Goal: Task Accomplishment & Management: Complete application form

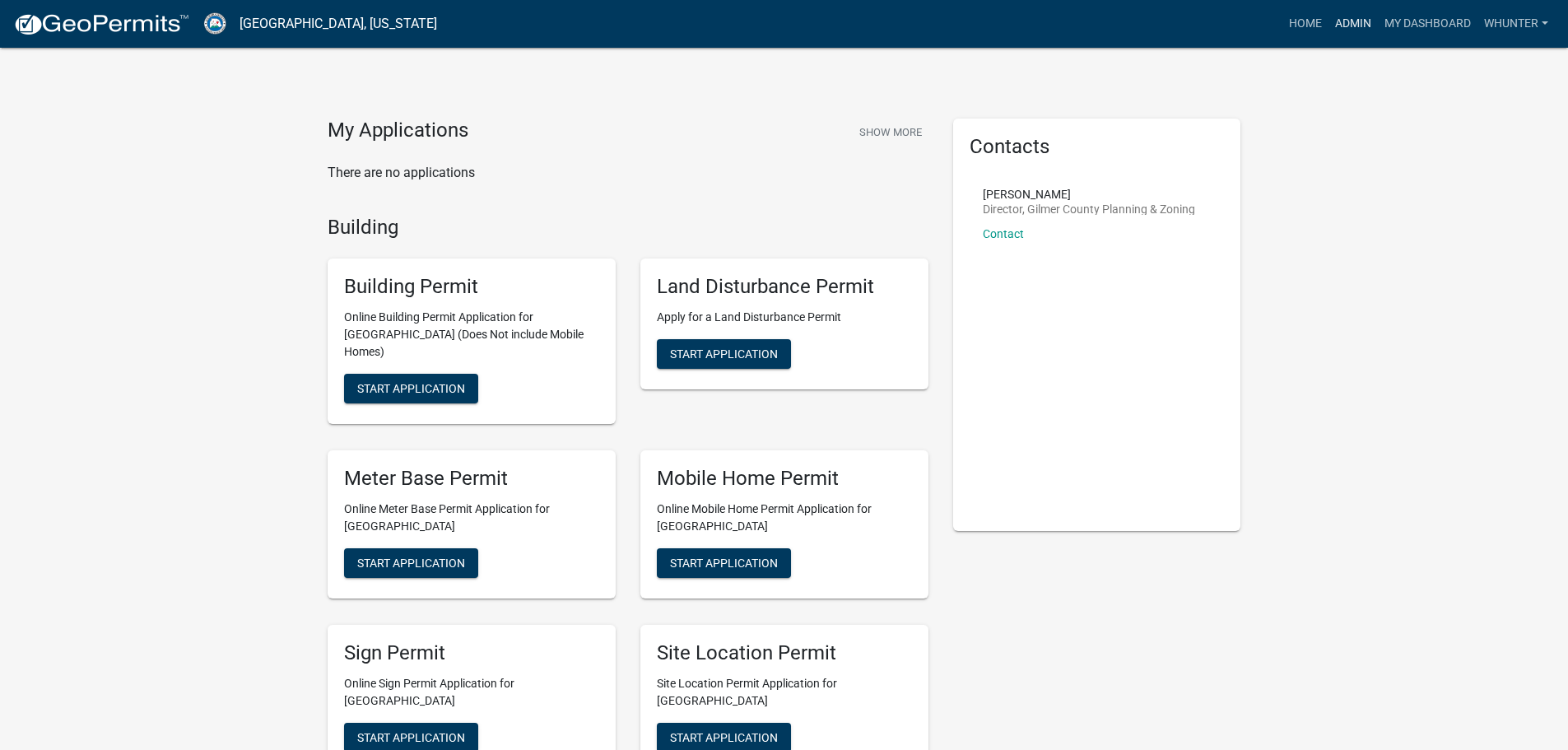
click at [1341, 27] on link "Admin" at bounding box center [1353, 23] width 50 height 31
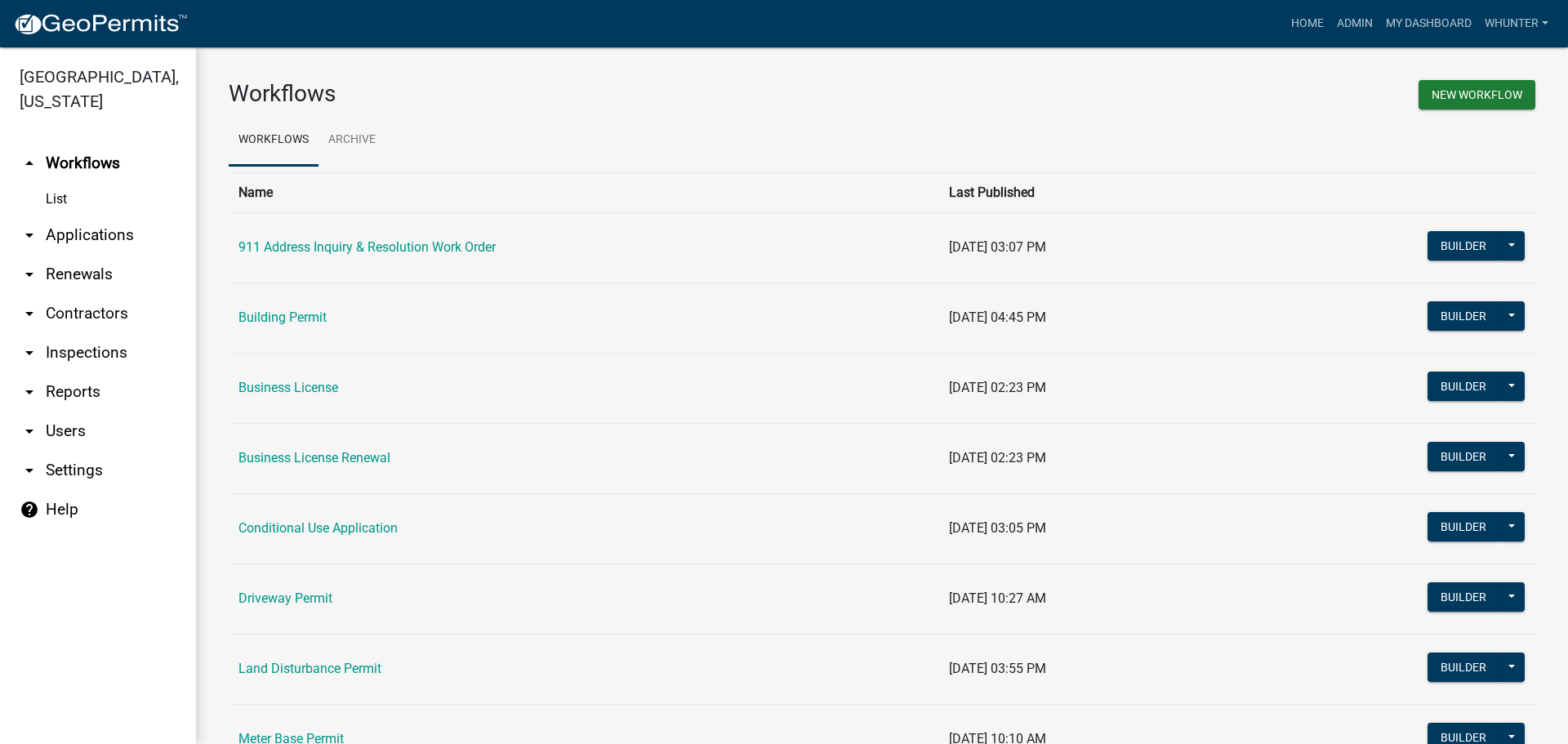
drag, startPoint x: 127, startPoint y: 239, endPoint x: 129, endPoint y: 254, distance: 15.1
click at [127, 239] on link "arrow_drop_down Applications" at bounding box center [97, 234] width 196 height 39
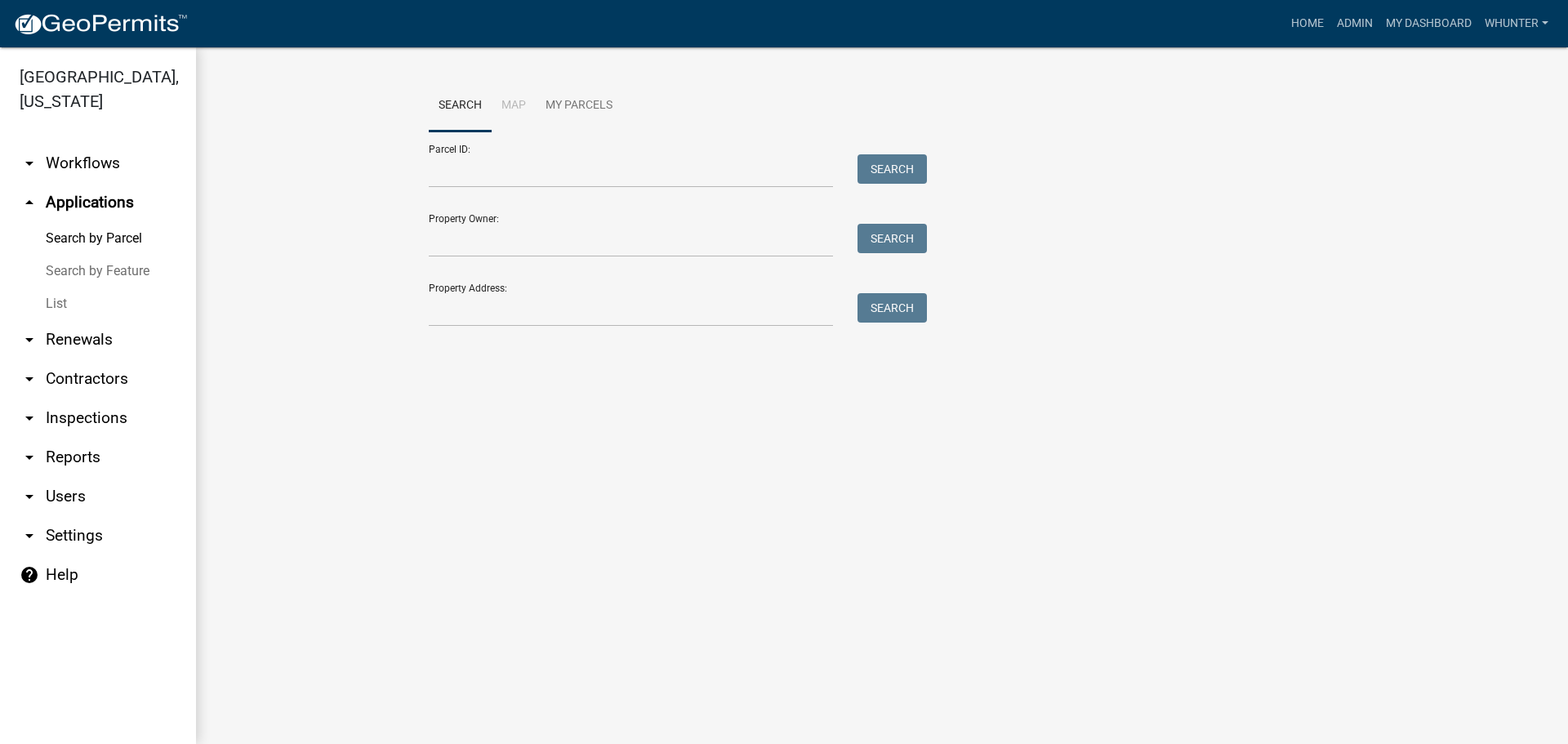
click at [97, 300] on link "List" at bounding box center [97, 303] width 196 height 33
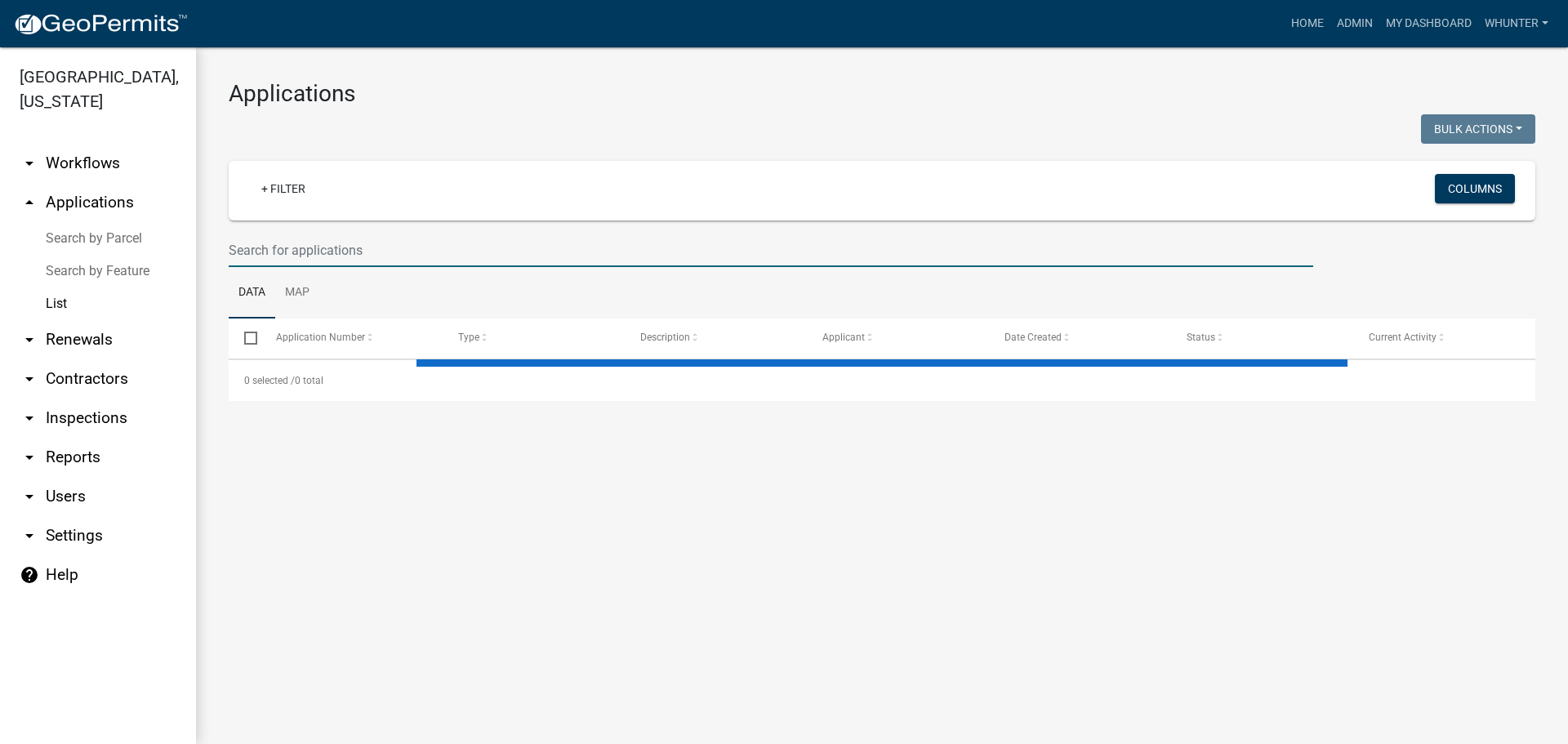
click at [309, 256] on input "text" at bounding box center [771, 250] width 1085 height 34
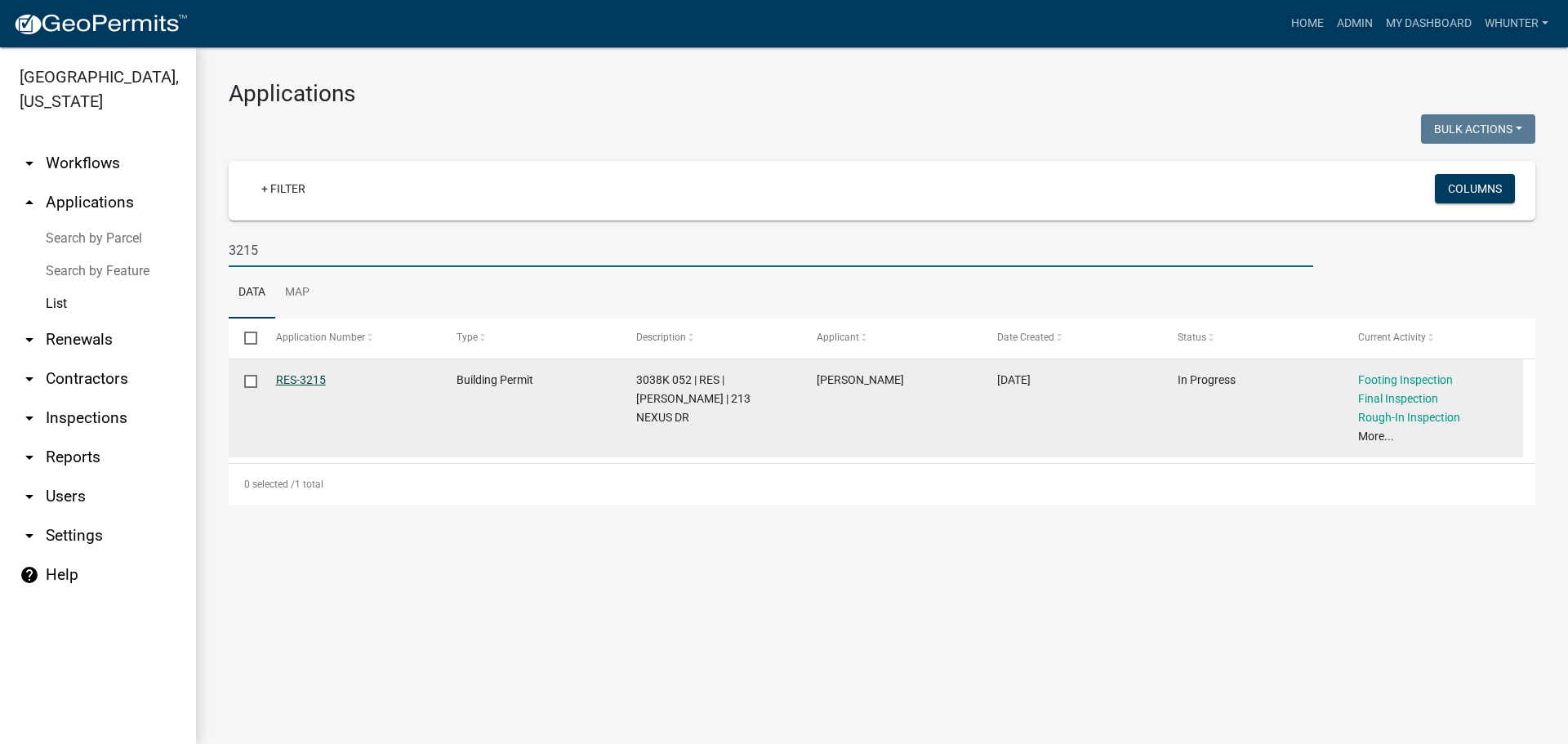
type input "3215"
click at [298, 378] on link "RES-3215" at bounding box center [301, 379] width 50 height 13
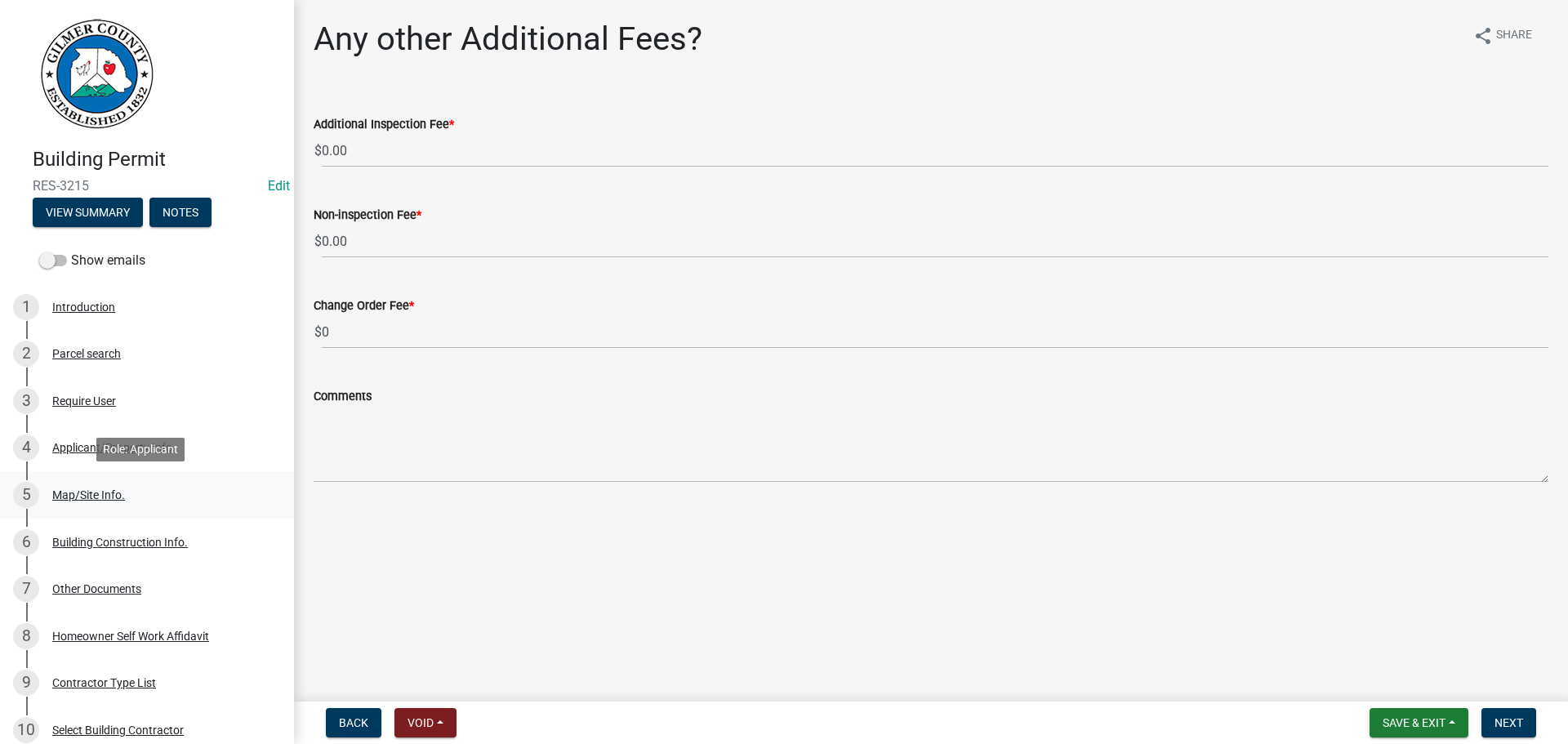
click at [142, 497] on div "5 Map/Site Info." at bounding box center [140, 495] width 254 height 26
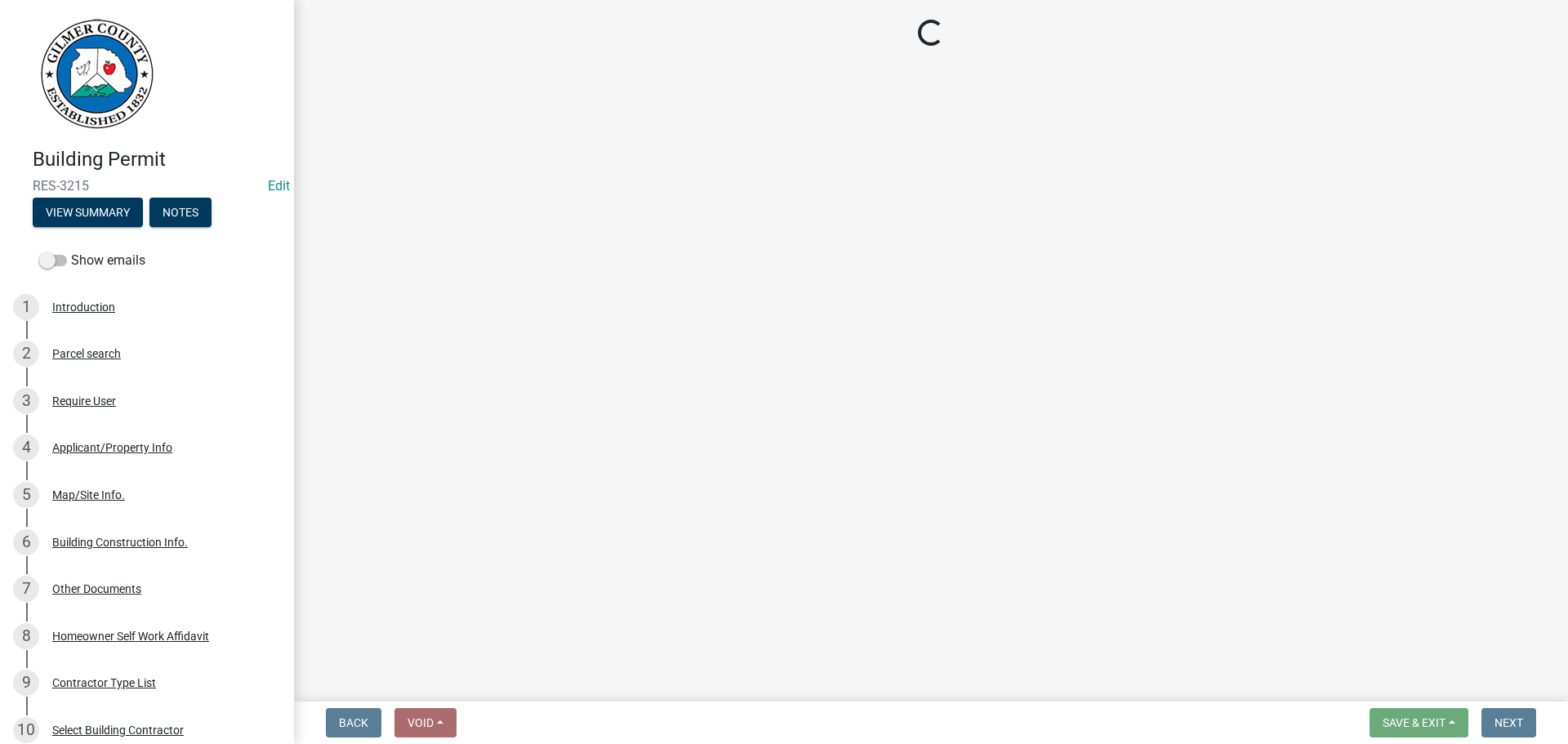
select select "62c63567-e851-4fc7-b9ef-e3759a22bff8"
select select "92a37e23-3b7d-408e-b3c7-0afbe39b0942"
select select "c53c881c-384b-498d-8db1-c5ad9b2cb057"
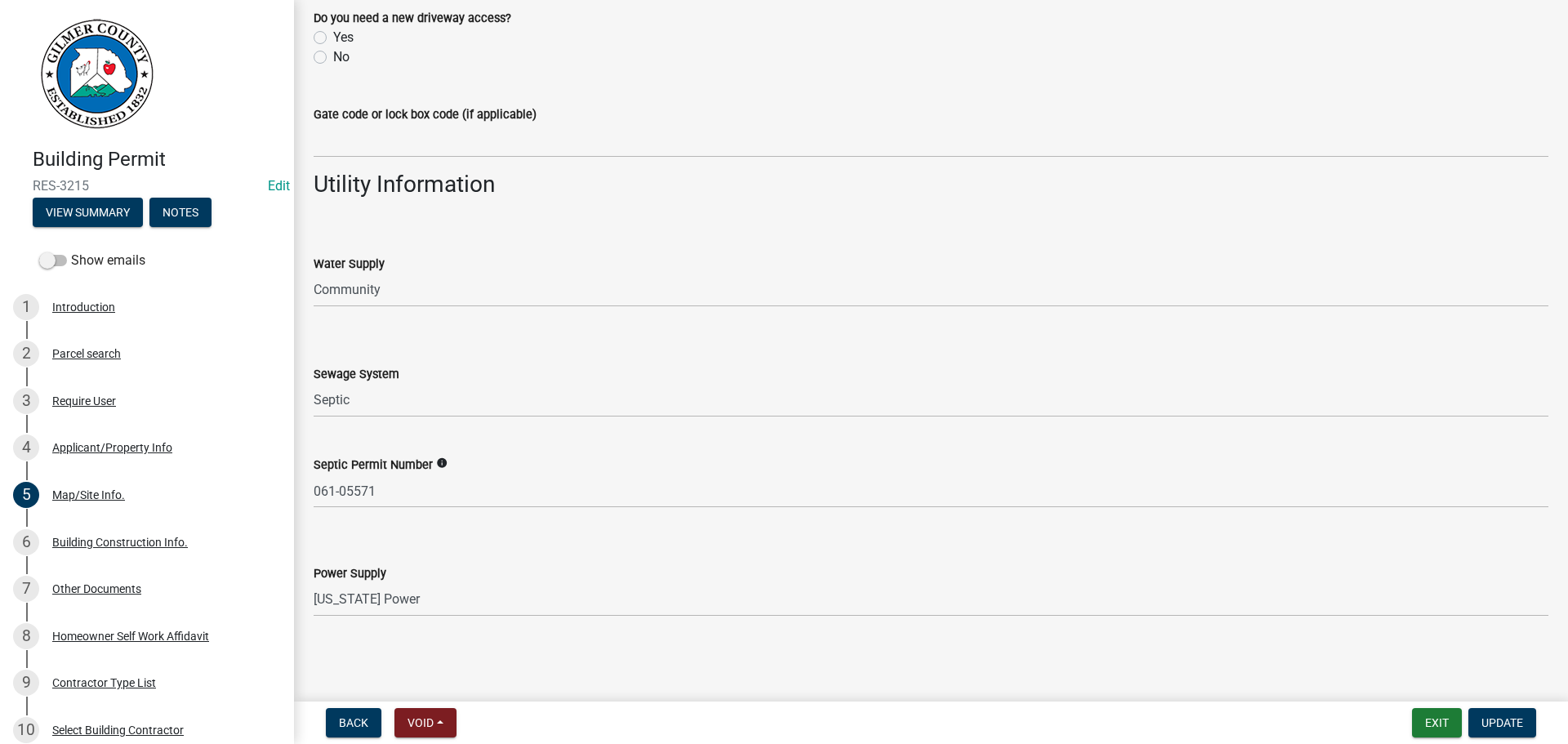
scroll to position [922, 0]
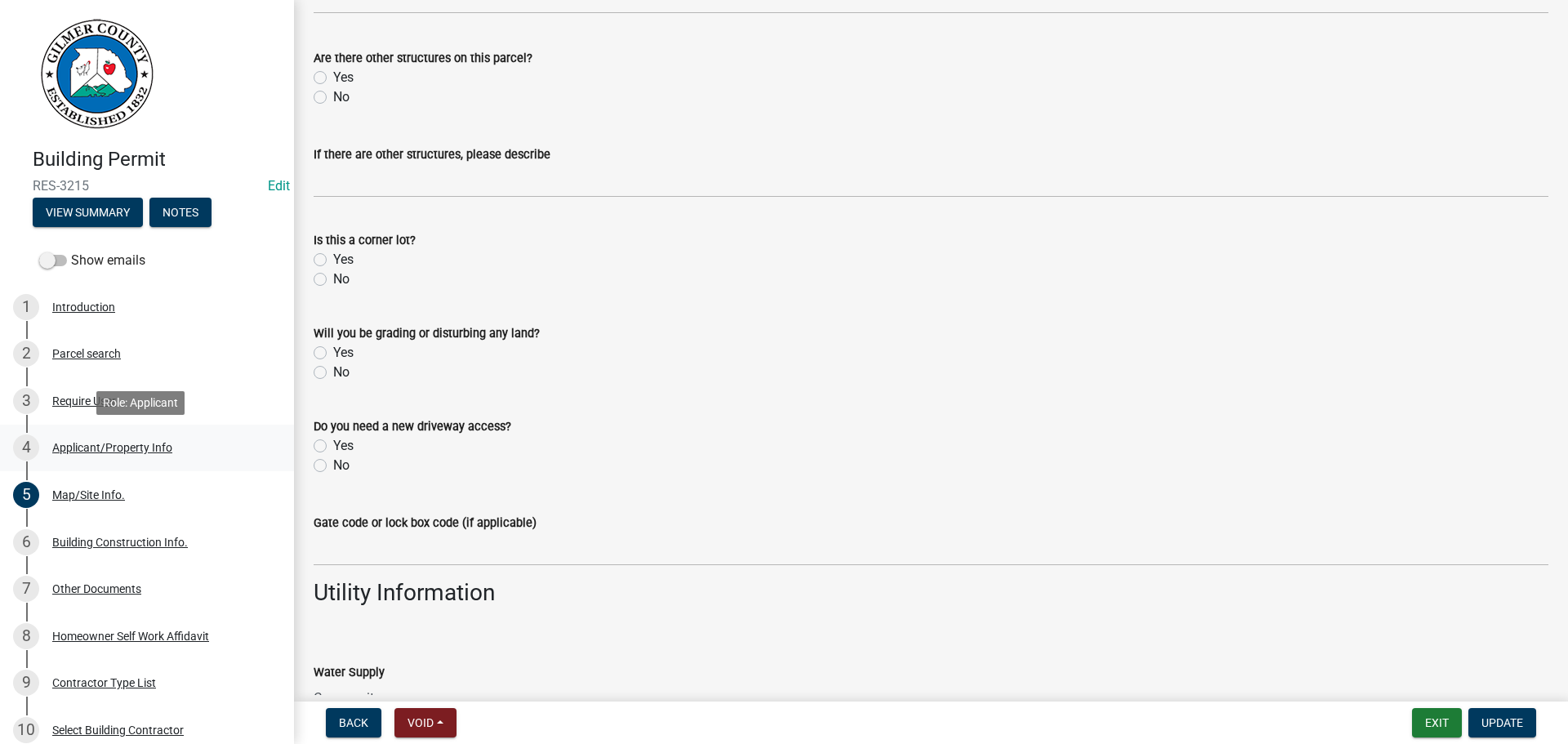
click at [95, 443] on div "Applicant/Property Info" at bounding box center [112, 447] width 120 height 11
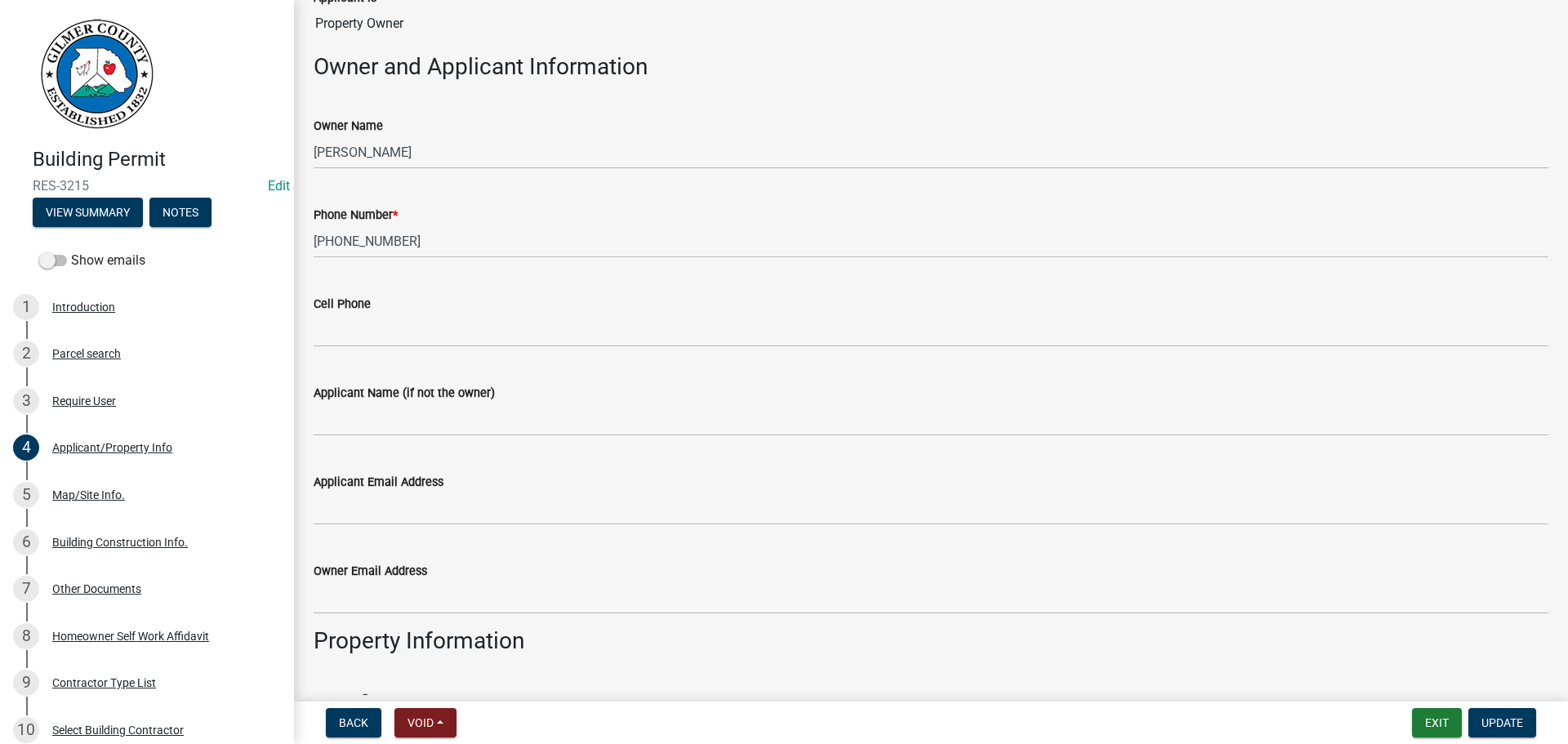
scroll to position [409, 0]
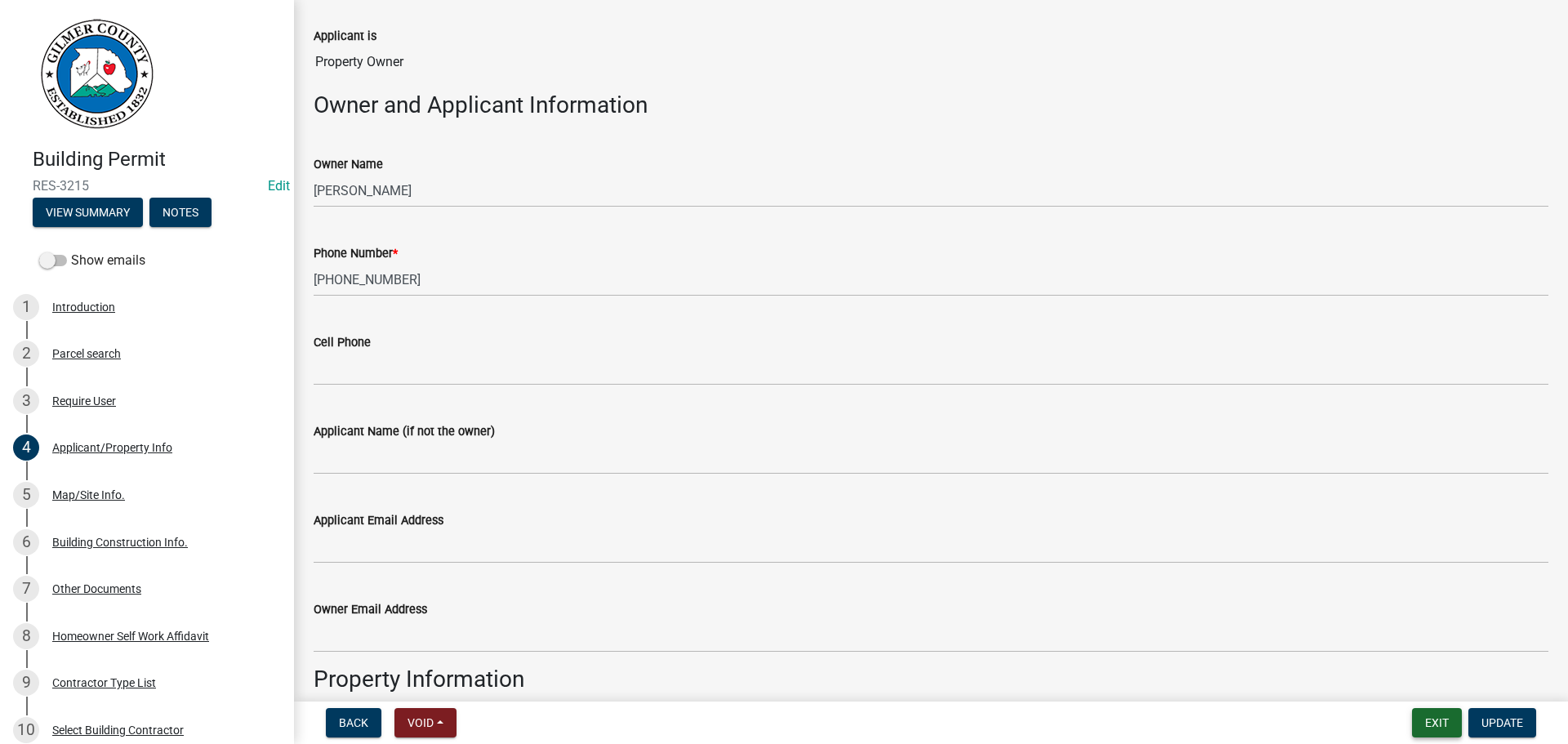
click at [1428, 719] on button "Exit" at bounding box center [1438, 722] width 50 height 29
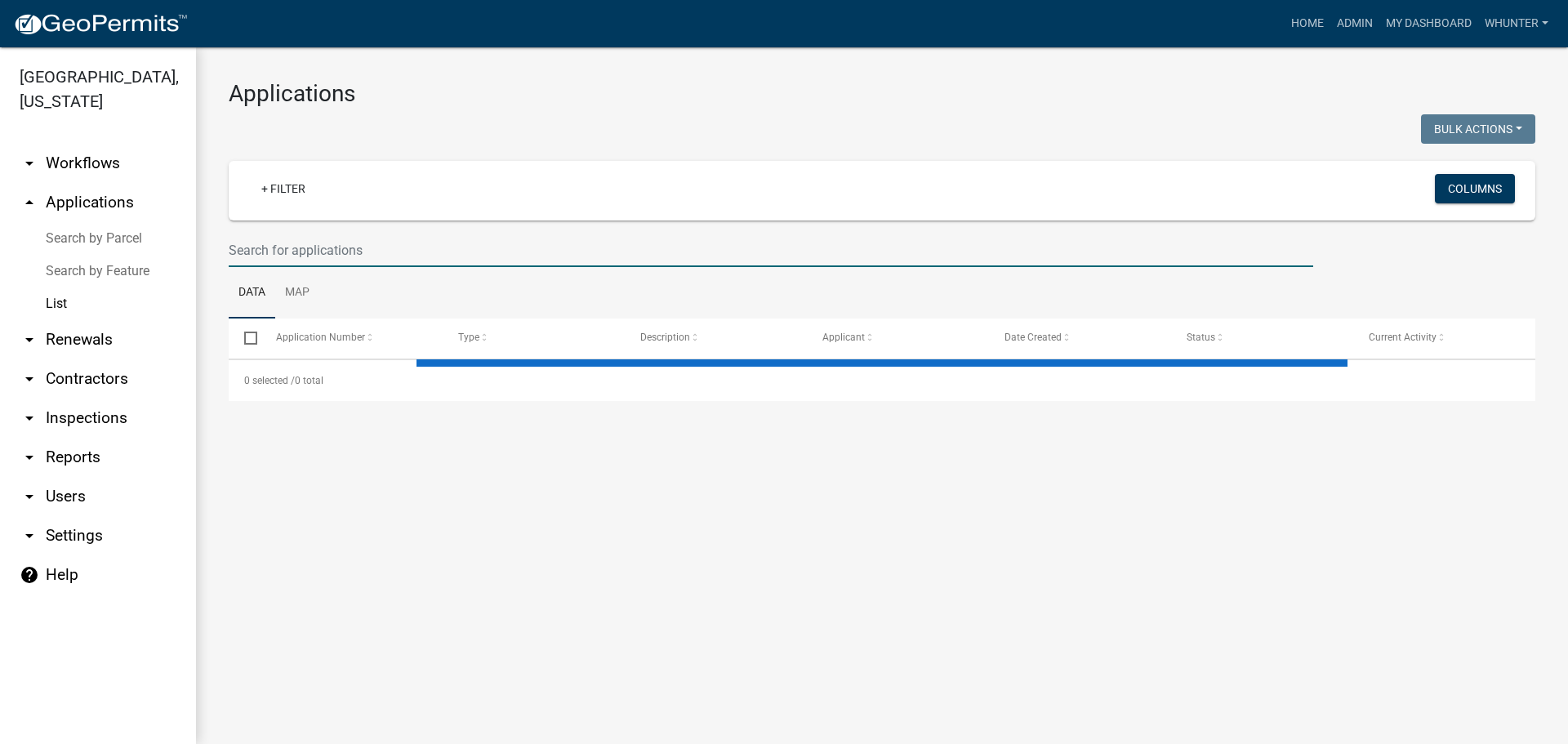
click at [298, 254] on input "text" at bounding box center [771, 250] width 1085 height 34
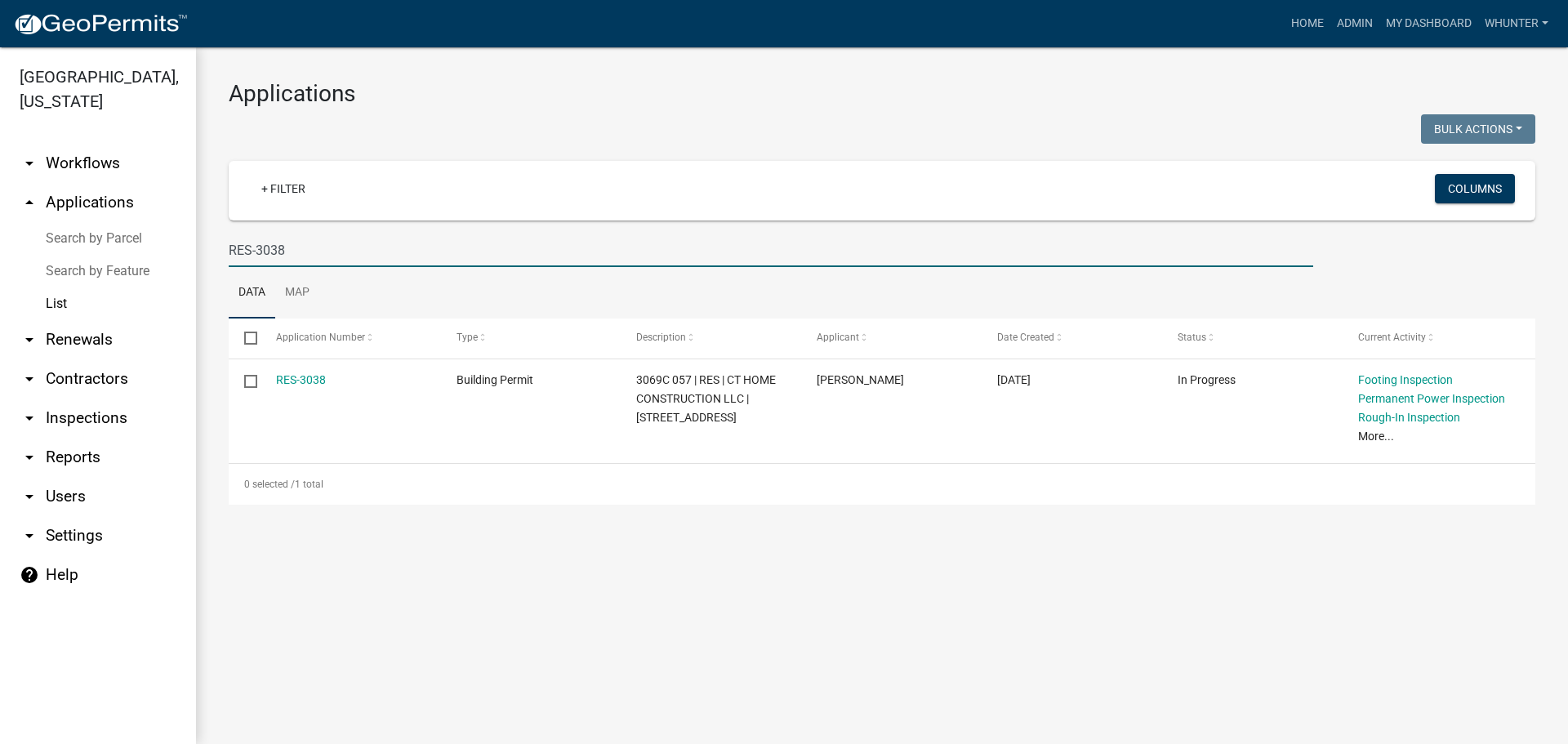
type input "RES-3038"
click at [1292, 12] on link "Home" at bounding box center [1308, 23] width 46 height 31
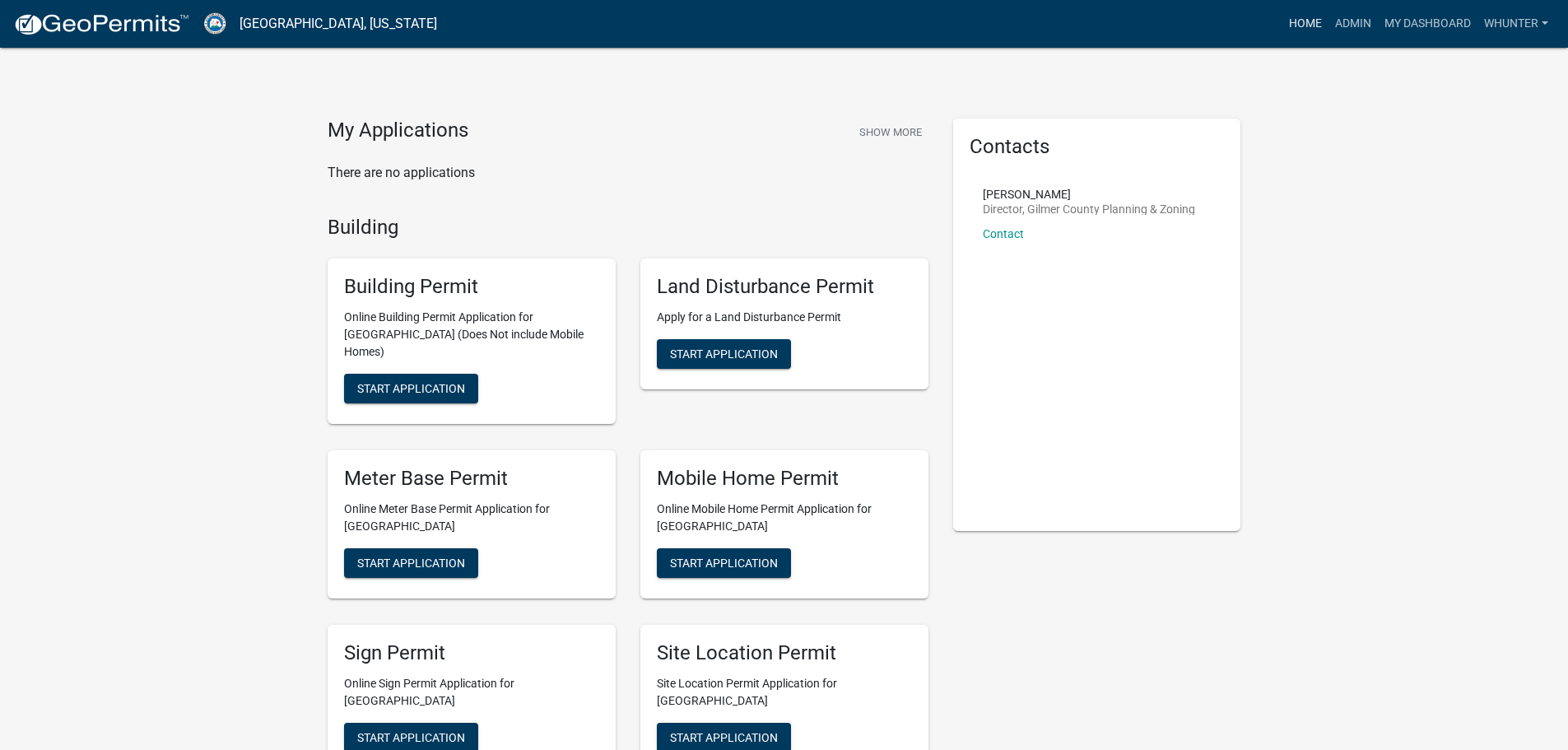
click at [1312, 32] on link "Home" at bounding box center [1306, 23] width 46 height 31
click at [1362, 30] on link "Admin" at bounding box center [1353, 23] width 50 height 31
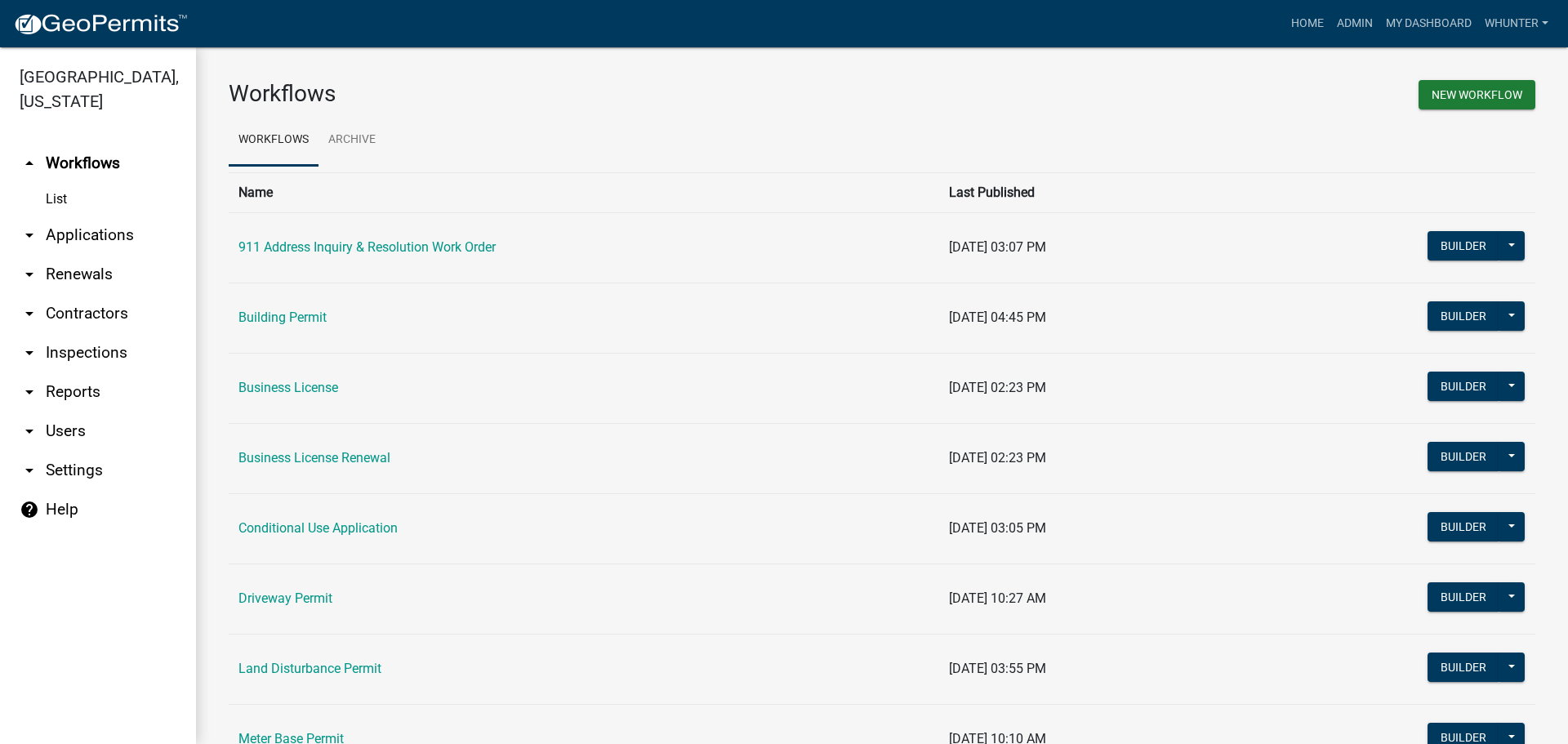
click at [96, 228] on link "arrow_drop_down Applications" at bounding box center [97, 234] width 196 height 39
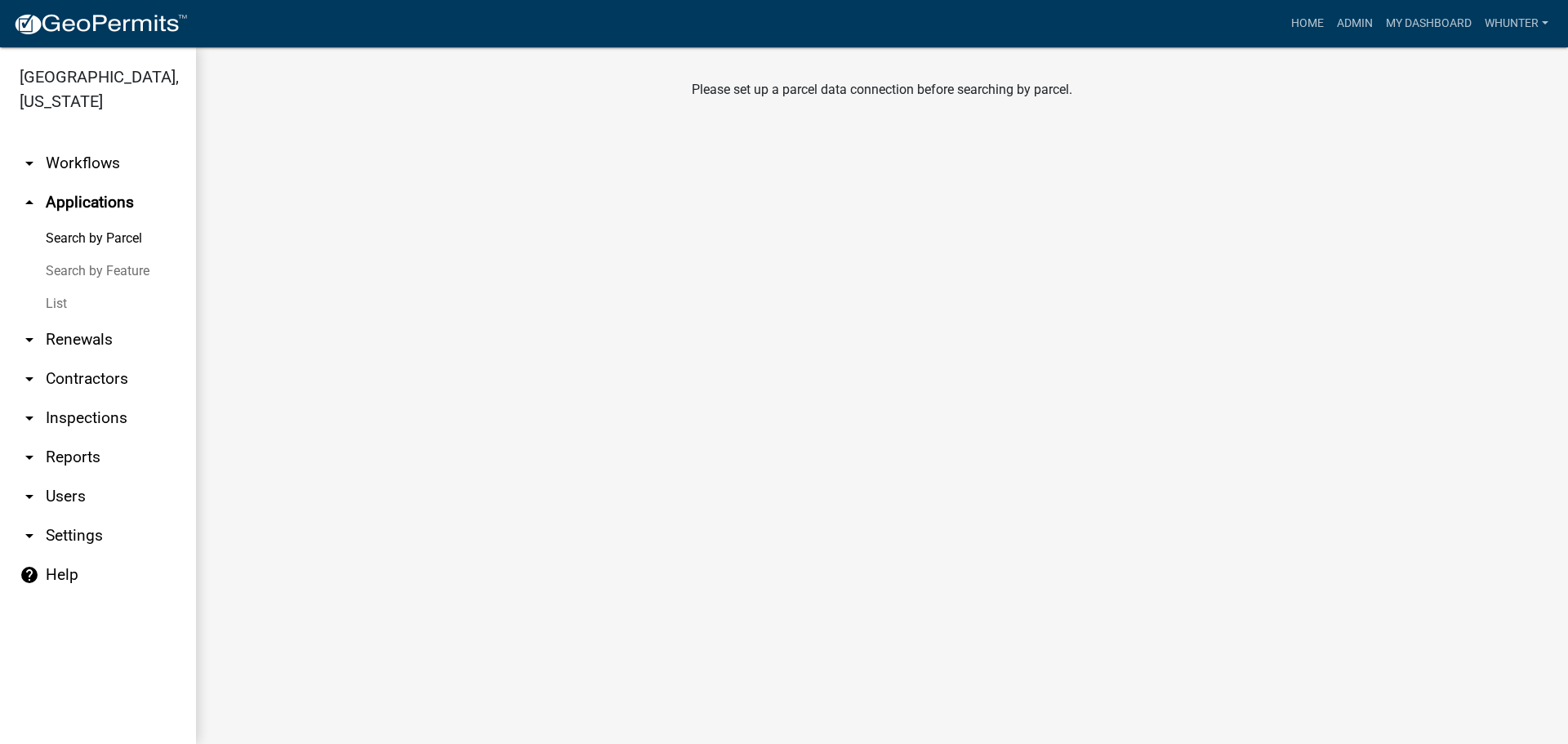
click at [87, 284] on link "Search by Feature" at bounding box center [97, 271] width 196 height 33
click at [104, 291] on link "List" at bounding box center [97, 303] width 196 height 33
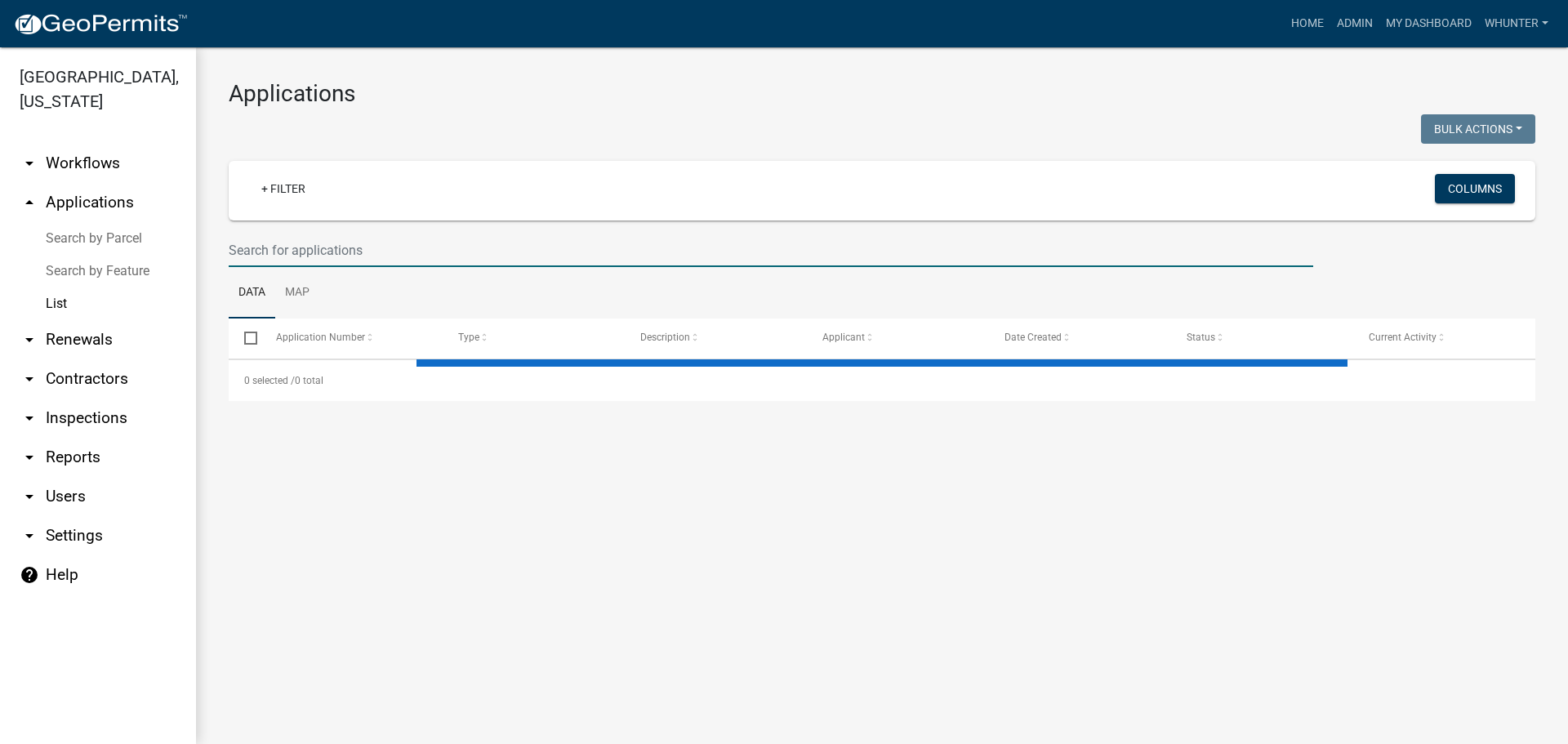
click at [314, 256] on input "text" at bounding box center [771, 250] width 1085 height 34
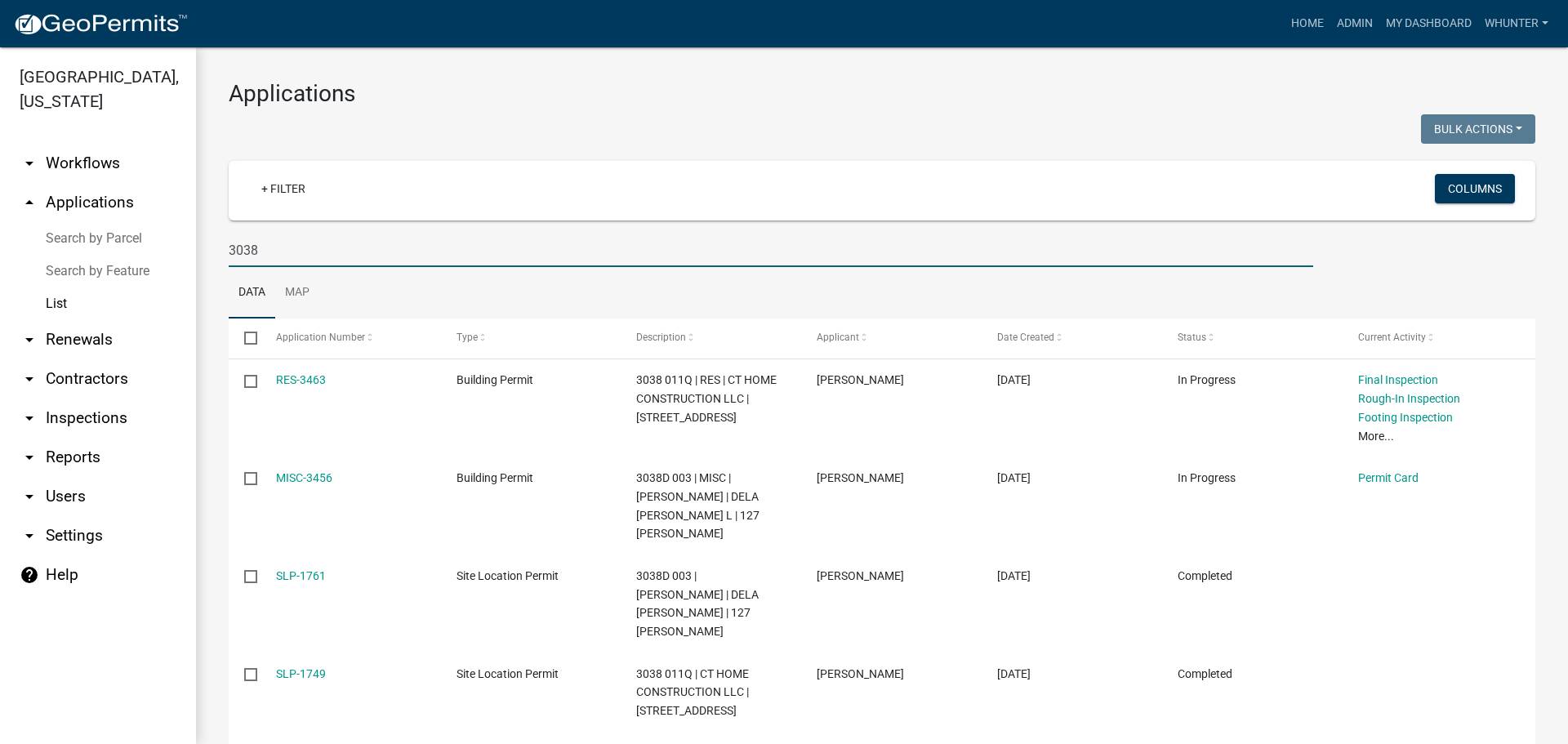
drag, startPoint x: 235, startPoint y: 251, endPoint x: 255, endPoint y: 252, distance: 20.0
click at [235, 251] on input "3038" at bounding box center [771, 250] width 1085 height 34
type input "res-3038"
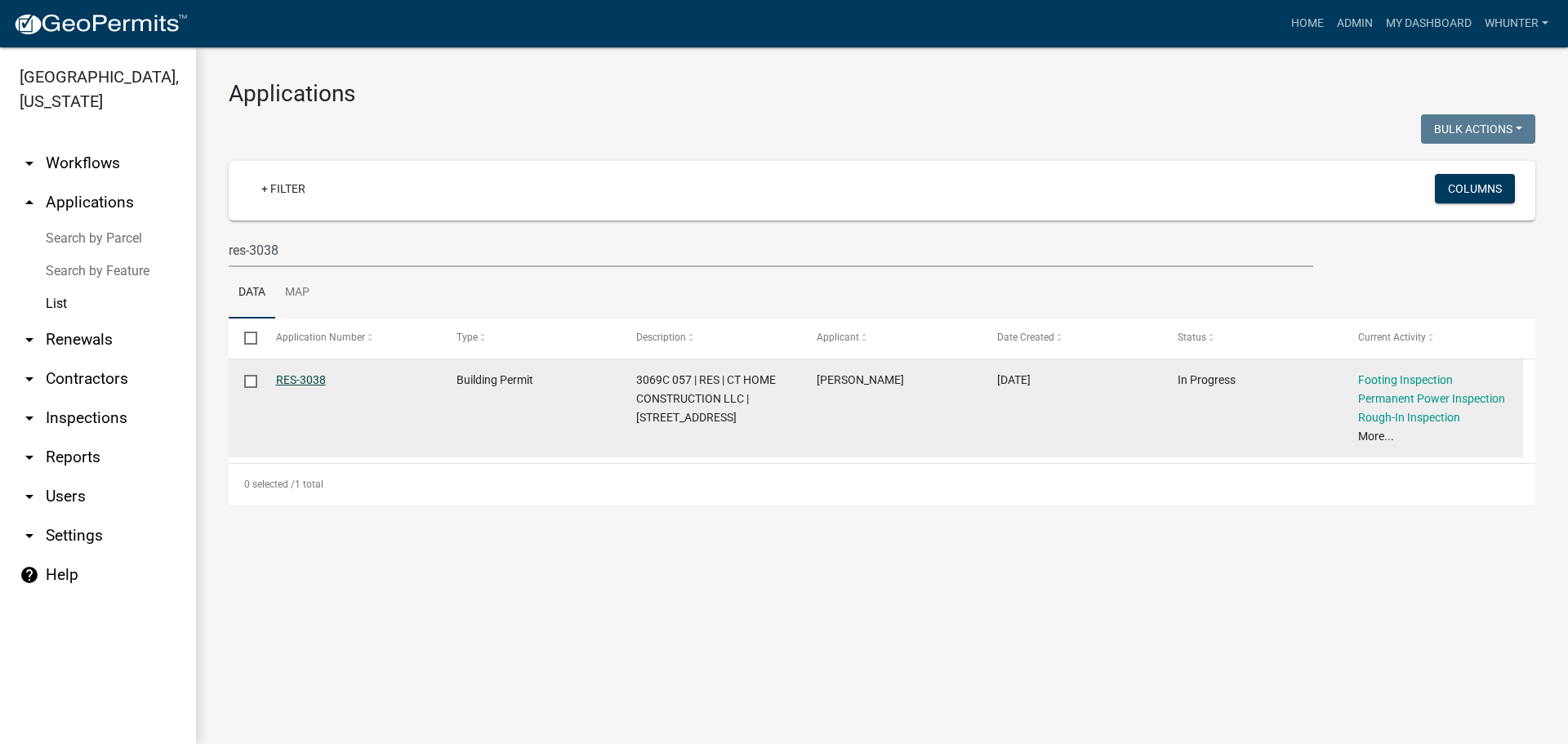
click at [316, 378] on link "RES-3038" at bounding box center [301, 379] width 50 height 13
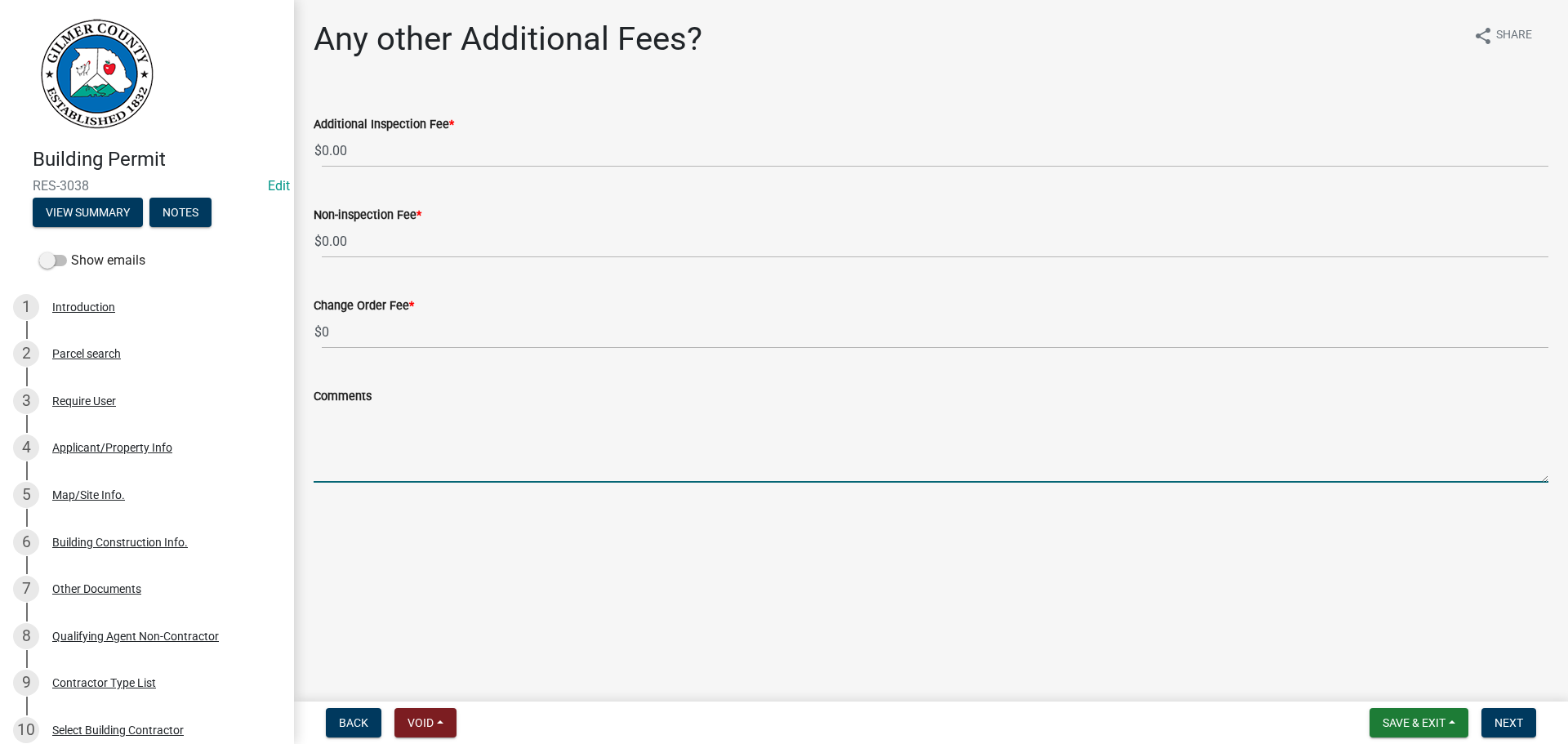
click at [585, 463] on textarea "Comments" at bounding box center [931, 444] width 1235 height 77
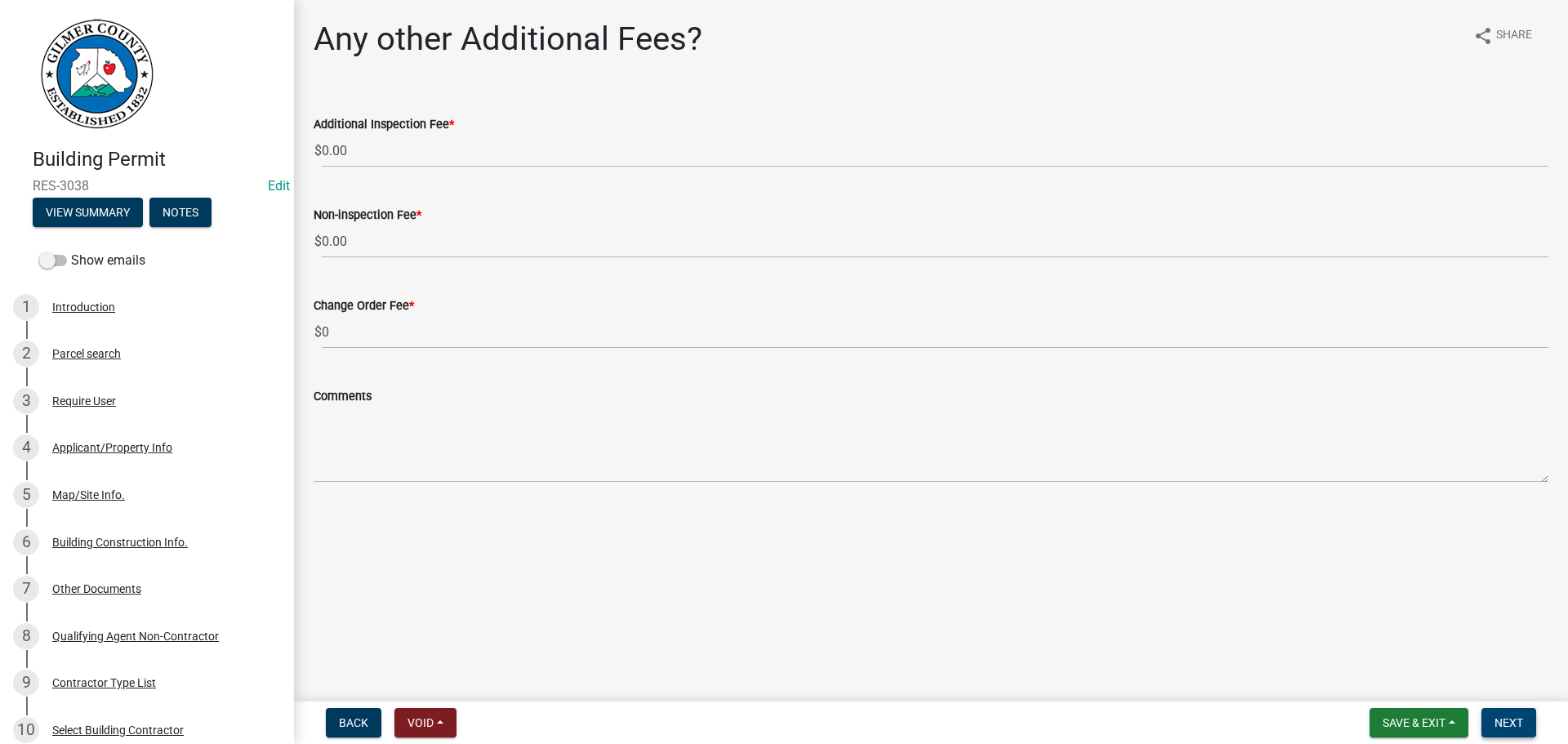
drag, startPoint x: 1531, startPoint y: 728, endPoint x: 1518, endPoint y: 725, distance: 13.3
click at [1531, 728] on button "Next" at bounding box center [1508, 722] width 54 height 29
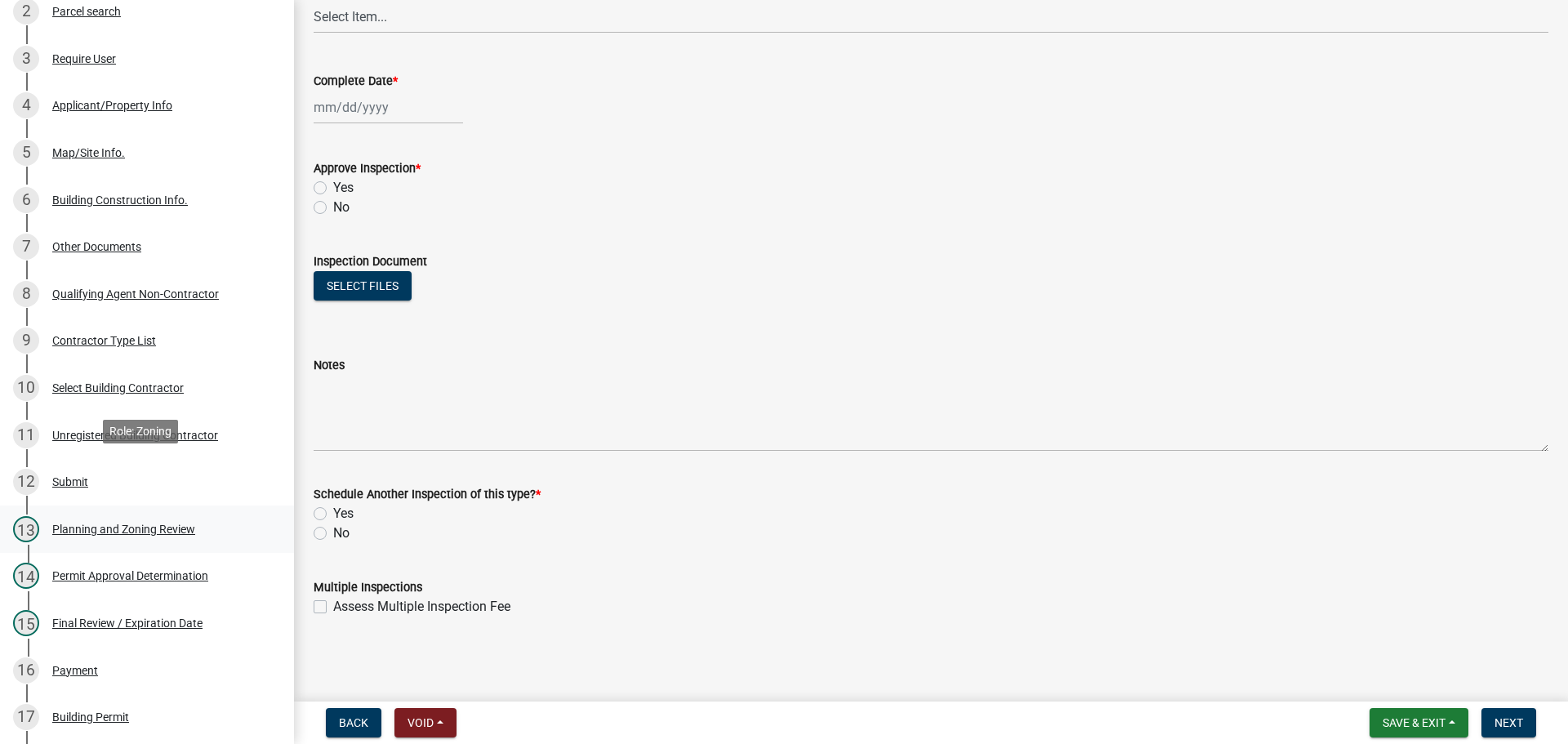
scroll to position [409, 0]
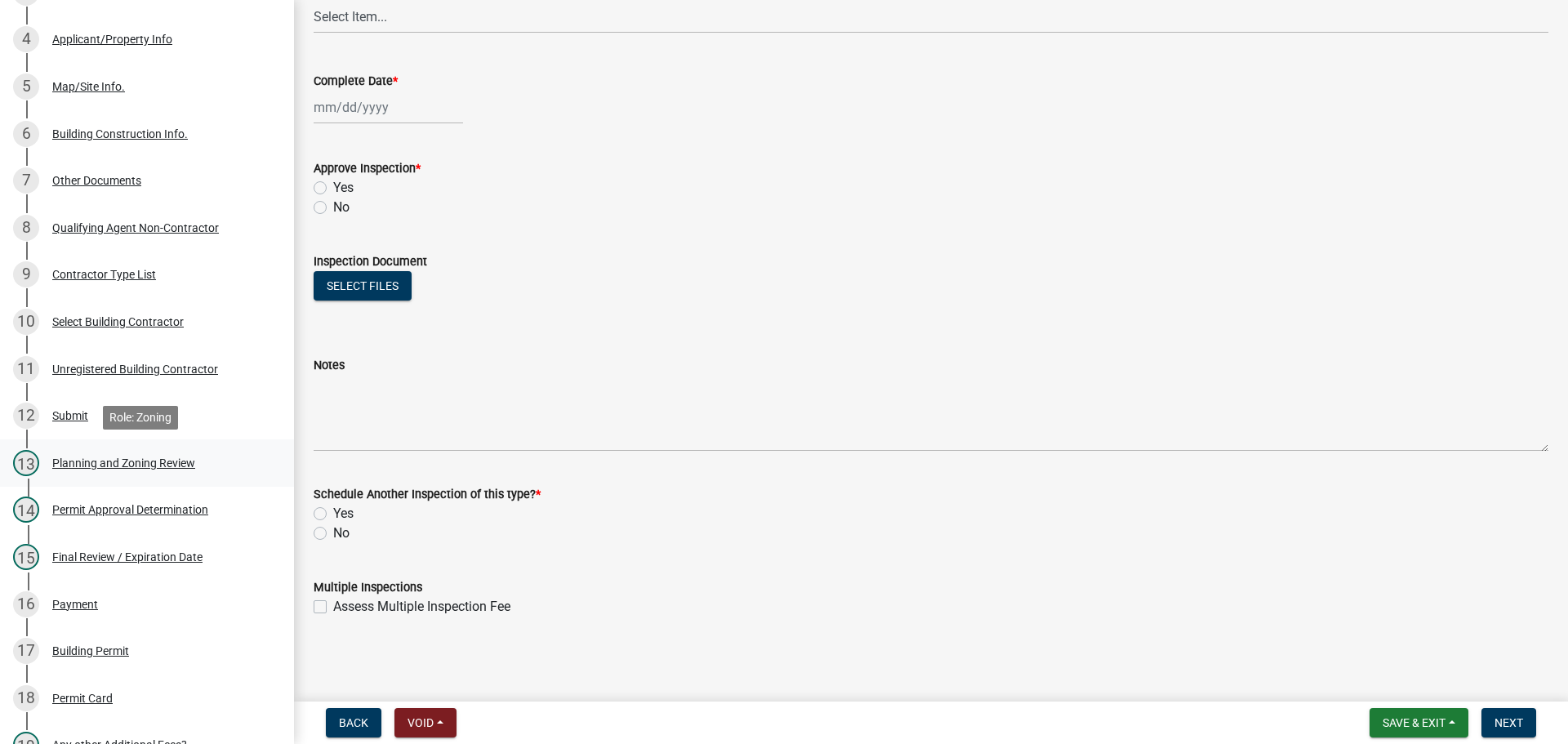
drag, startPoint x: 109, startPoint y: 459, endPoint x: 122, endPoint y: 459, distance: 13.0
click at [109, 459] on div "Planning and Zoning Review" at bounding box center [124, 462] width 143 height 11
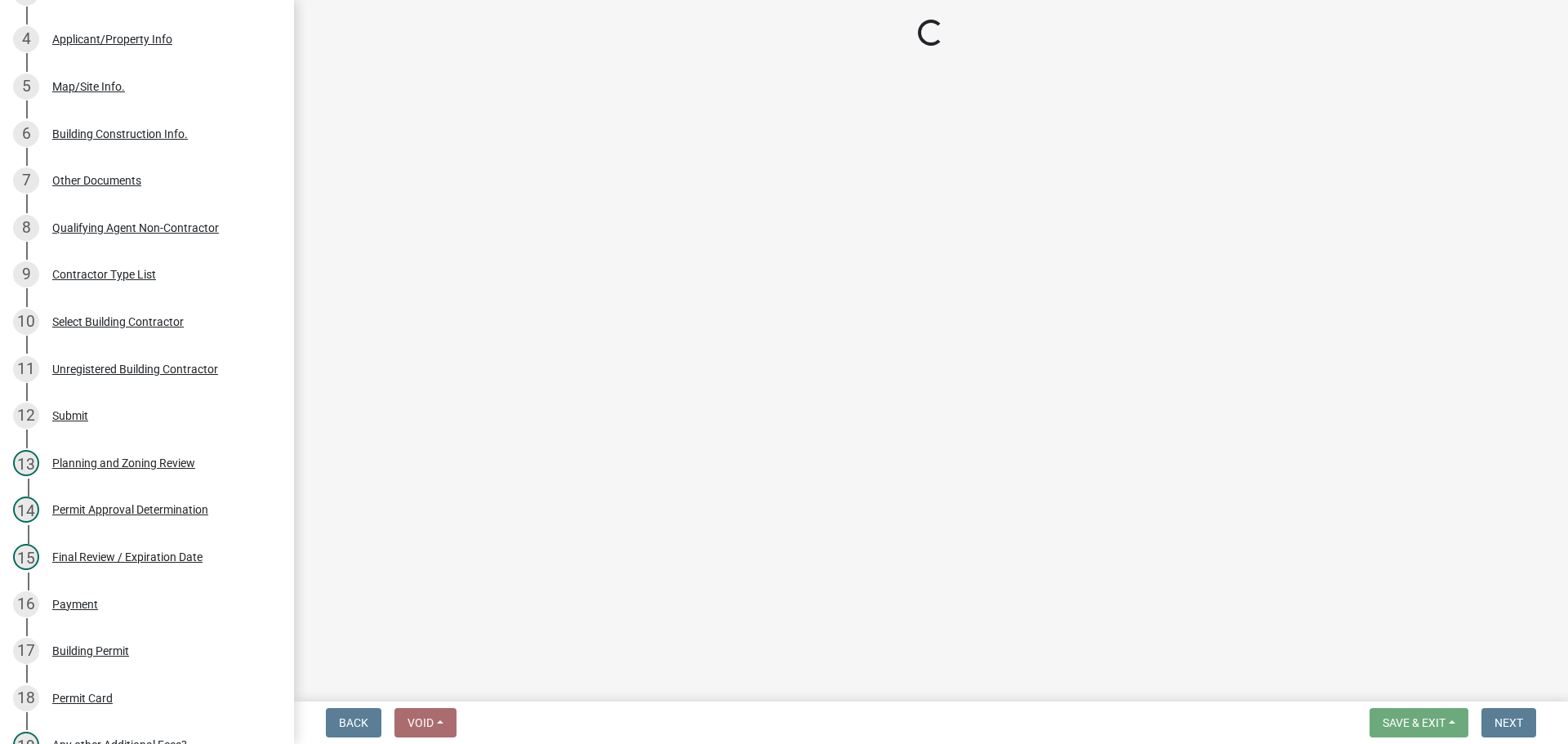
select select "b5c39336-92b9-49ce-a0a5-4e9e9babf743"
select select "f66b4cef-93c9-440c-84d8-a2c8d35cb7c1"
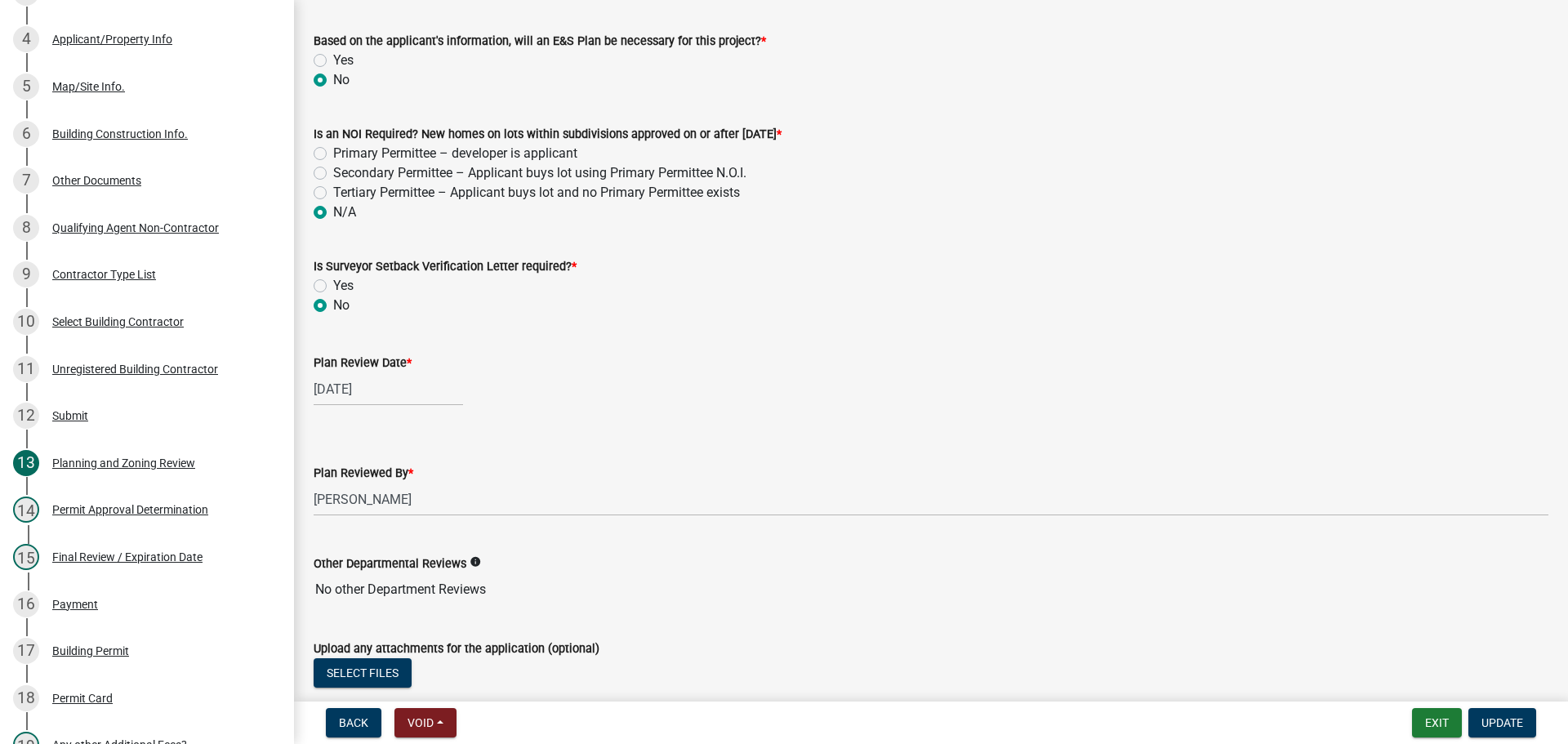
scroll to position [3575, 0]
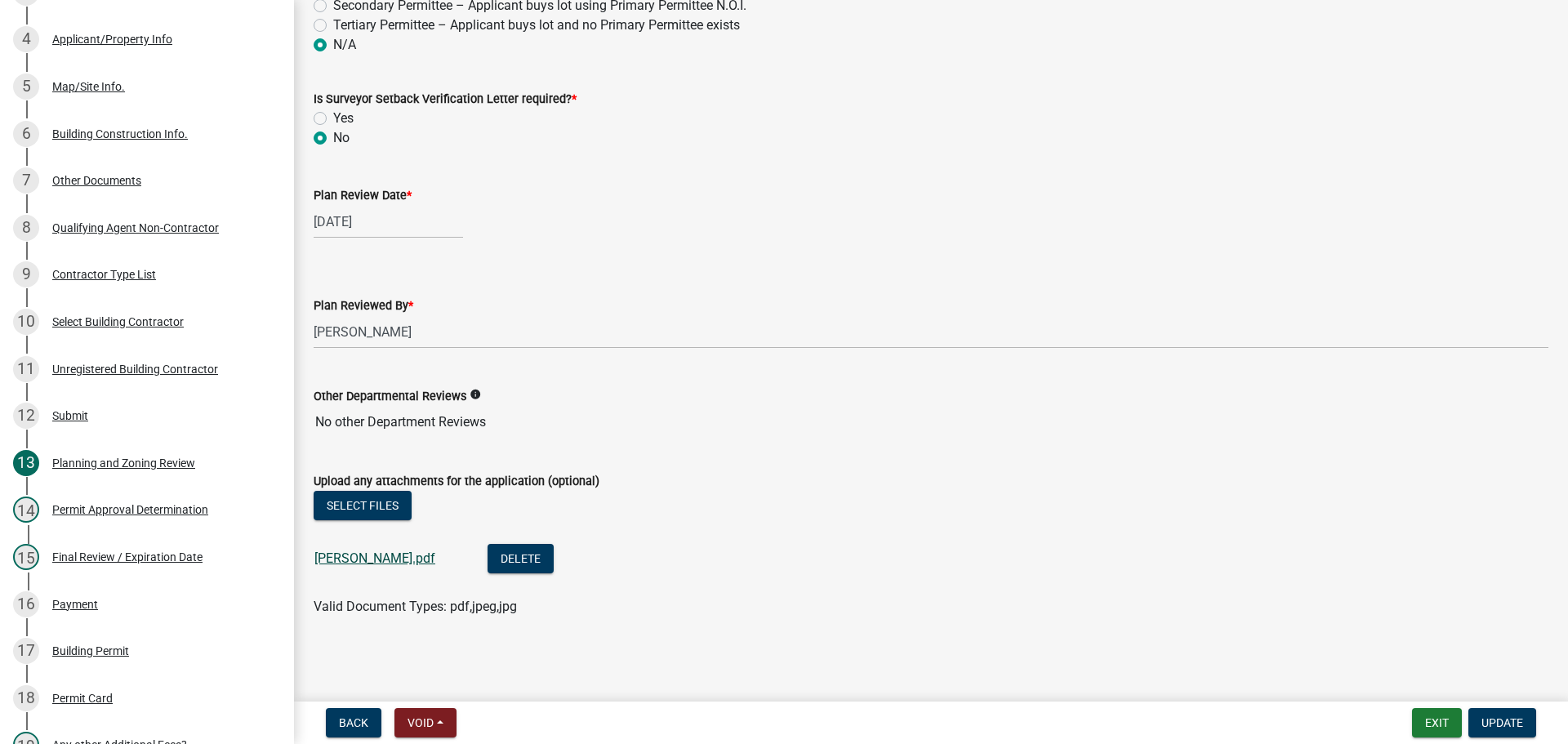
click at [336, 560] on link "[PERSON_NAME].pdf" at bounding box center [375, 558] width 121 height 16
click at [1442, 722] on button "Exit" at bounding box center [1438, 722] width 50 height 29
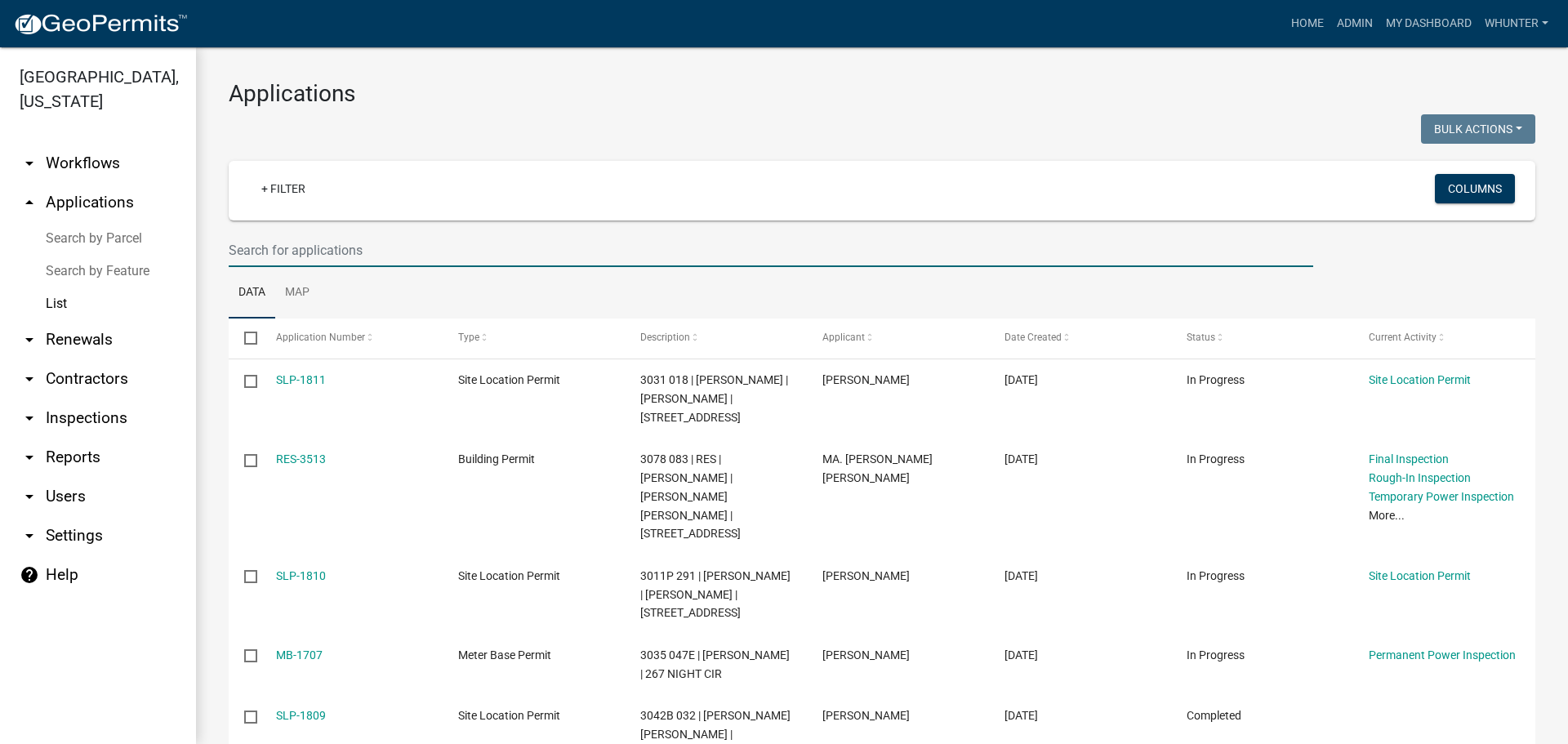
click at [459, 256] on input "text" at bounding box center [771, 250] width 1085 height 34
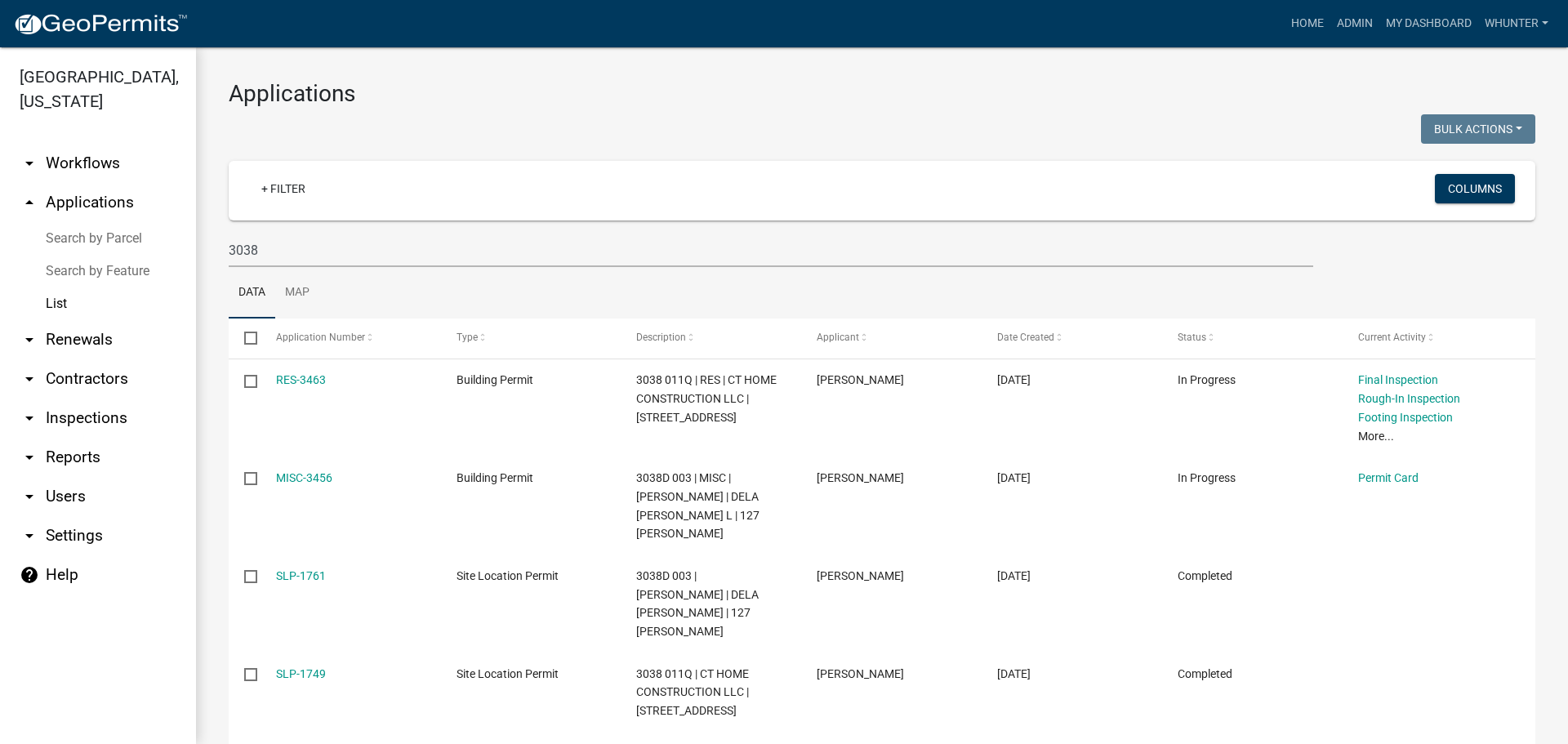
drag, startPoint x: 227, startPoint y: 251, endPoint x: 249, endPoint y: 257, distance: 22.8
click at [227, 251] on div "3038" at bounding box center [771, 250] width 1109 height 34
click at [232, 256] on input "3038" at bounding box center [771, 250] width 1085 height 34
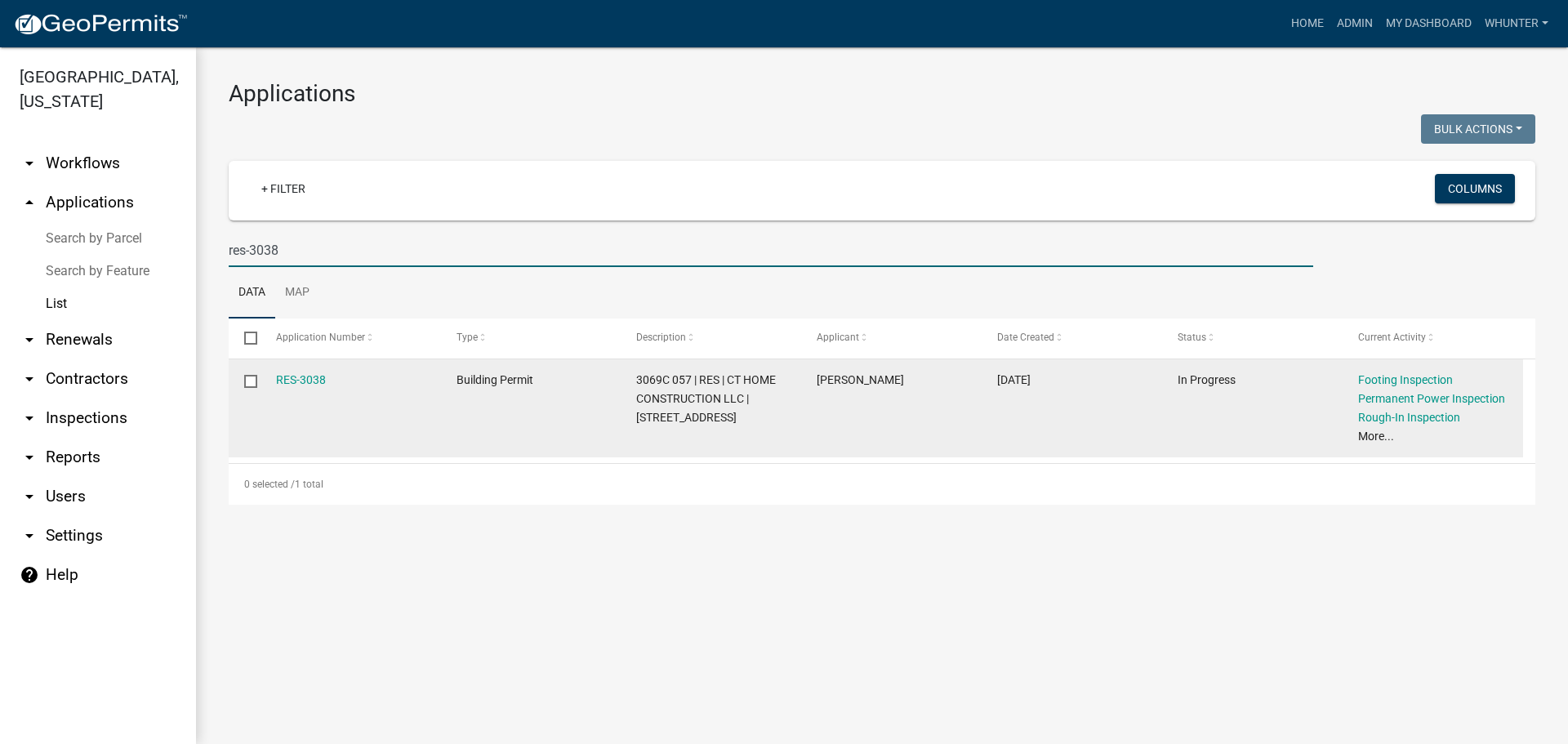
type input "res-3038"
click at [274, 376] on datatable-body-cell "RES-3038" at bounding box center [349, 409] width 180 height 98
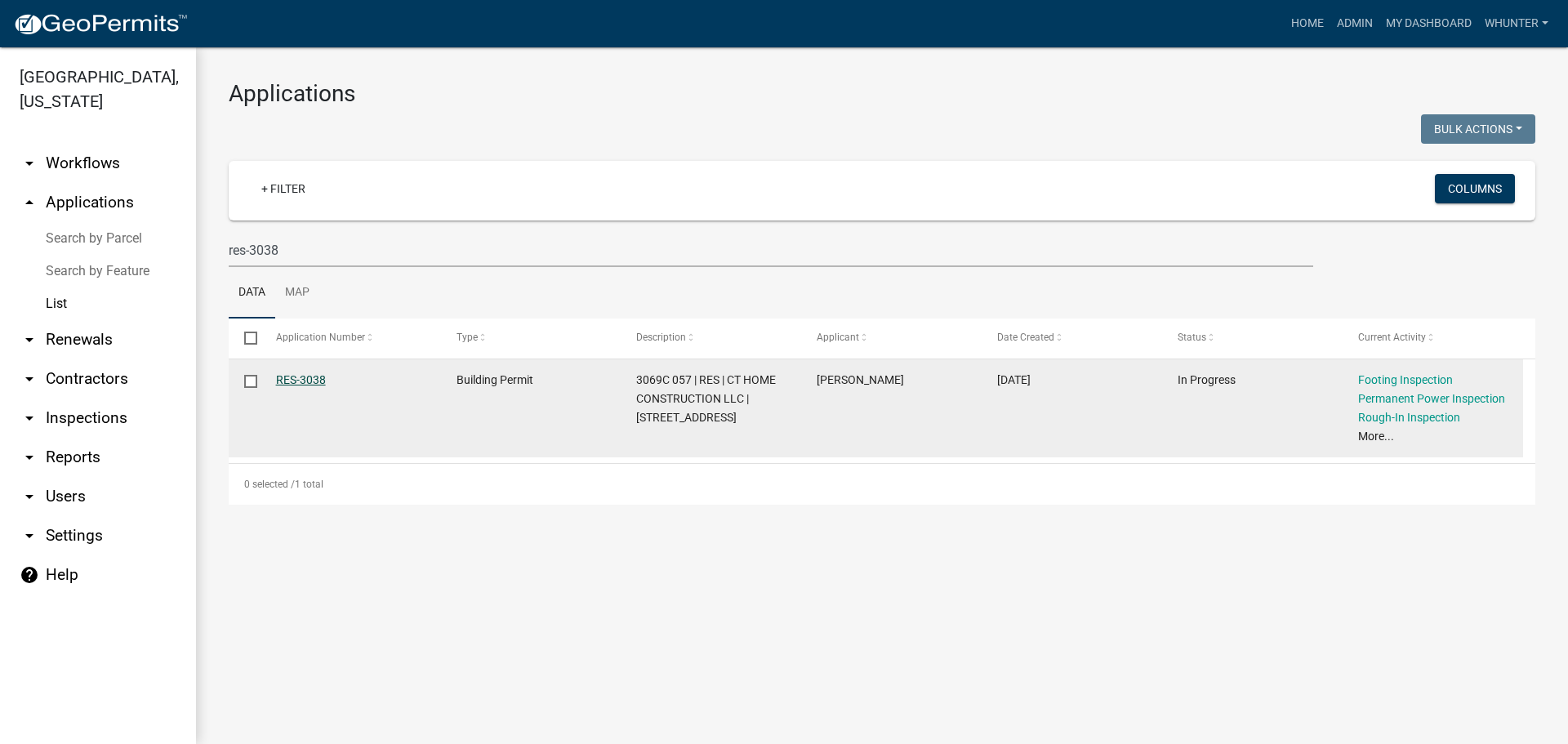
click at [284, 381] on link "RES-3038" at bounding box center [301, 379] width 50 height 13
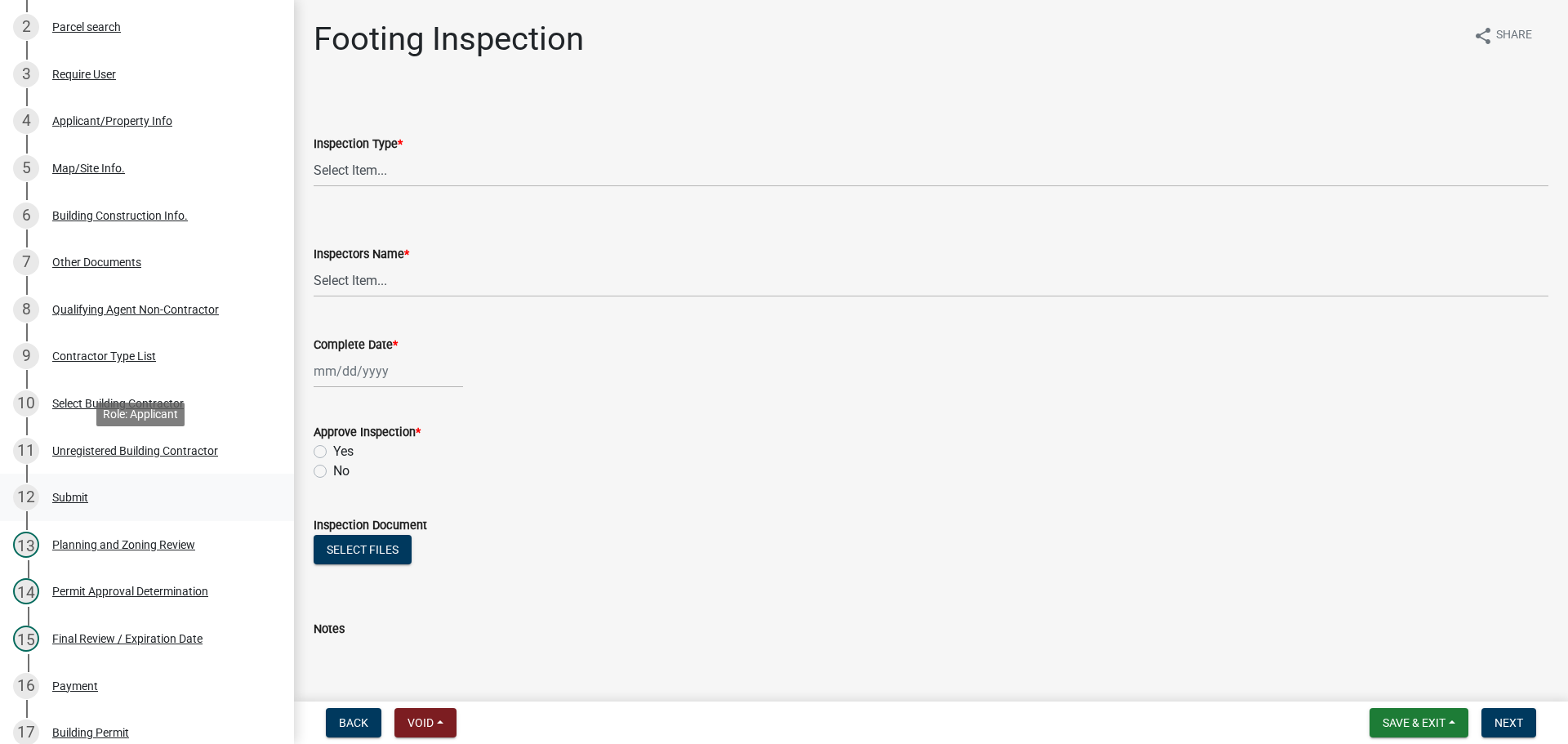
scroll to position [490, 0]
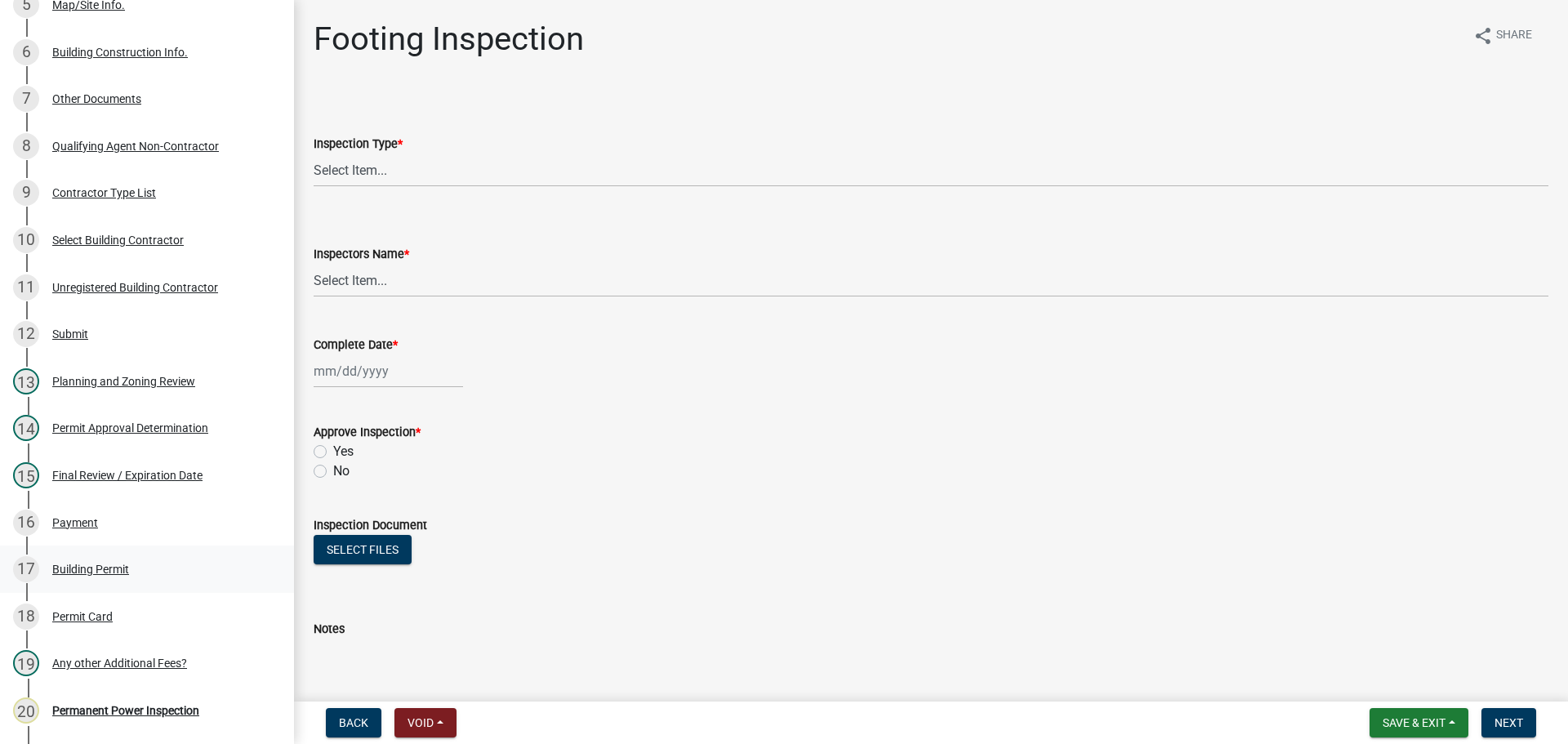
click at [88, 569] on div "Building Permit" at bounding box center [91, 569] width 77 height 11
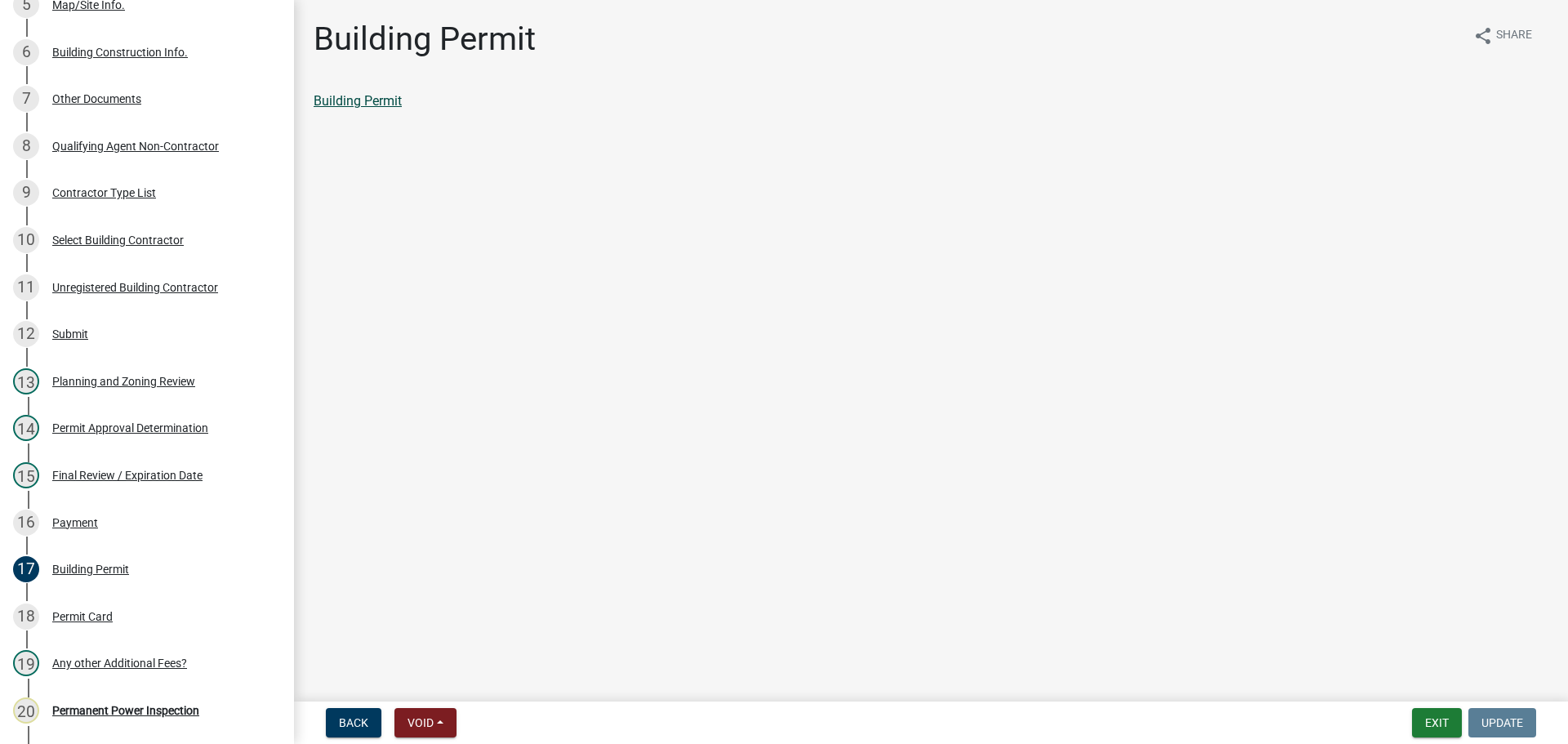
click at [369, 97] on link "Building Permit" at bounding box center [358, 101] width 88 height 16
click at [1426, 728] on button "Exit" at bounding box center [1438, 722] width 50 height 29
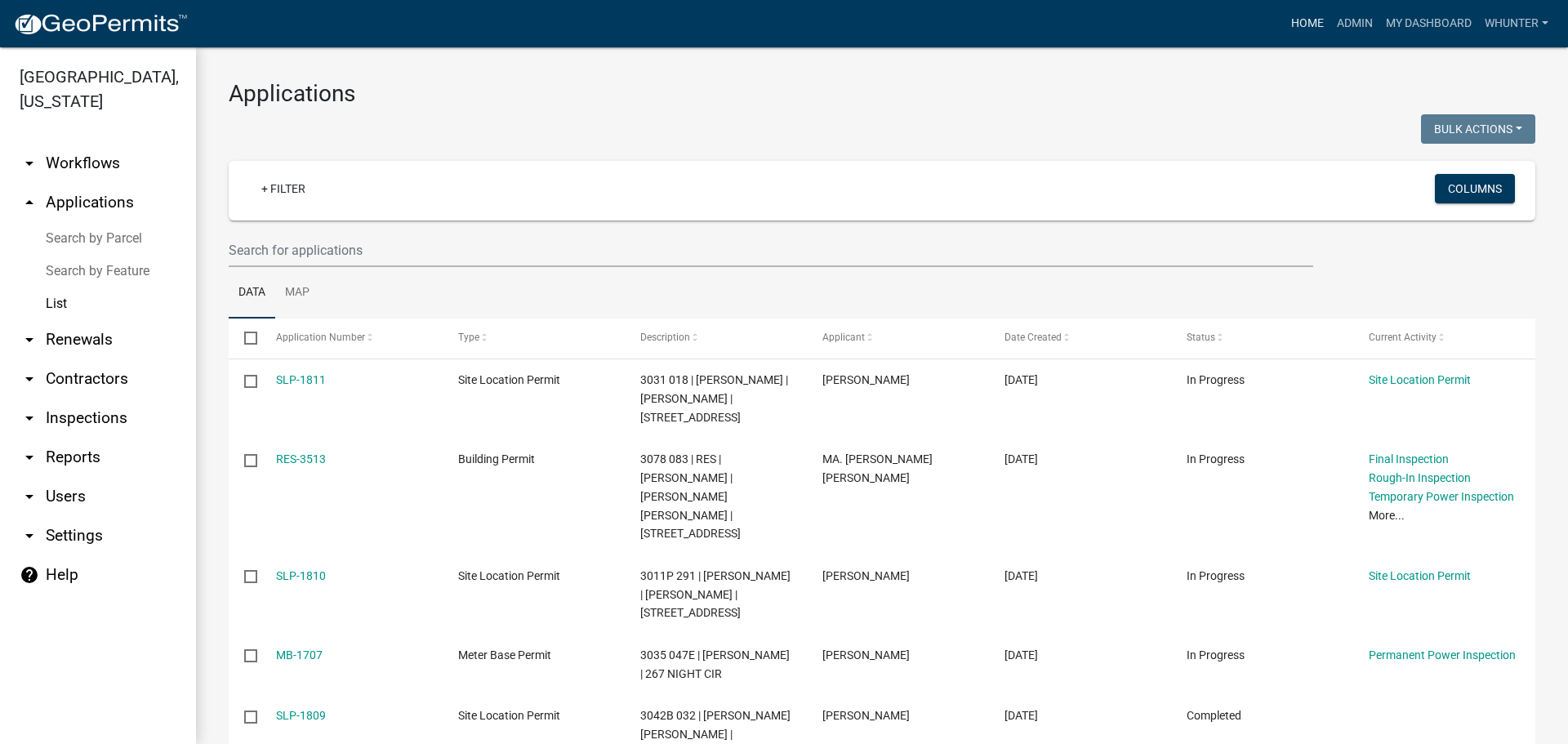
click at [1301, 25] on link "Home" at bounding box center [1308, 23] width 46 height 31
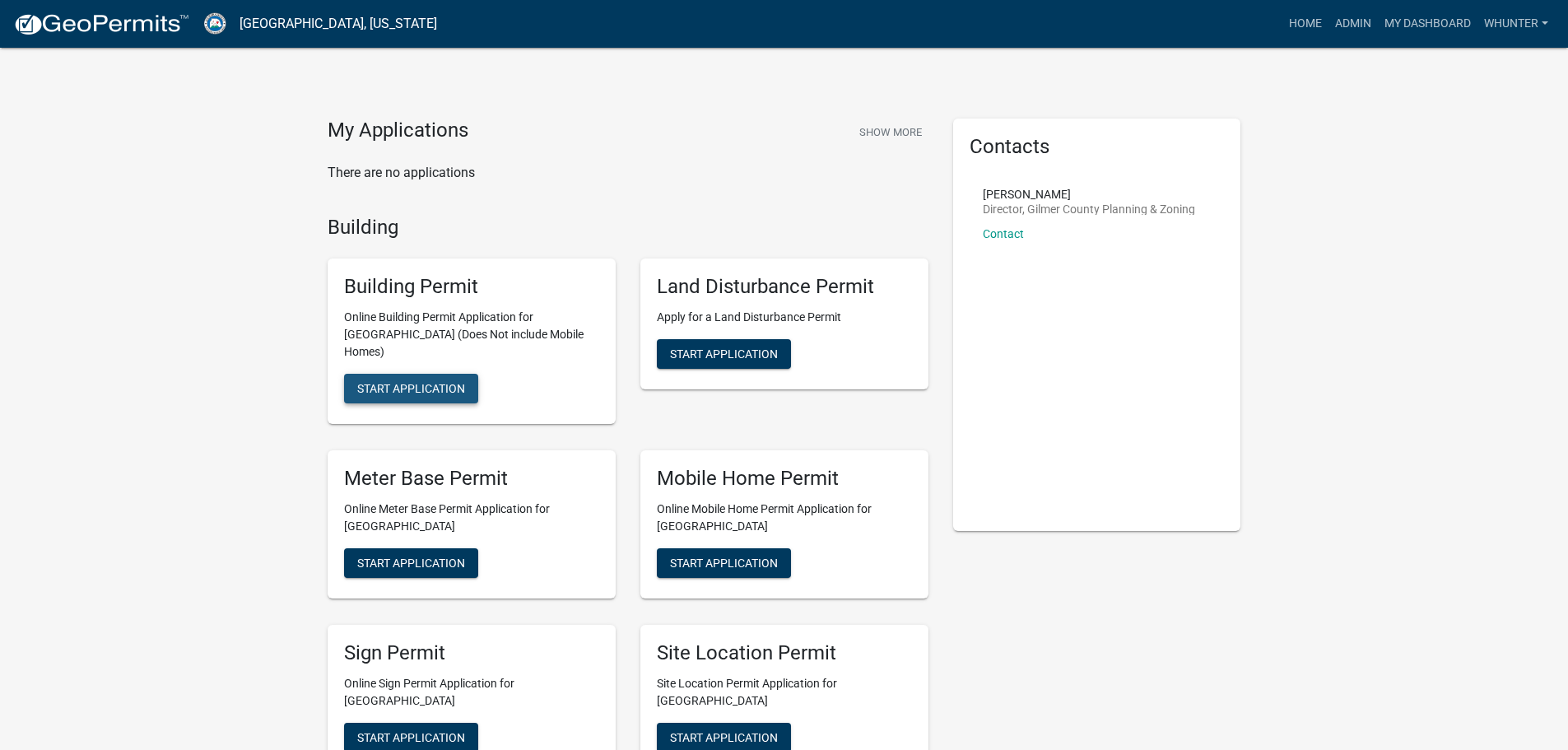
click at [447, 382] on span "Start Application" at bounding box center [411, 388] width 108 height 13
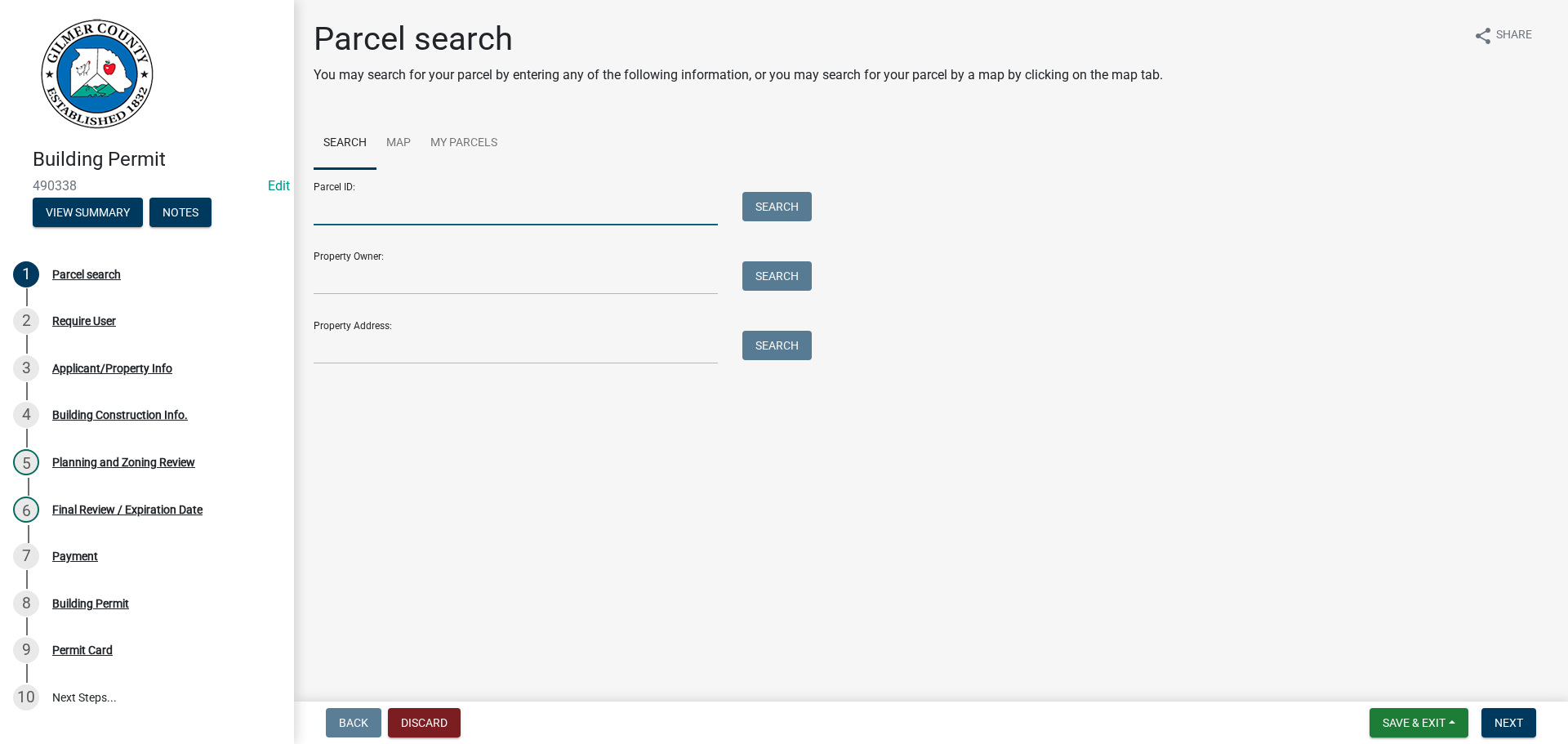
click at [363, 210] on input "Parcel ID:" at bounding box center [516, 209] width 405 height 34
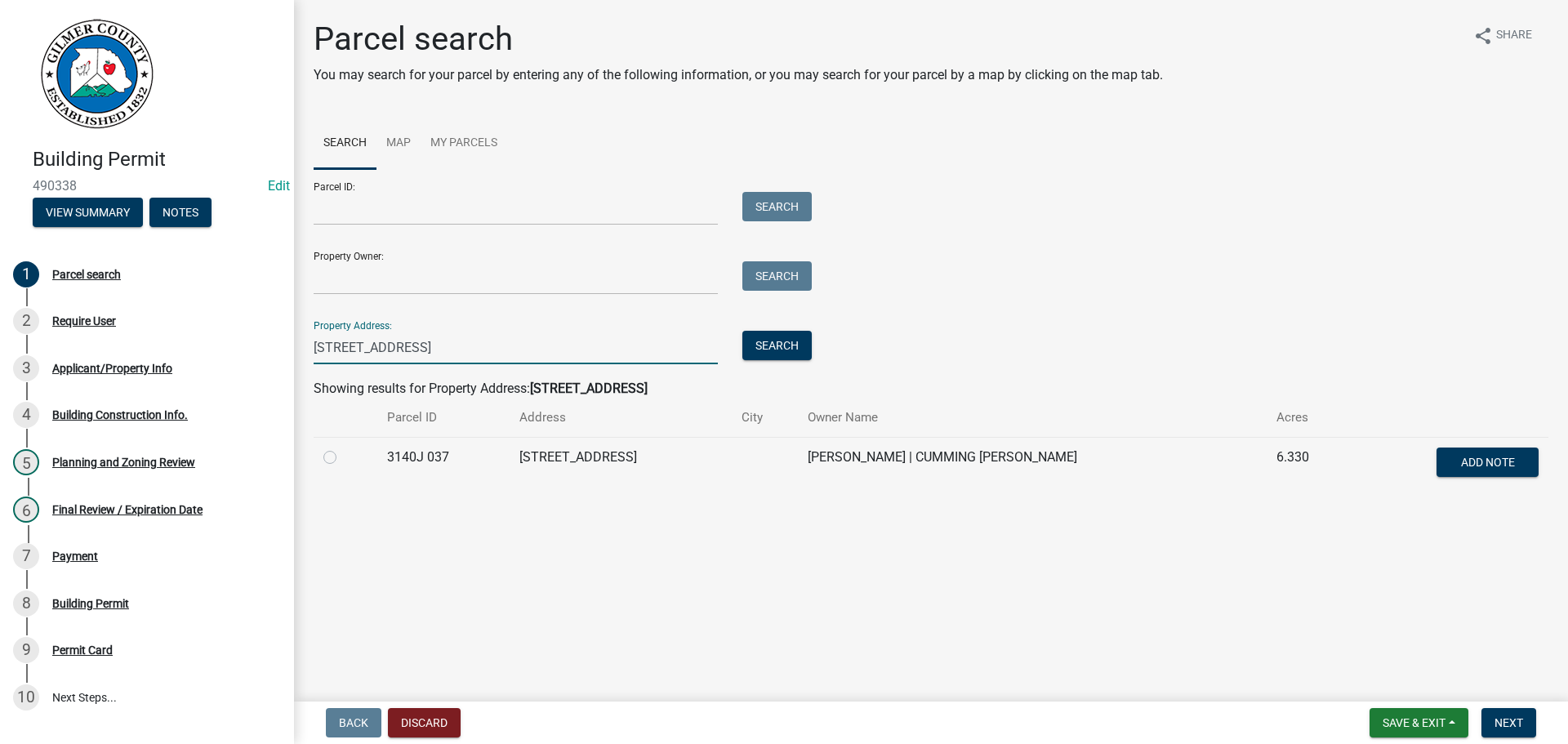
type input "[STREET_ADDRESS]"
click at [338, 452] on div at bounding box center [345, 457] width 44 height 20
click at [343, 447] on label at bounding box center [343, 447] width 0 height 0
click at [343, 455] on 037 "radio" at bounding box center [348, 453] width 10 height 10
radio 037 "true"
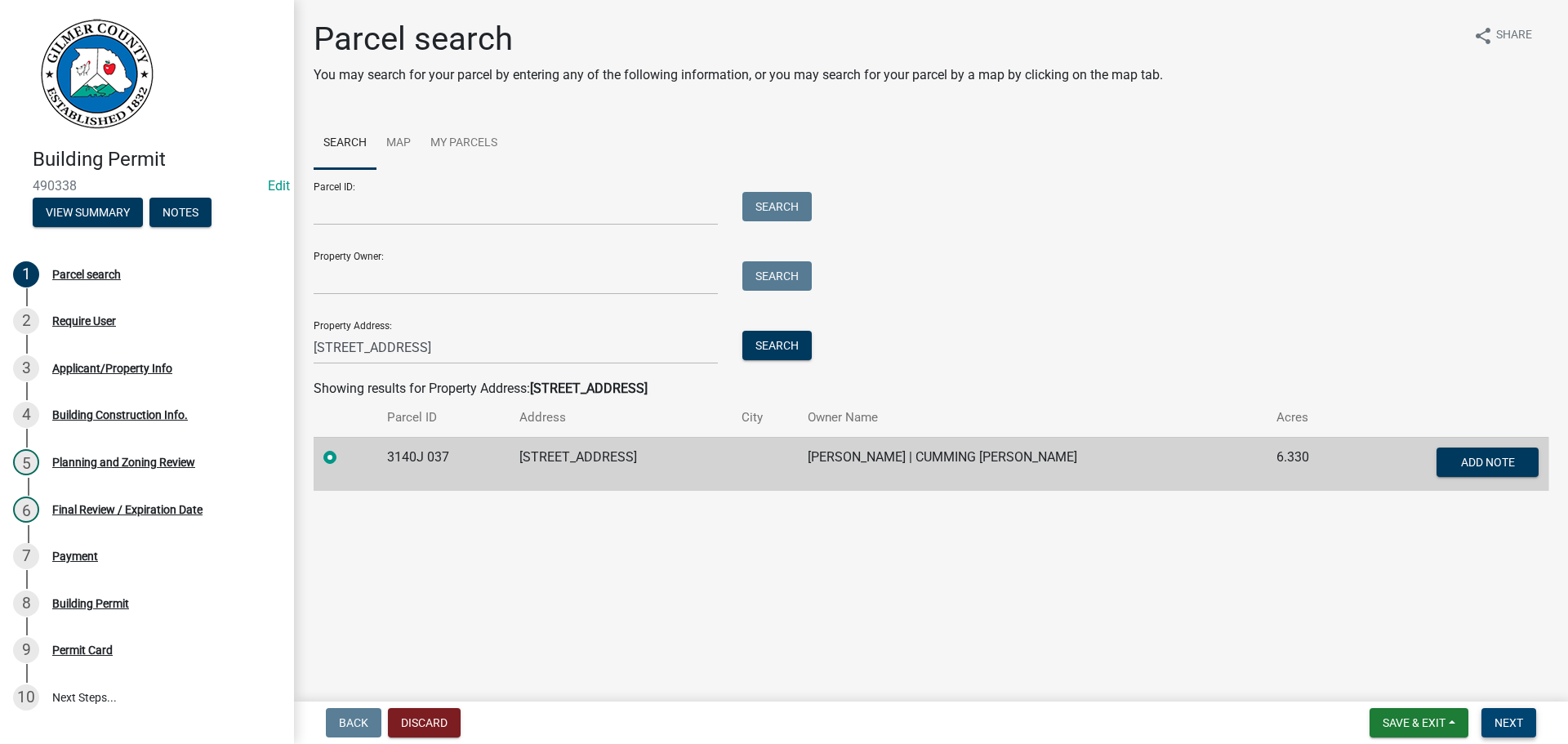
click at [1521, 729] on span "Next" at bounding box center [1508, 722] width 28 height 13
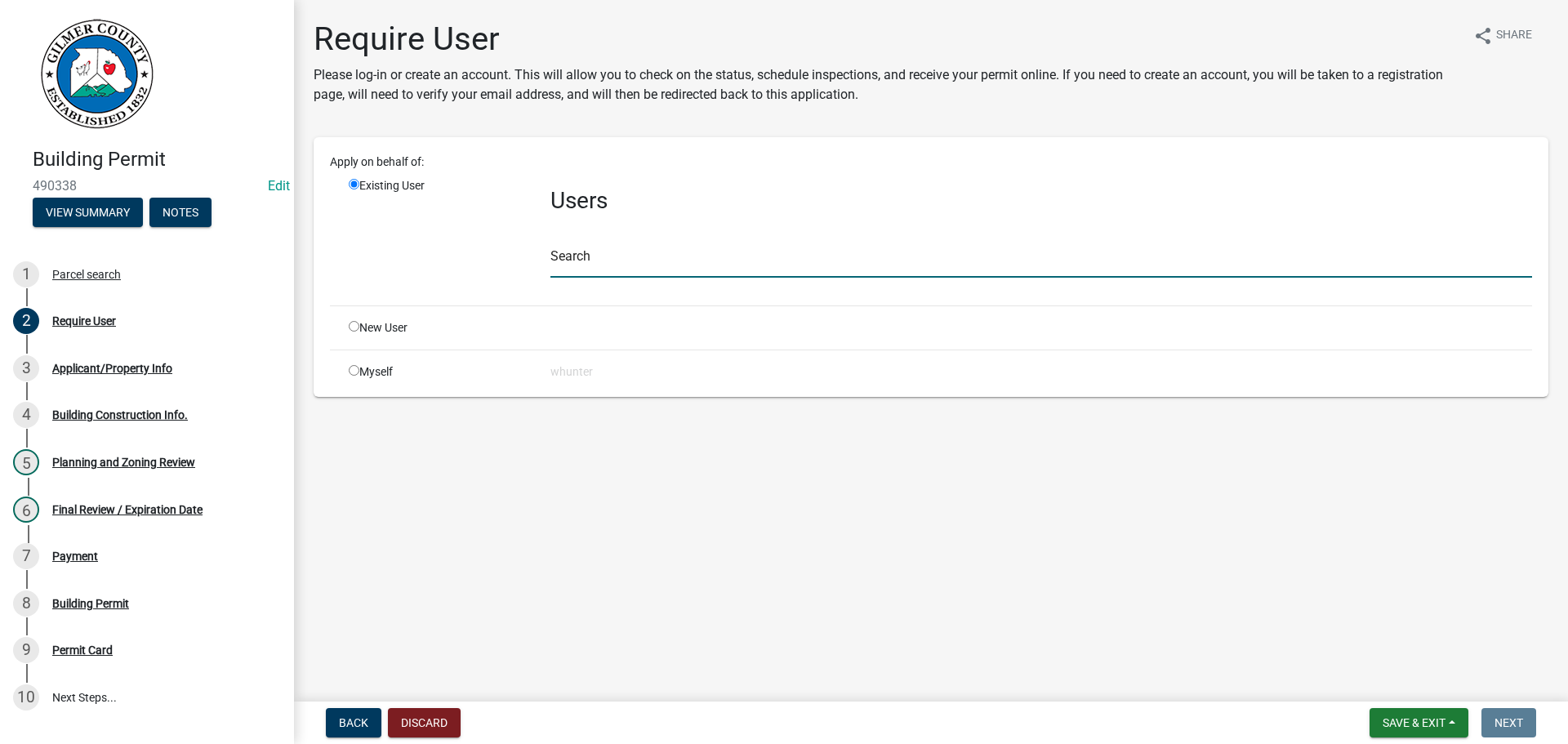
click at [655, 261] on input "text" at bounding box center [1041, 260] width 982 height 34
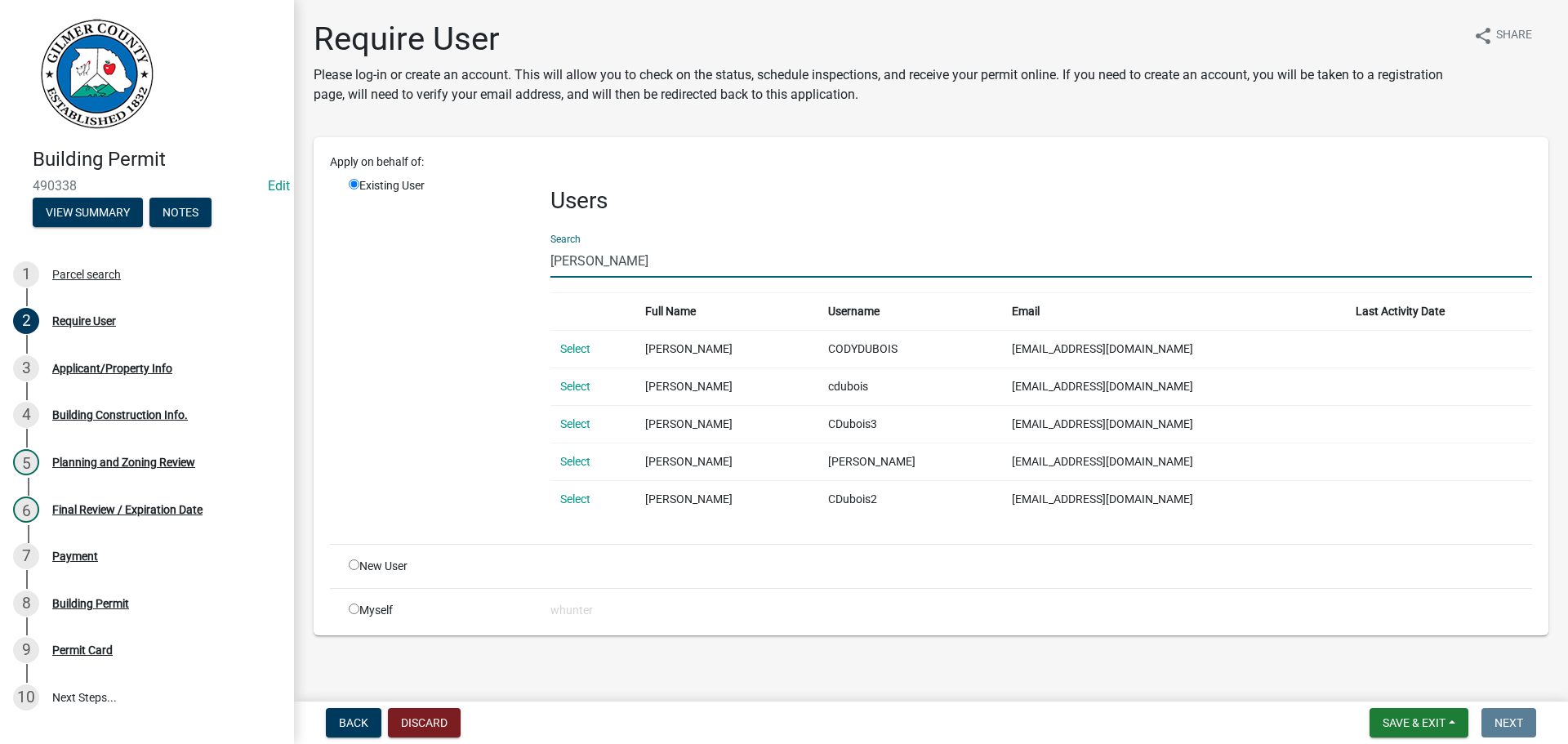
type input "[PERSON_NAME]"
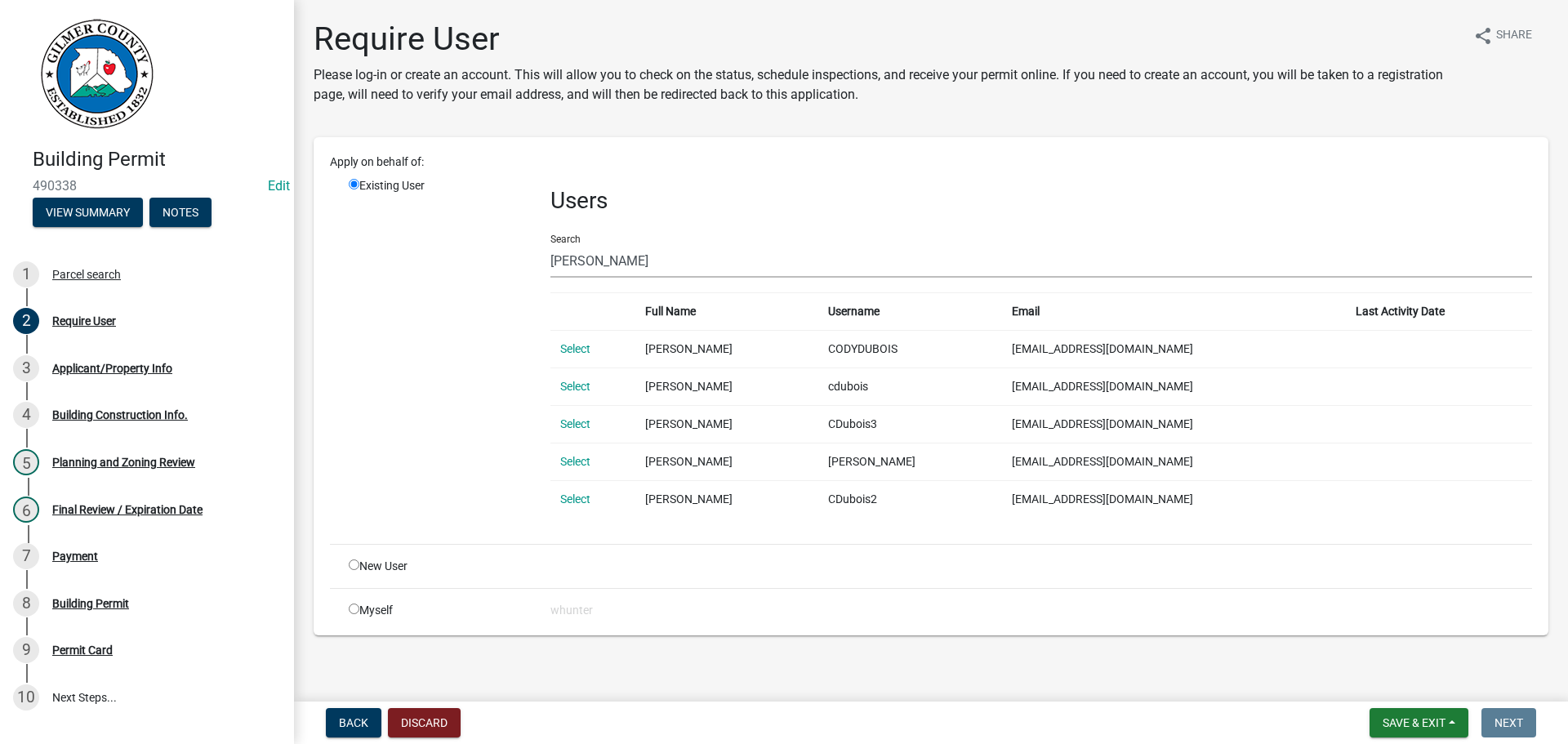
click at [359, 569] on input "radio" at bounding box center [354, 565] width 10 height 10
radio input "true"
radio input "false"
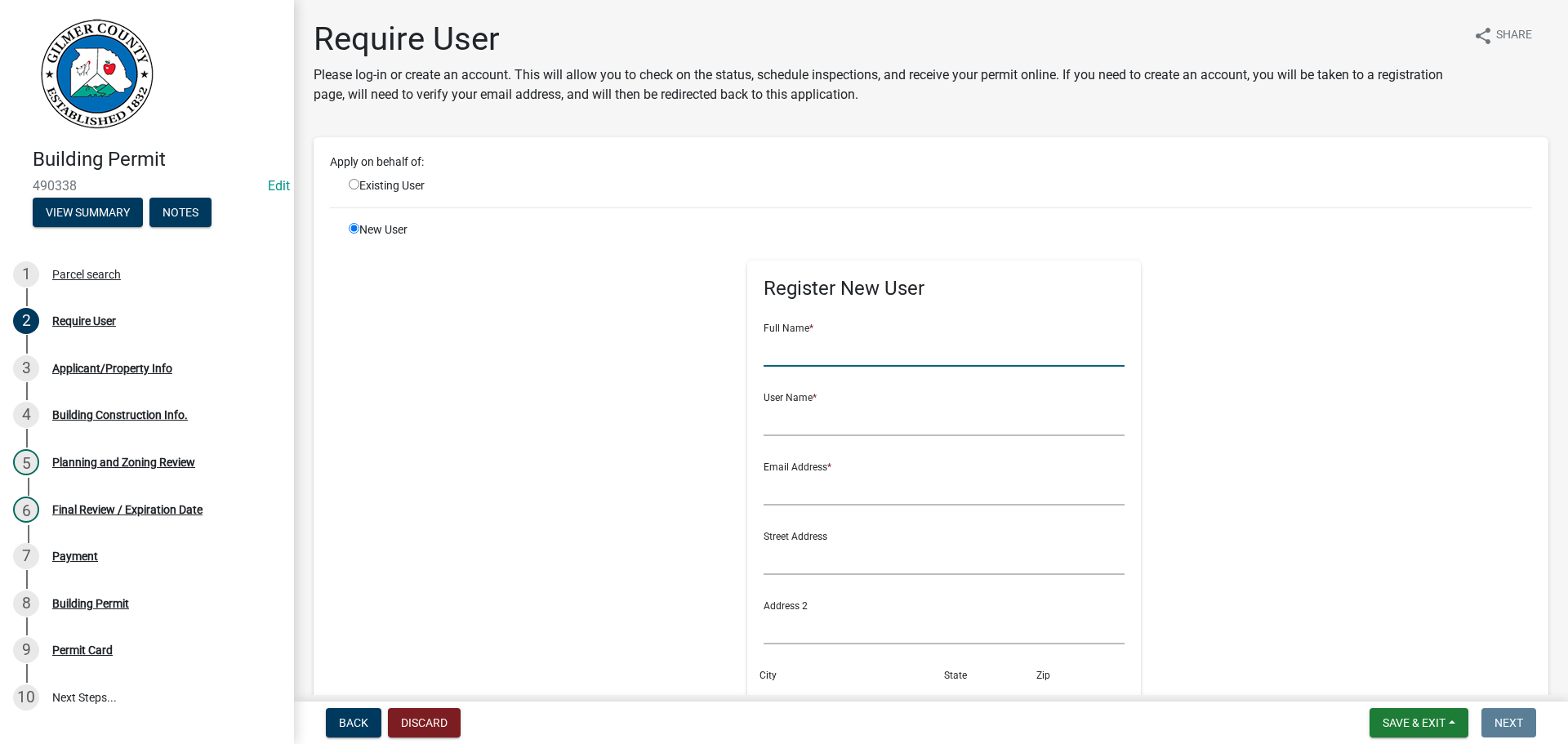
click at [868, 347] on input "text" at bounding box center [945, 349] width 362 height 34
type input "[PERSON_NAME]"
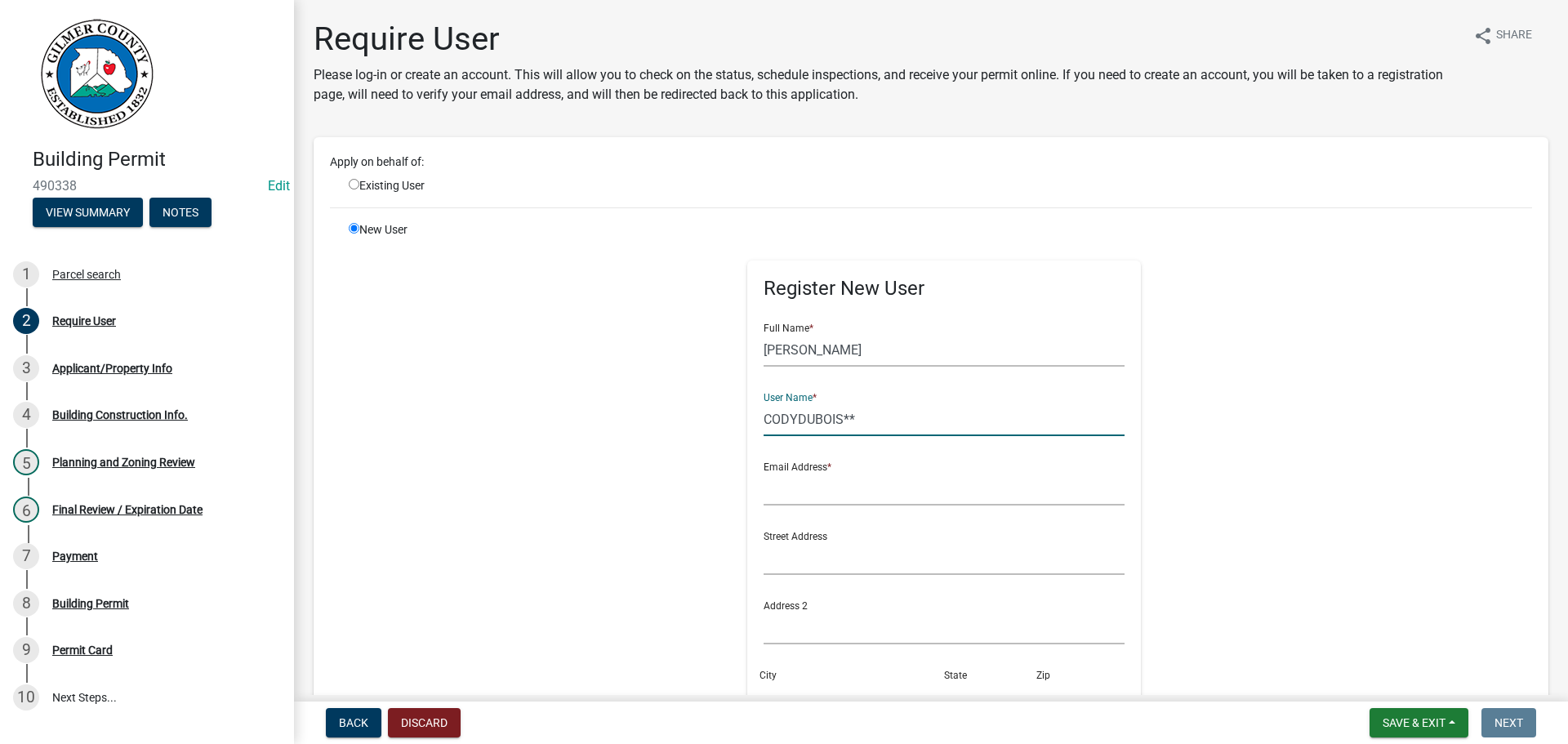
type input "CODYDUBOIS**"
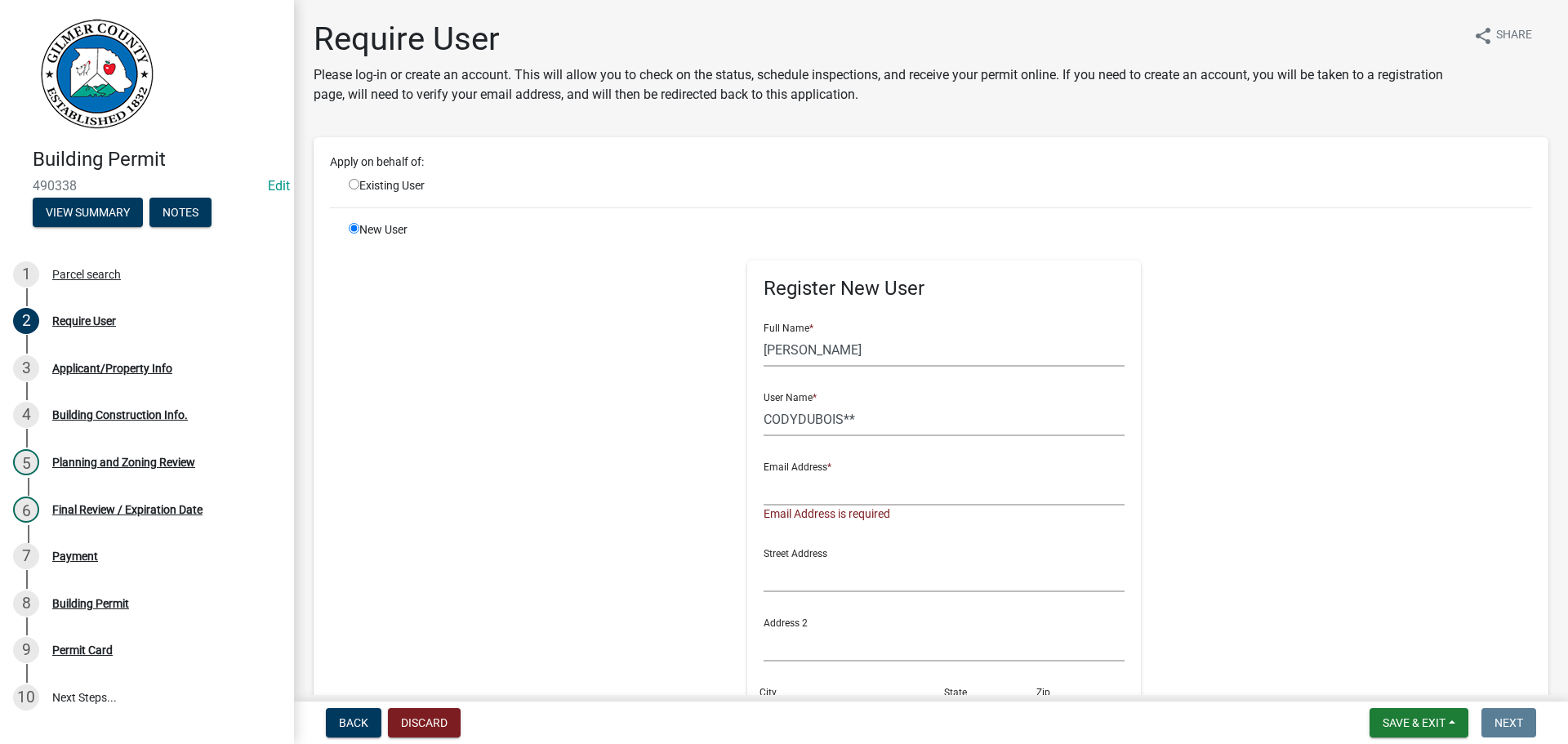
click at [865, 471] on div "Email Address * Email Address is required" at bounding box center [945, 485] width 362 height 73
click at [852, 498] on input "text" at bounding box center [945, 488] width 362 height 34
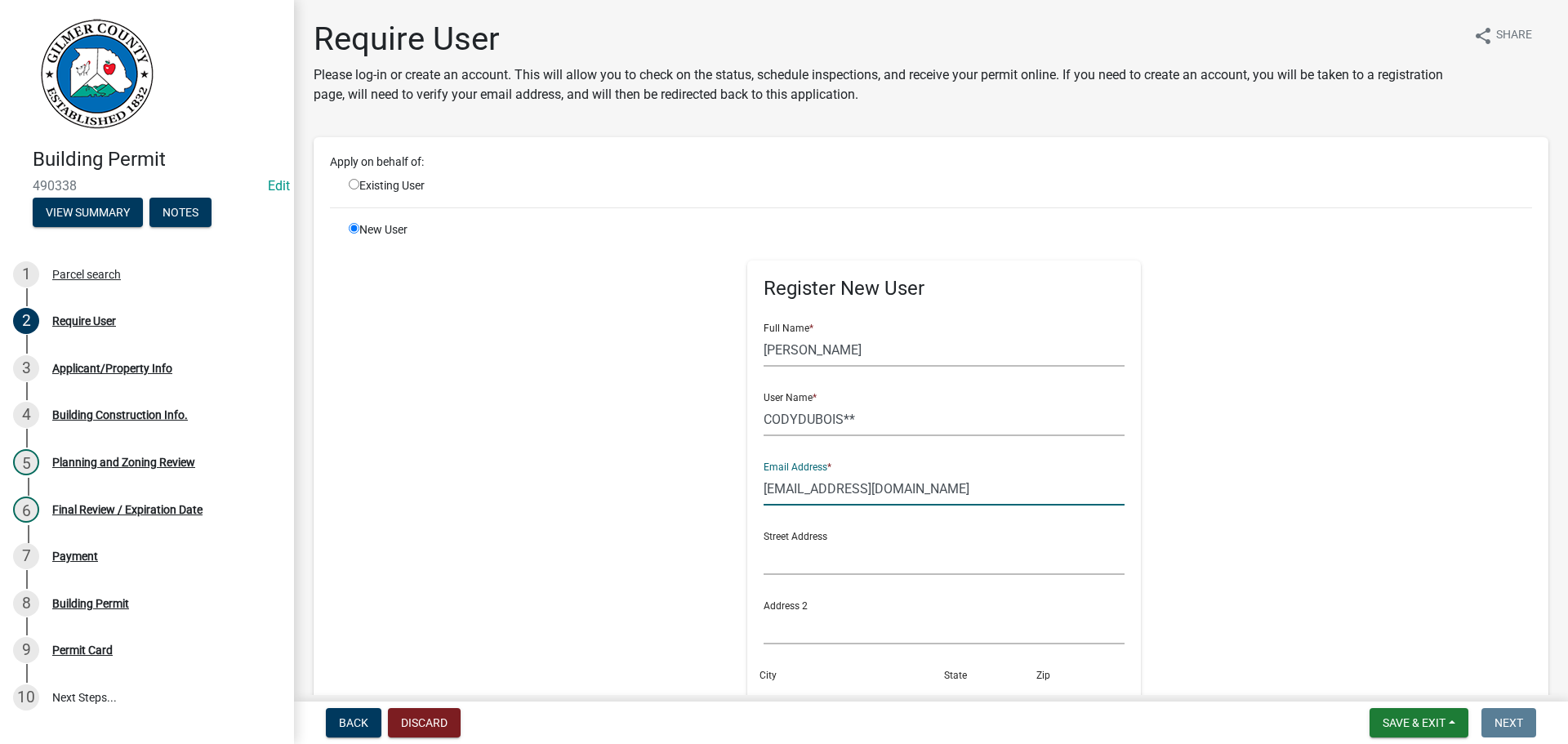
type input "[EMAIL_ADDRESS][DOMAIN_NAME]"
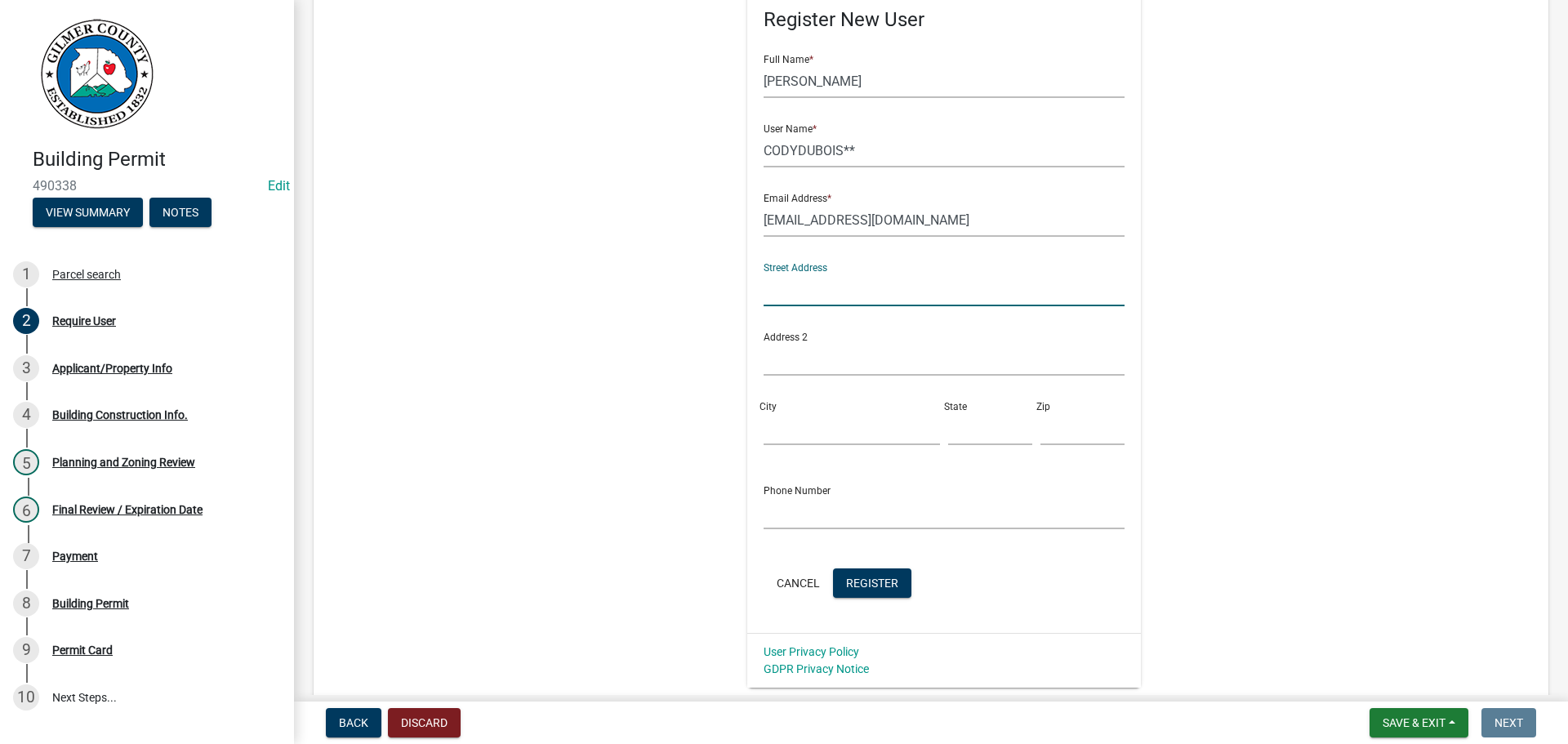
scroll to position [385, 0]
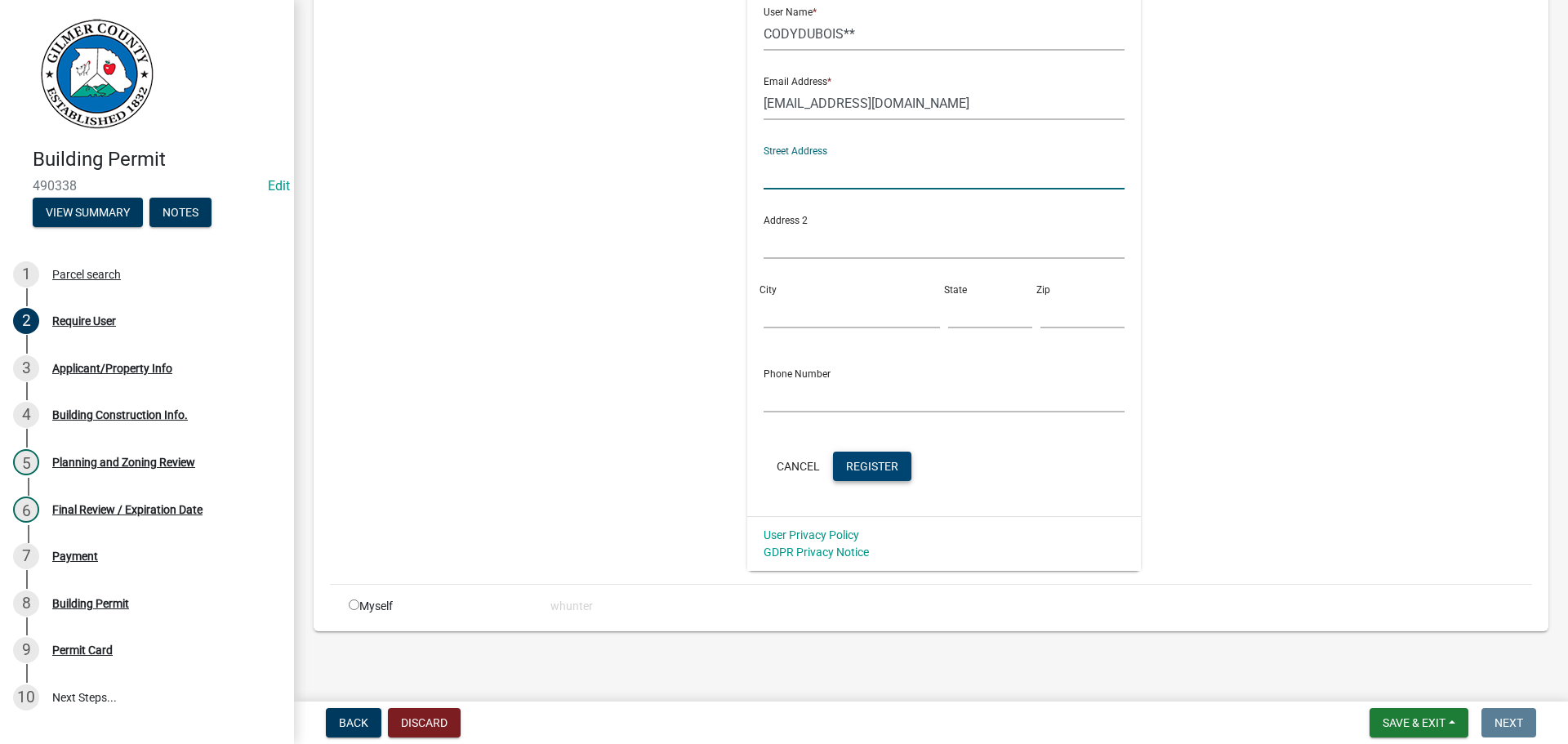
click at [878, 469] on span "Register" at bounding box center [872, 465] width 53 height 13
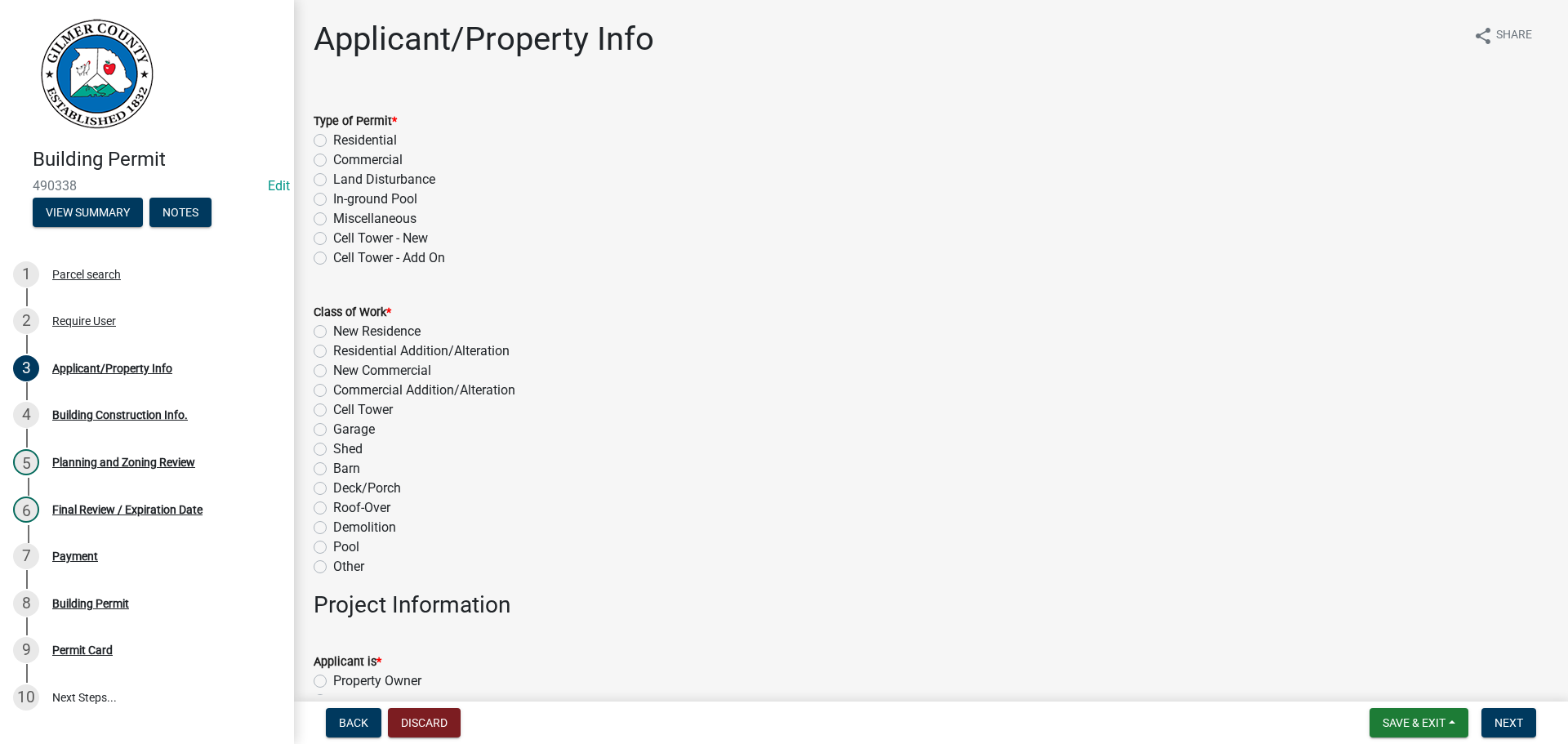
click at [349, 140] on label "Residential" at bounding box center [365, 141] width 64 height 20
click at [344, 140] on input "Residential" at bounding box center [338, 136] width 10 height 10
radio input "true"
click at [390, 352] on label "Residential Addition/Alteration" at bounding box center [421, 351] width 177 height 20
click at [344, 352] on input "Residential Addition/Alteration" at bounding box center [338, 347] width 10 height 10
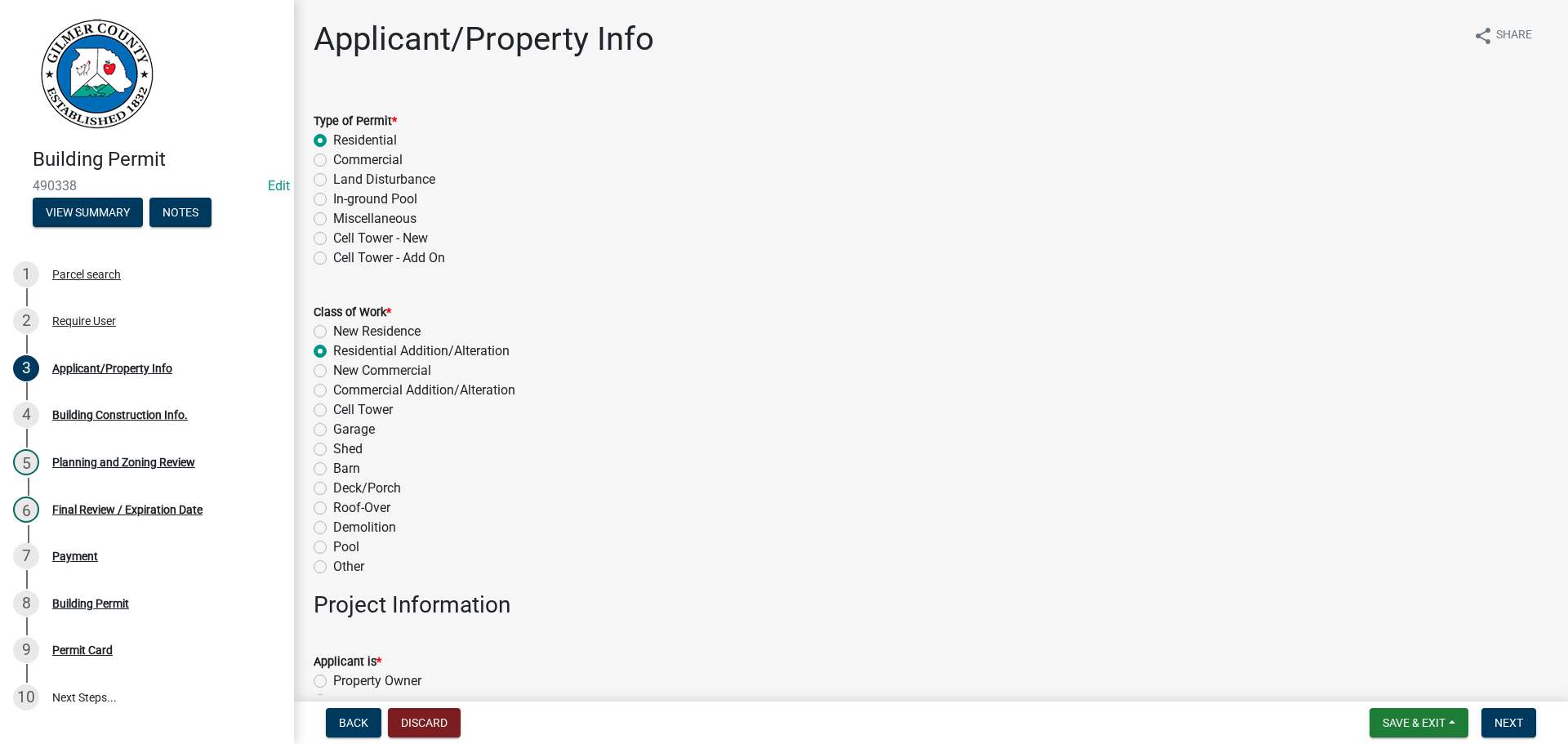
radio input "true"
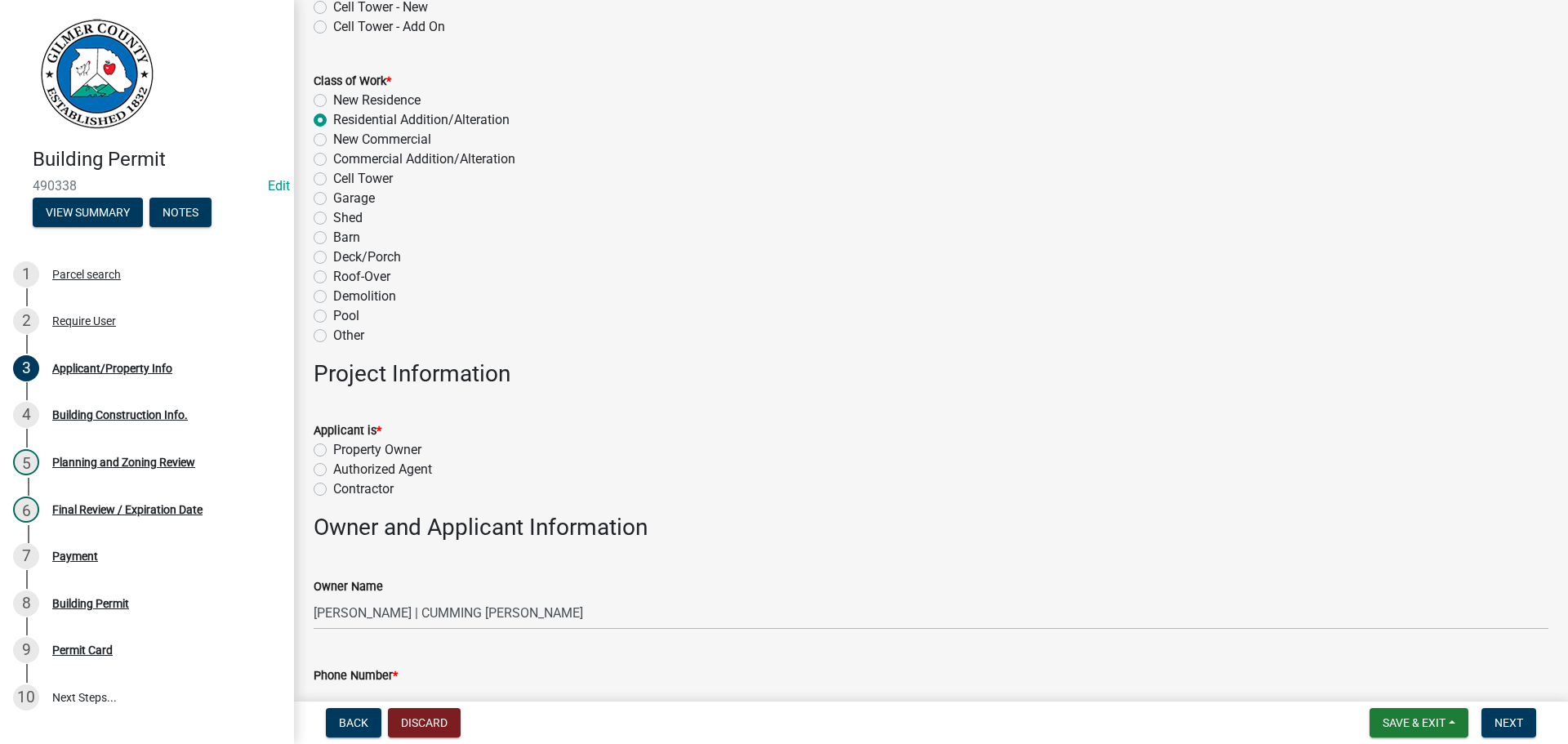
scroll to position [409, 0]
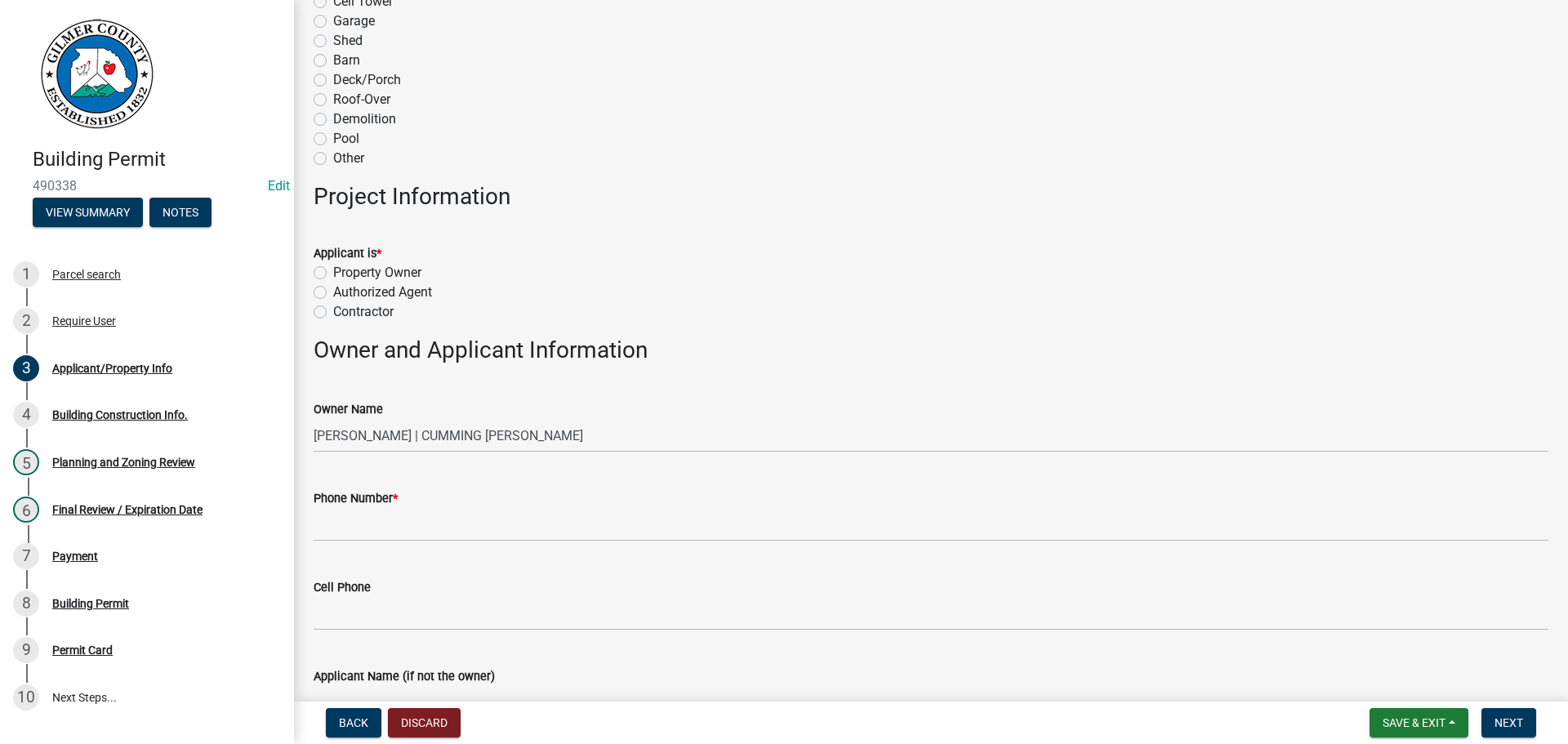
click at [358, 310] on label "Contractor" at bounding box center [363, 311] width 60 height 20
click at [344, 310] on input "Contractor" at bounding box center [338, 307] width 10 height 10
radio input "true"
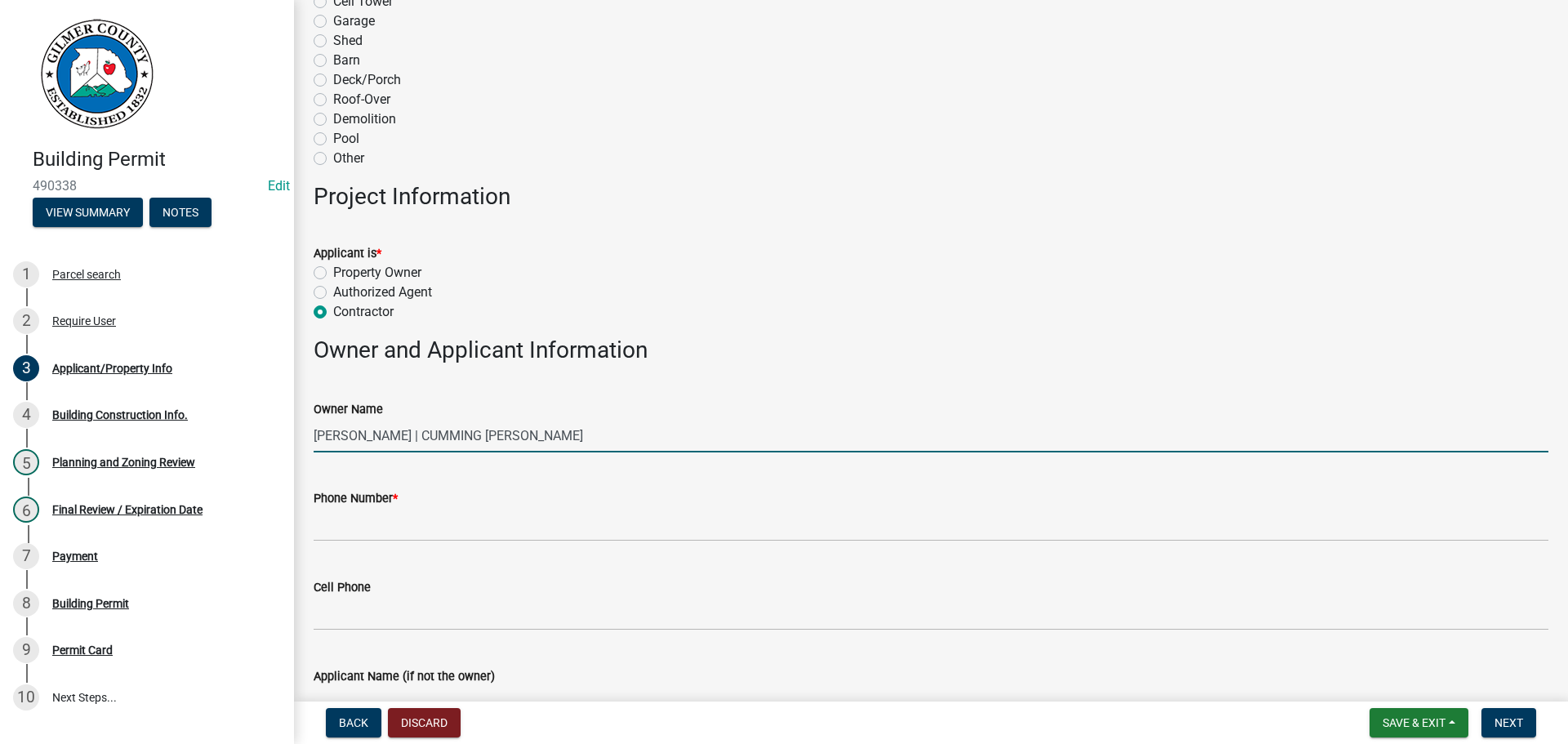
click at [367, 435] on input "[PERSON_NAME] | CUMMING [PERSON_NAME]" at bounding box center [931, 435] width 1235 height 34
drag, startPoint x: 358, startPoint y: 434, endPoint x: 219, endPoint y: 423, distance: 139.4
click at [292, 435] on div "Building Permit 490338 Edit View Summary Notes 1 Parcel search 2 Require User 3…" at bounding box center [784, 372] width 1568 height 744
drag, startPoint x: 674, startPoint y: 435, endPoint x: 493, endPoint y: 435, distance: 181.0
click at [493, 435] on input "[PERSON_NAME] AND [PERSON_NAME] | CUMMING [PERSON_NAME]" at bounding box center [931, 435] width 1235 height 34
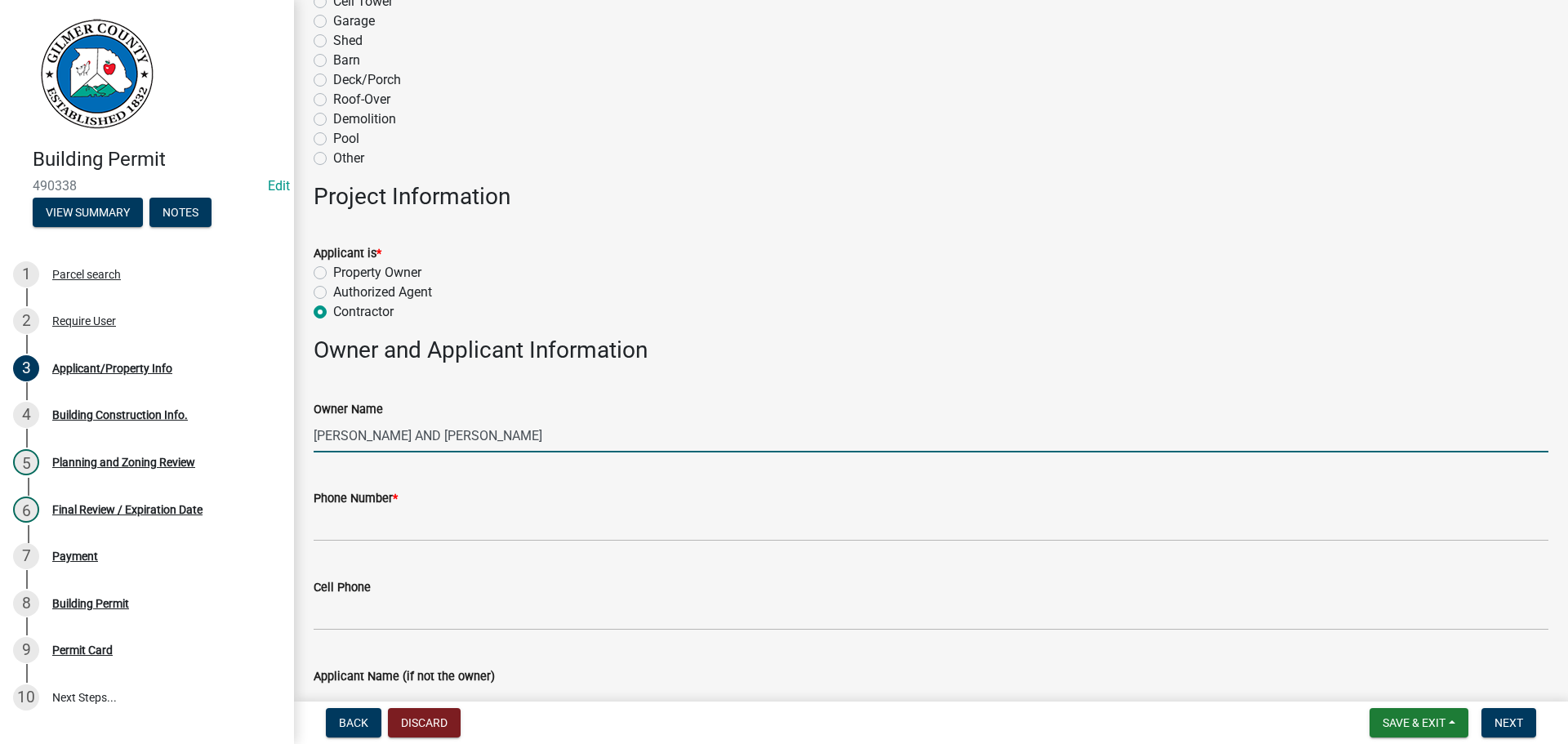
type input "[PERSON_NAME] AND [PERSON_NAME]"
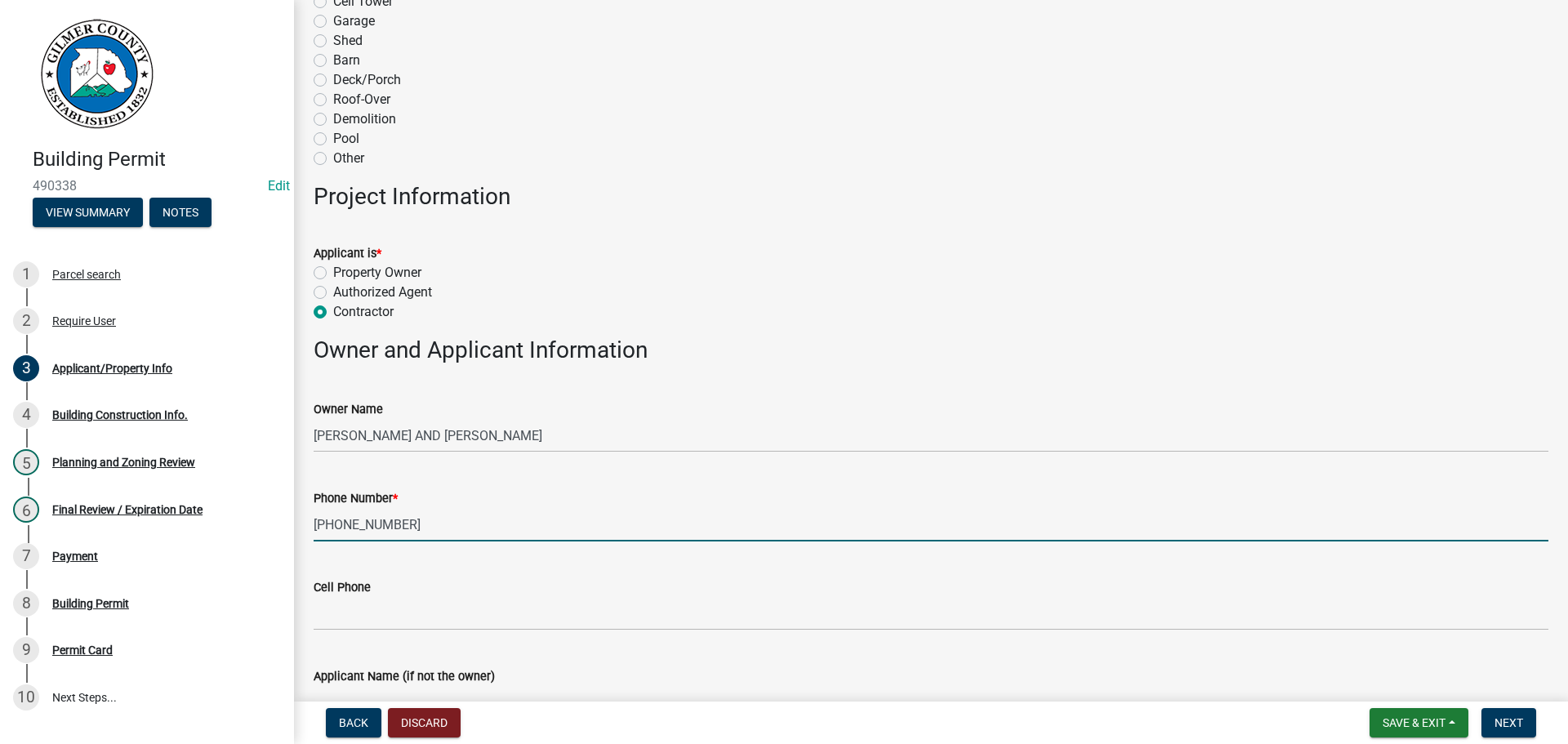
type input "[PHONE_NUMBER]"
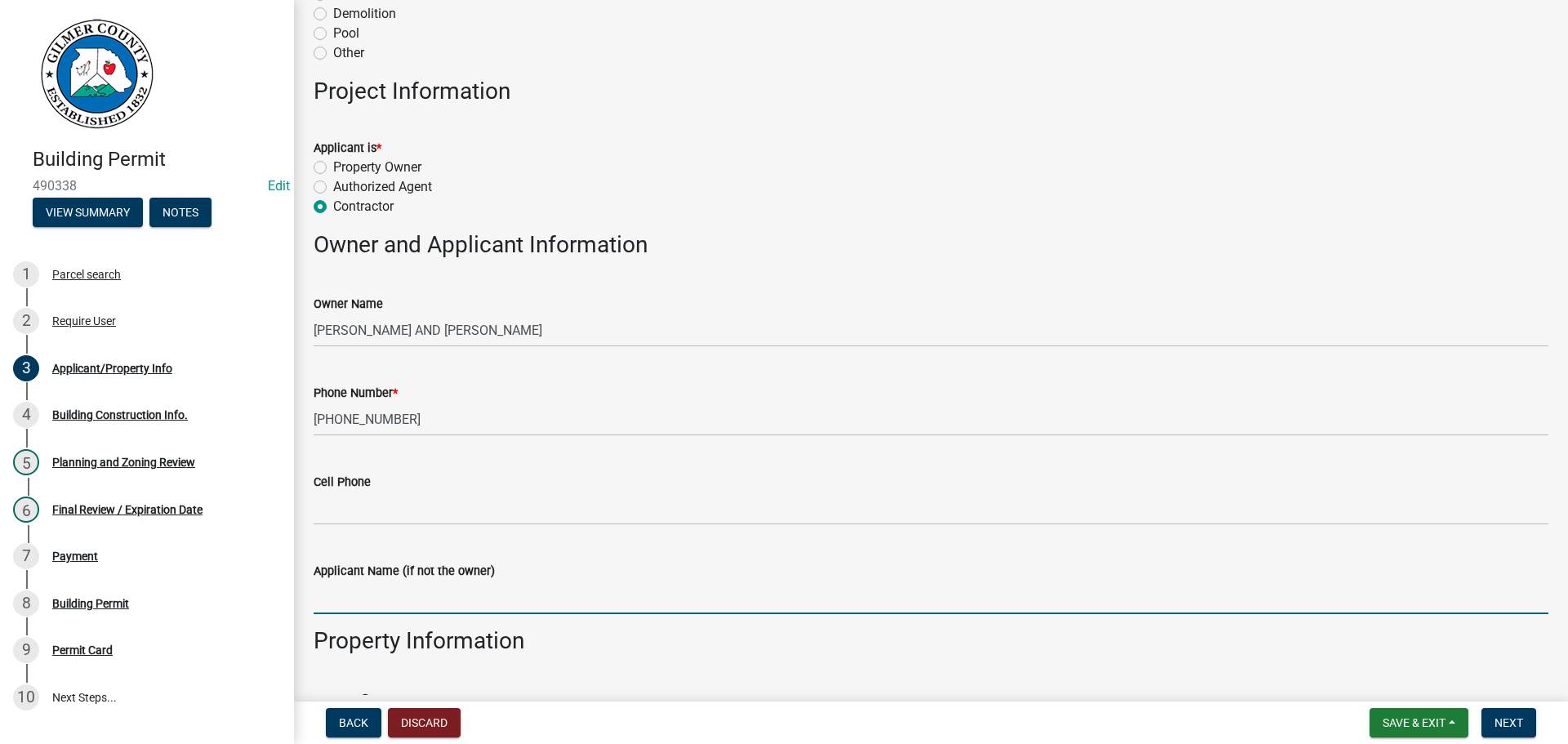
scroll to position [760, 0]
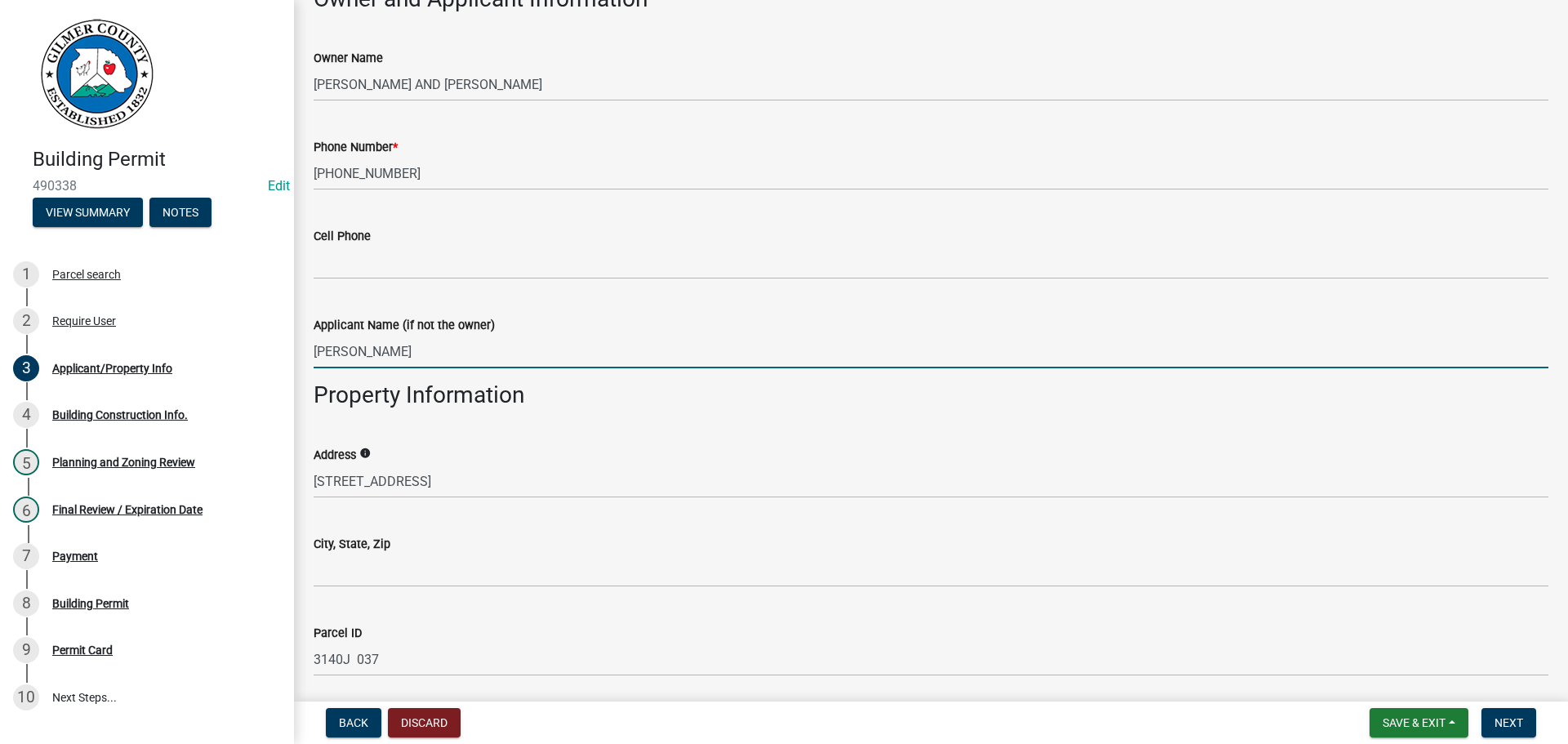
type input "[PERSON_NAME]"
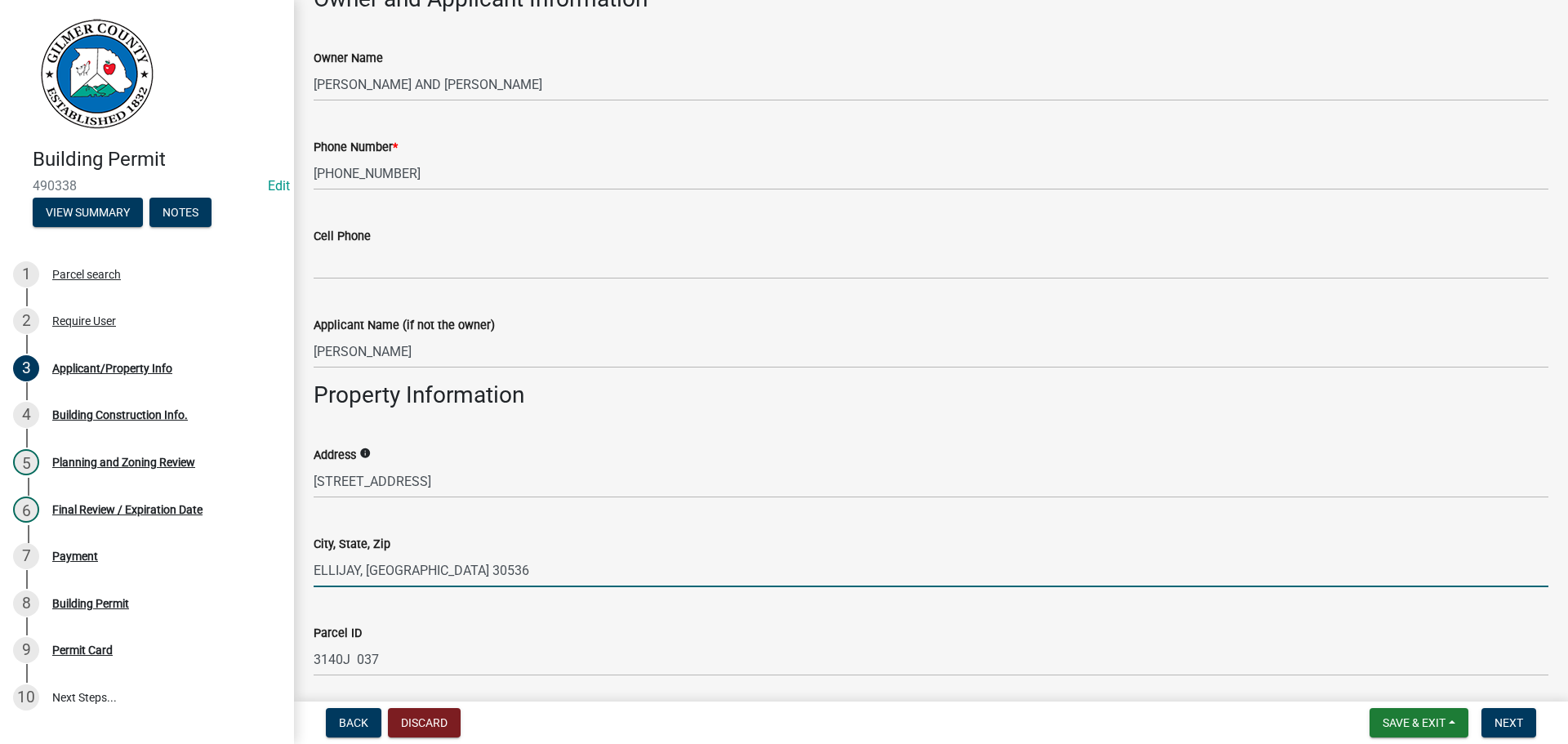
type input "ELLIJAY, [GEOGRAPHIC_DATA] 30536"
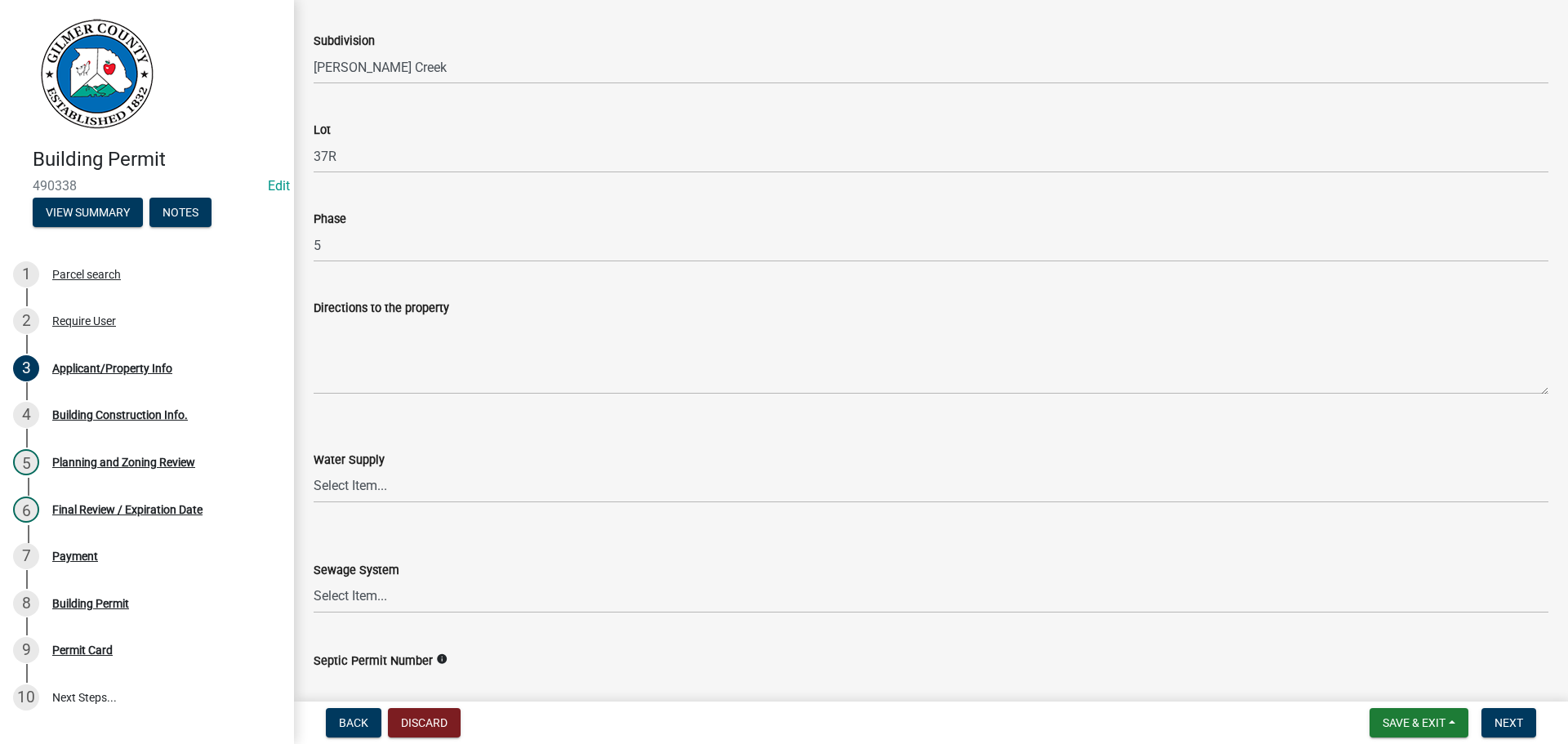
scroll to position [1984, 0]
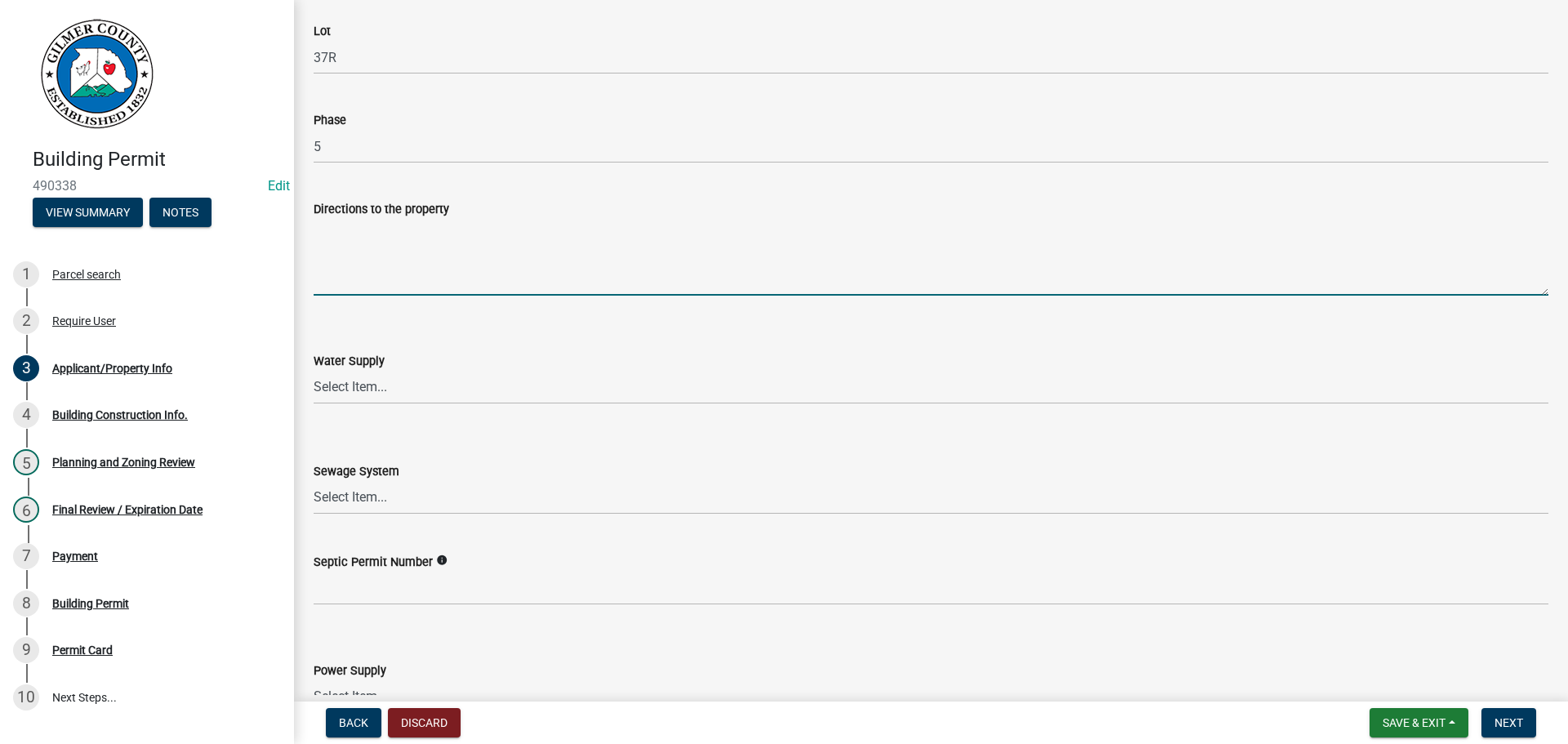
click at [396, 241] on textarea "Directions to the property" at bounding box center [931, 257] width 1235 height 77
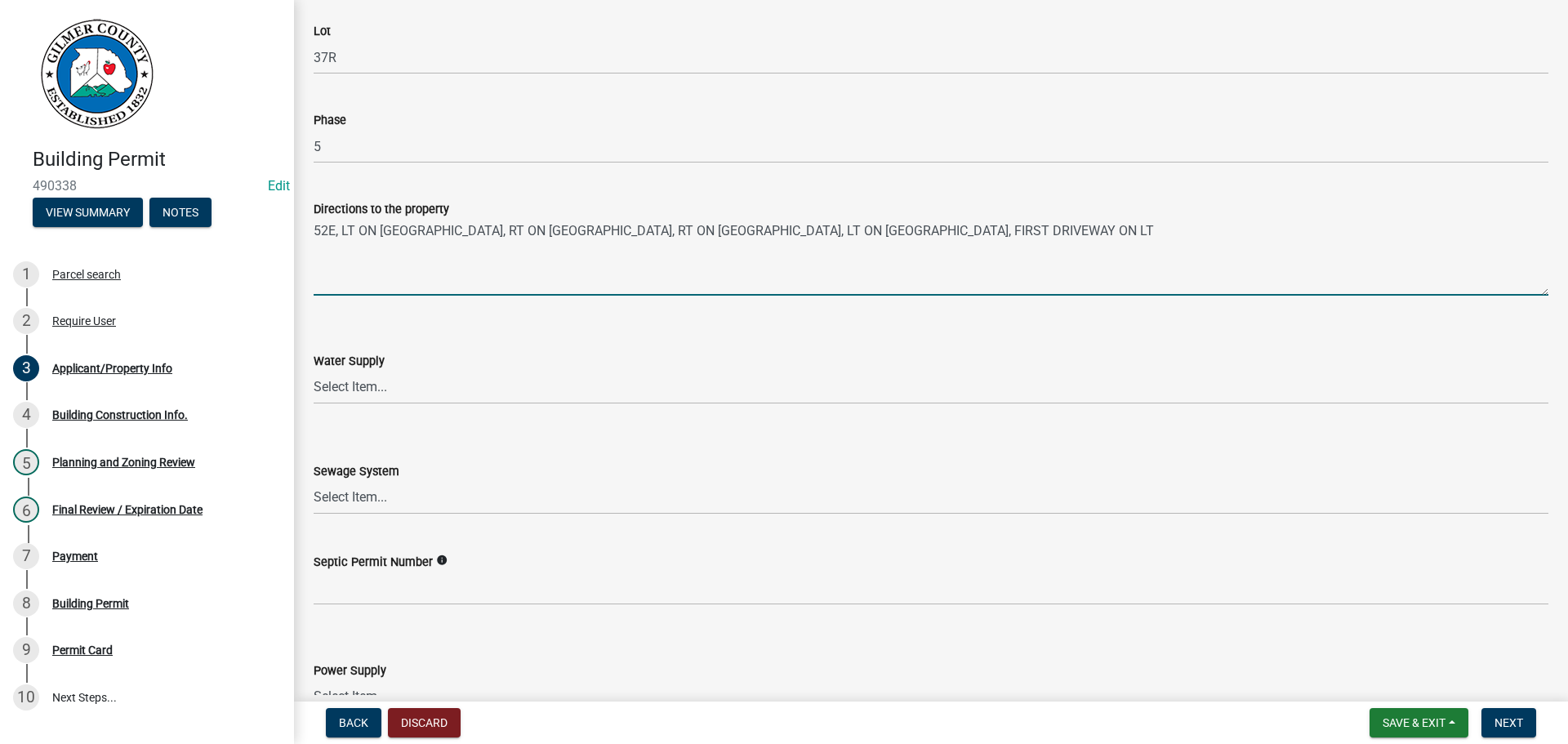
type textarea "52E, LT ON [GEOGRAPHIC_DATA], RT ON [GEOGRAPHIC_DATA], RT ON [GEOGRAPHIC_DATA],…"
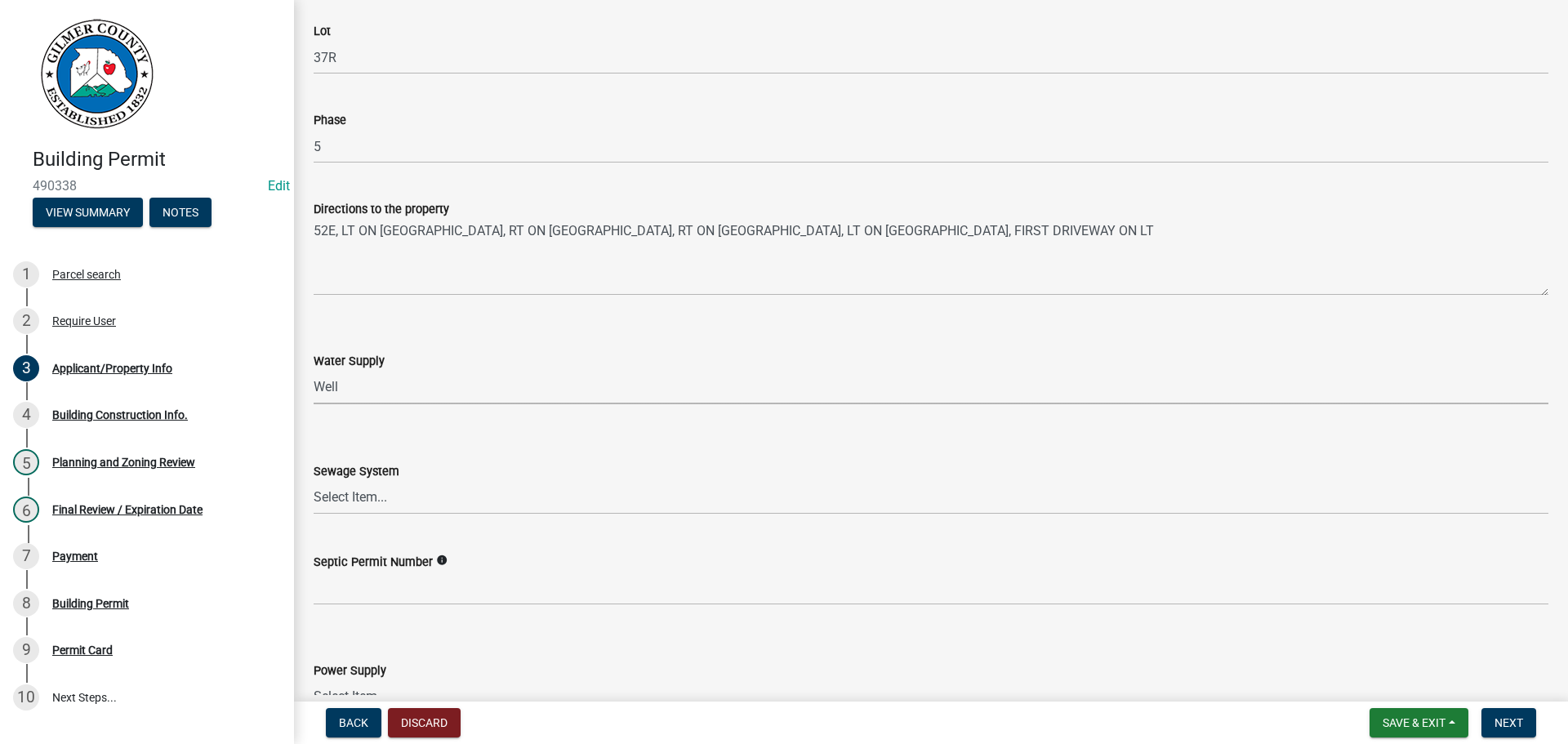
select select "6d3c22a4-bb85-4608-b1e4-8a8b34b9a216"
select select "92a37e23-3b7d-408e-b3c7-0afbe39b0942"
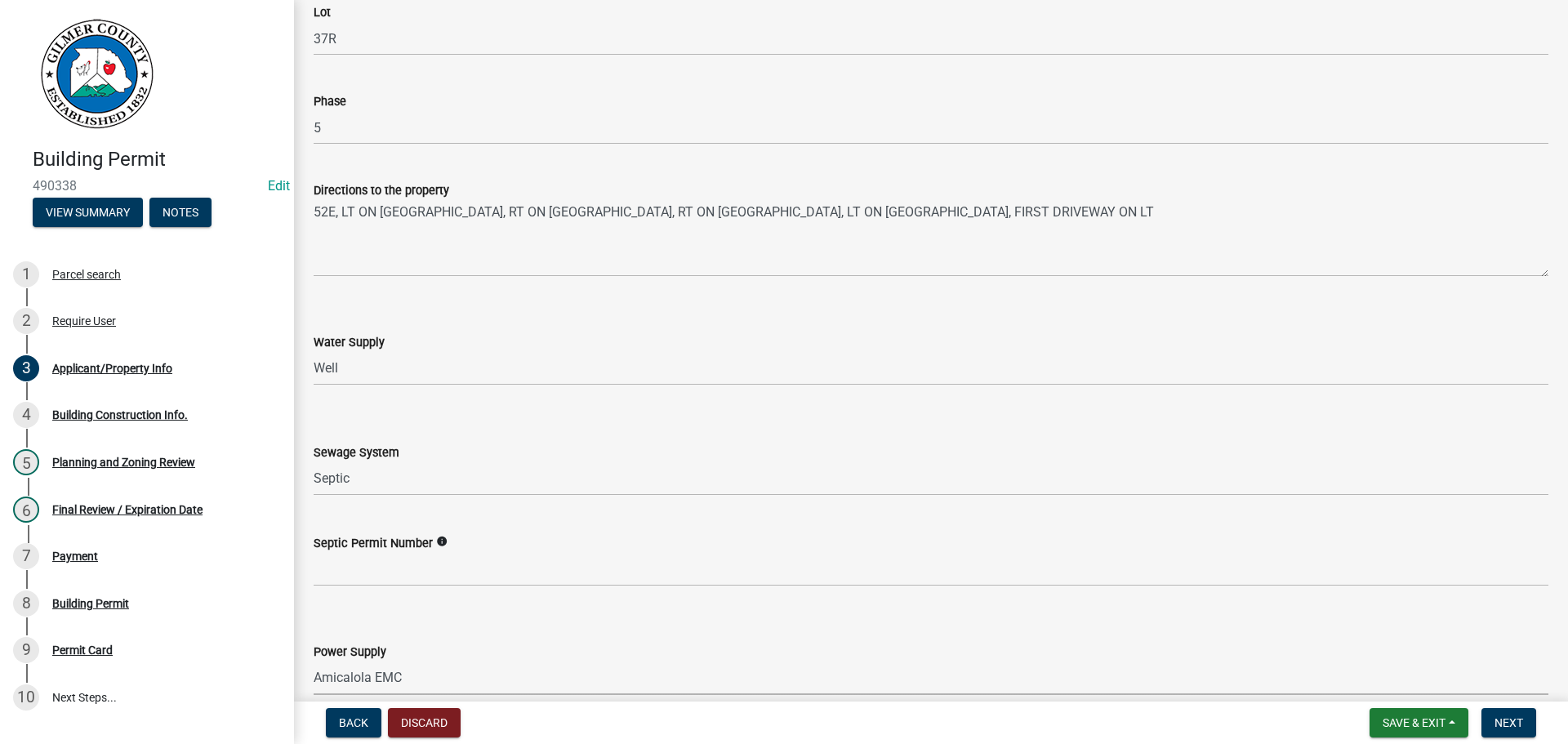
select select "c9feaa94-b03b-4165-97cf-90fdf63947c5"
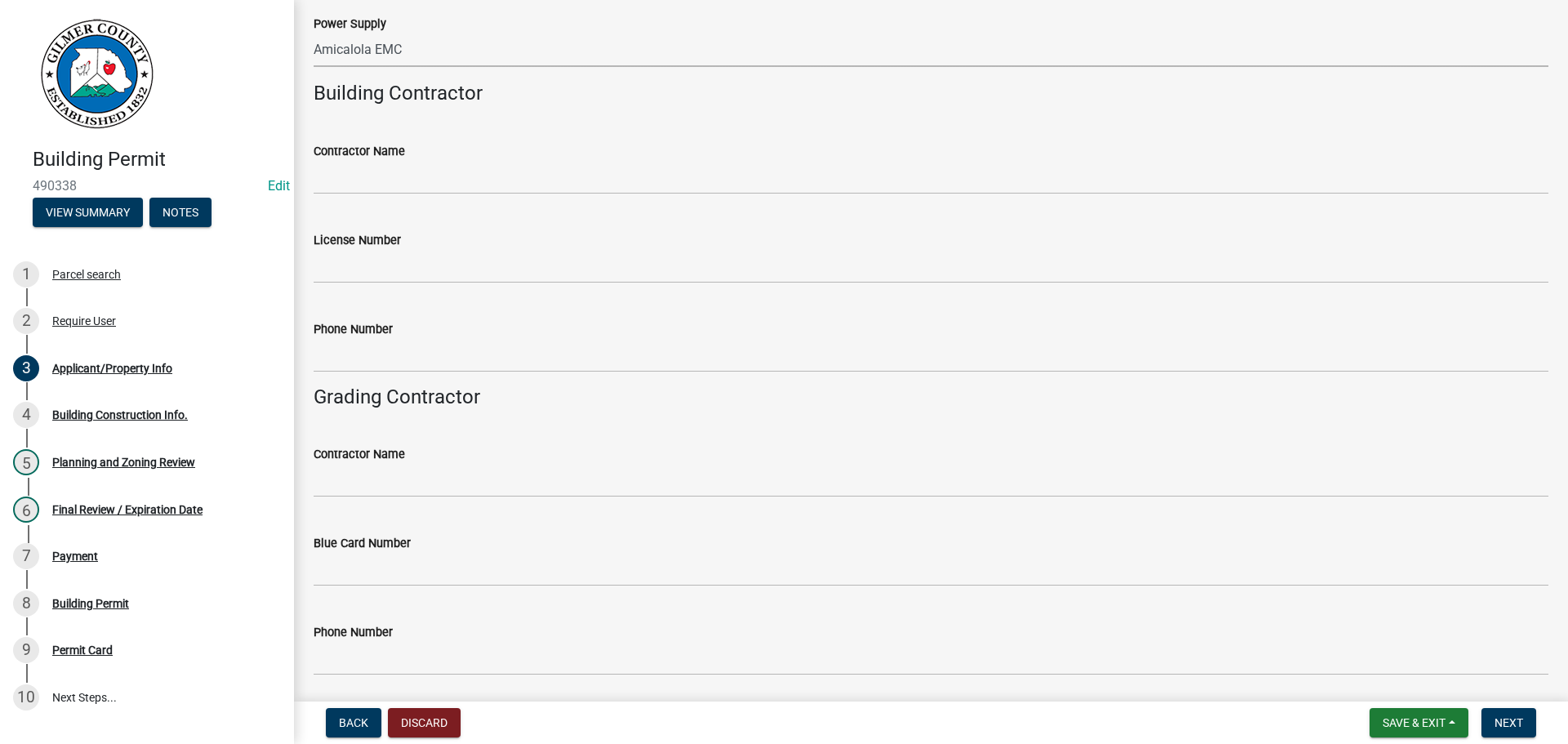
scroll to position [2688, 0]
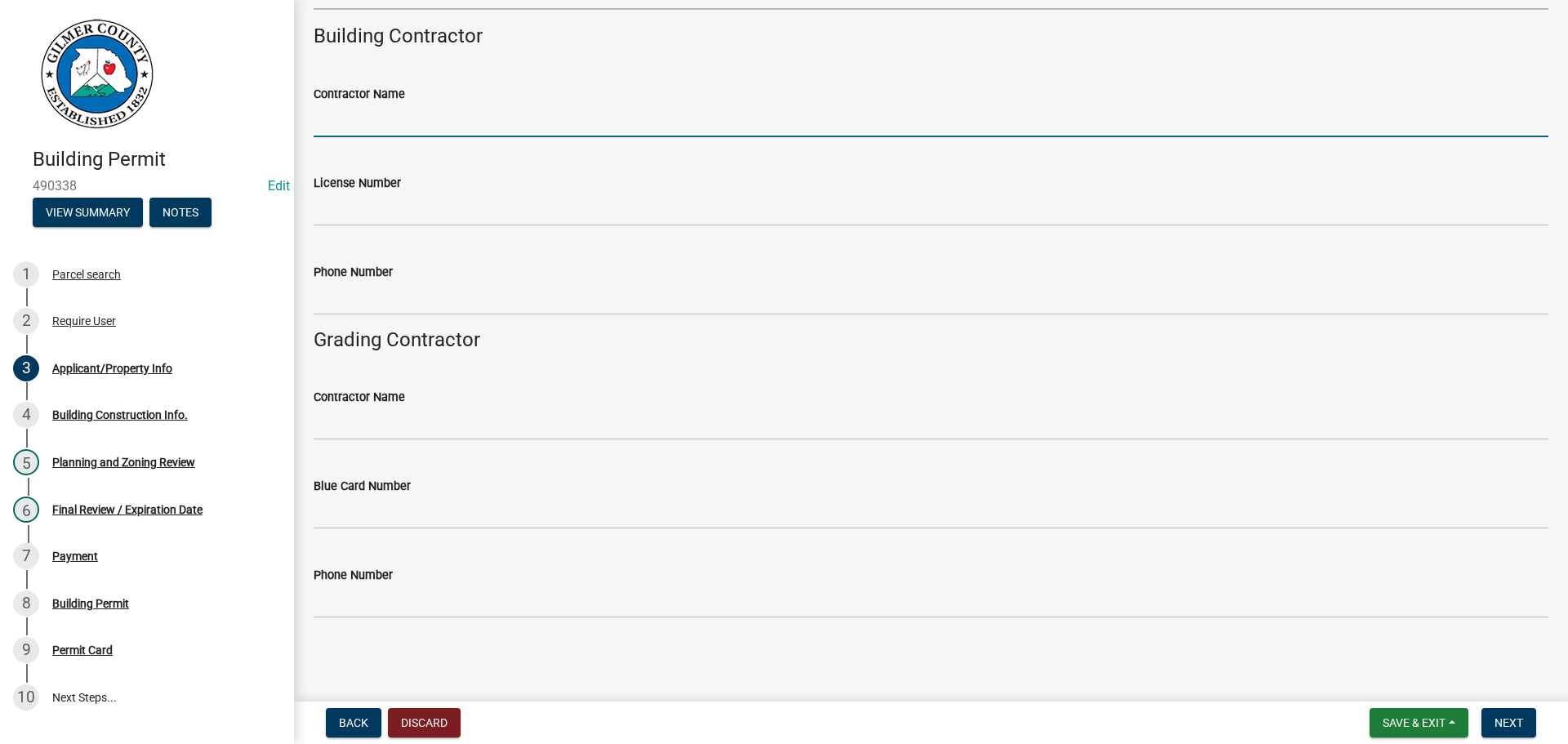
click at [415, 121] on input "Contractor Name" at bounding box center [931, 120] width 1235 height 34
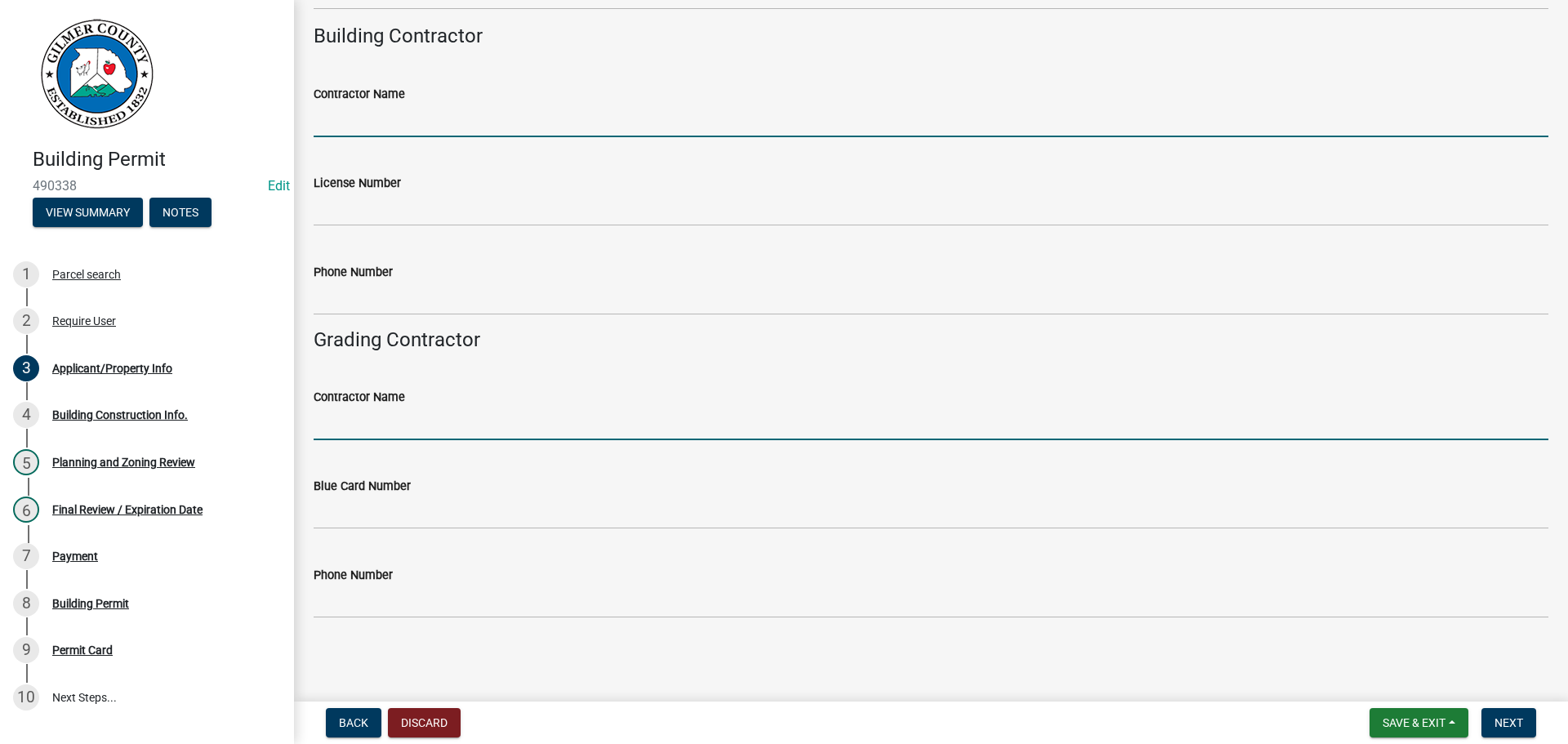
click at [420, 426] on input "Contractor Name" at bounding box center [931, 423] width 1235 height 34
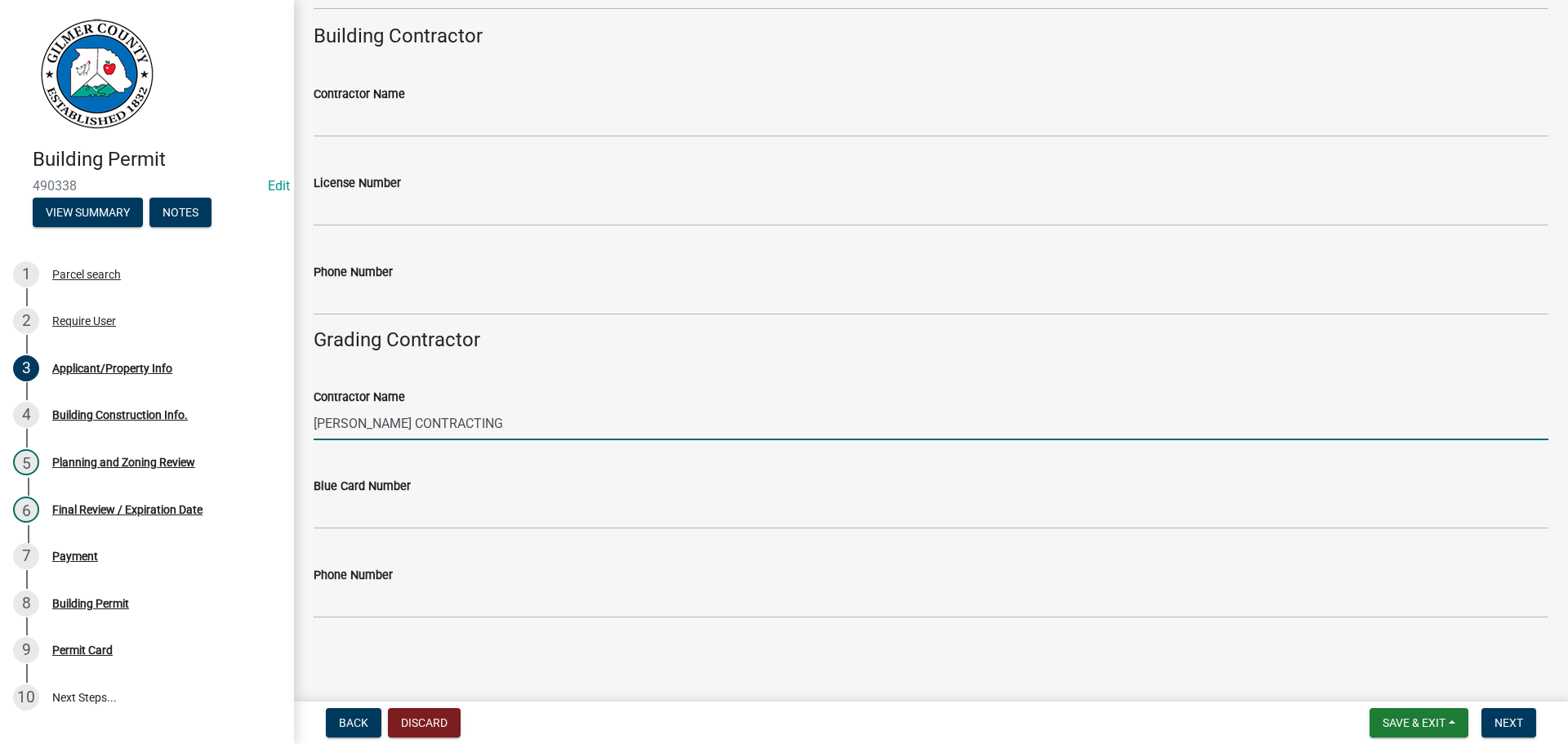
type input "[PERSON_NAME] CONTRACTING"
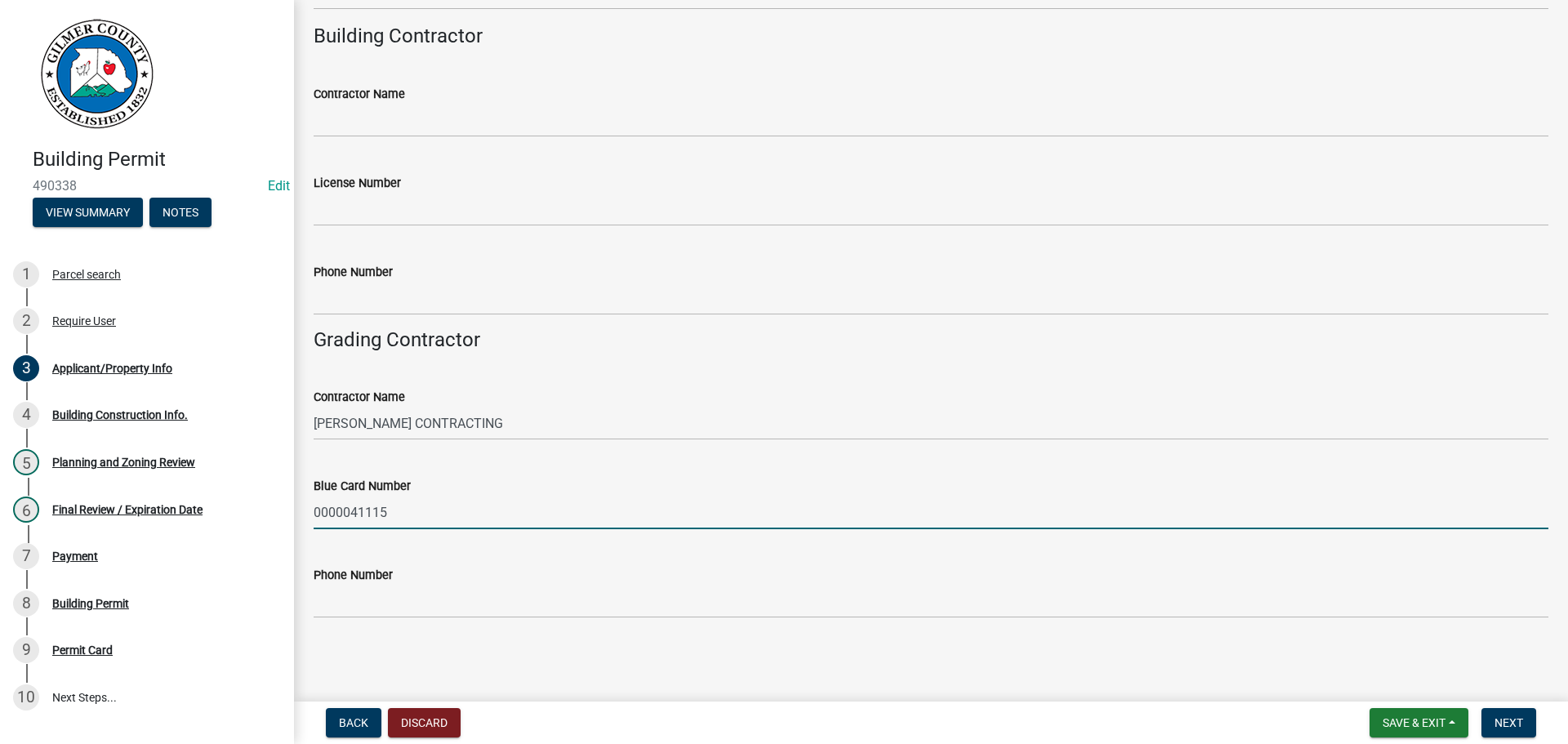
type input "0000041115"
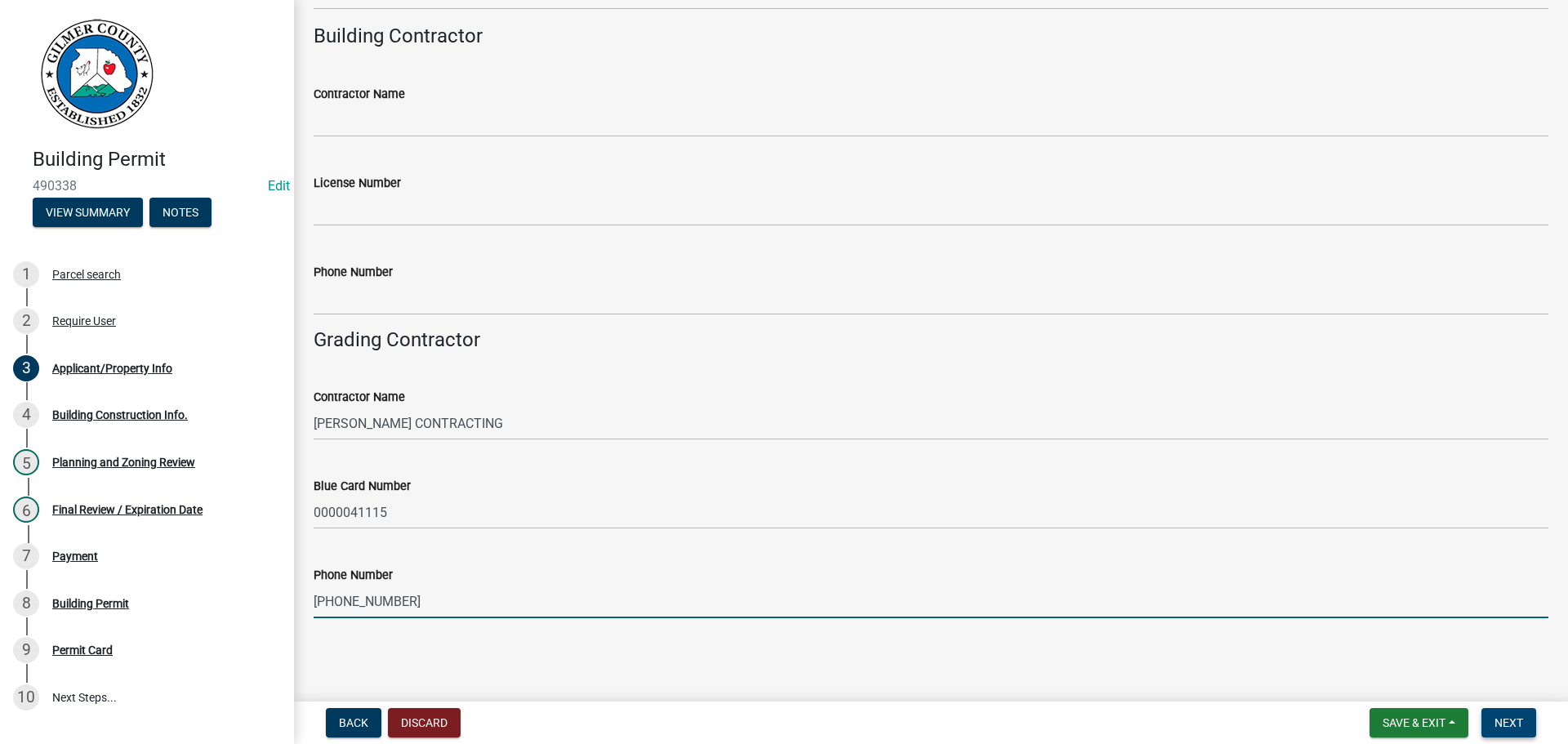
type input "[PHONE_NUMBER]"
click at [1512, 720] on span "Next" at bounding box center [1508, 722] width 28 height 13
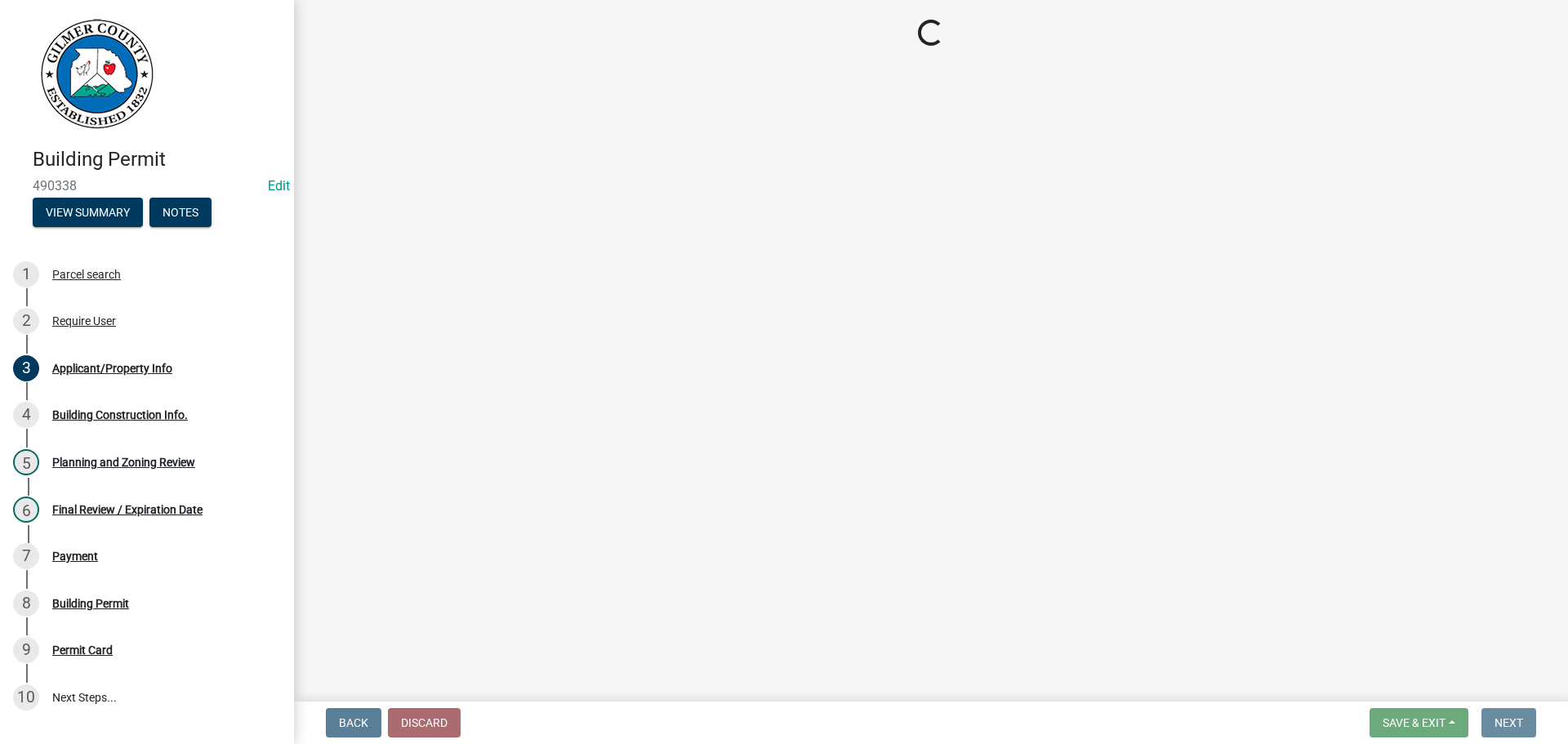
scroll to position [0, 0]
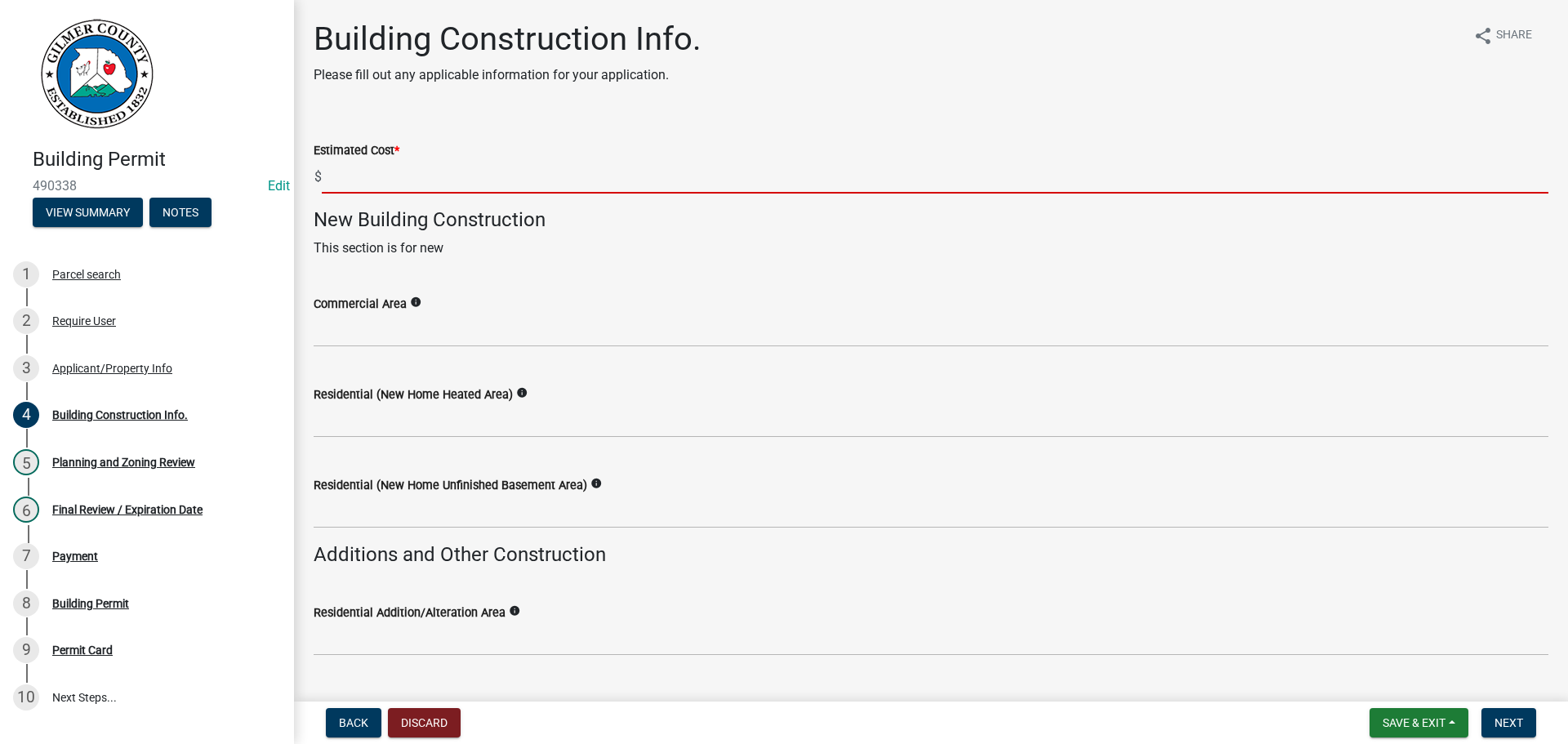
click at [461, 176] on input "text" at bounding box center [935, 177] width 1227 height 34
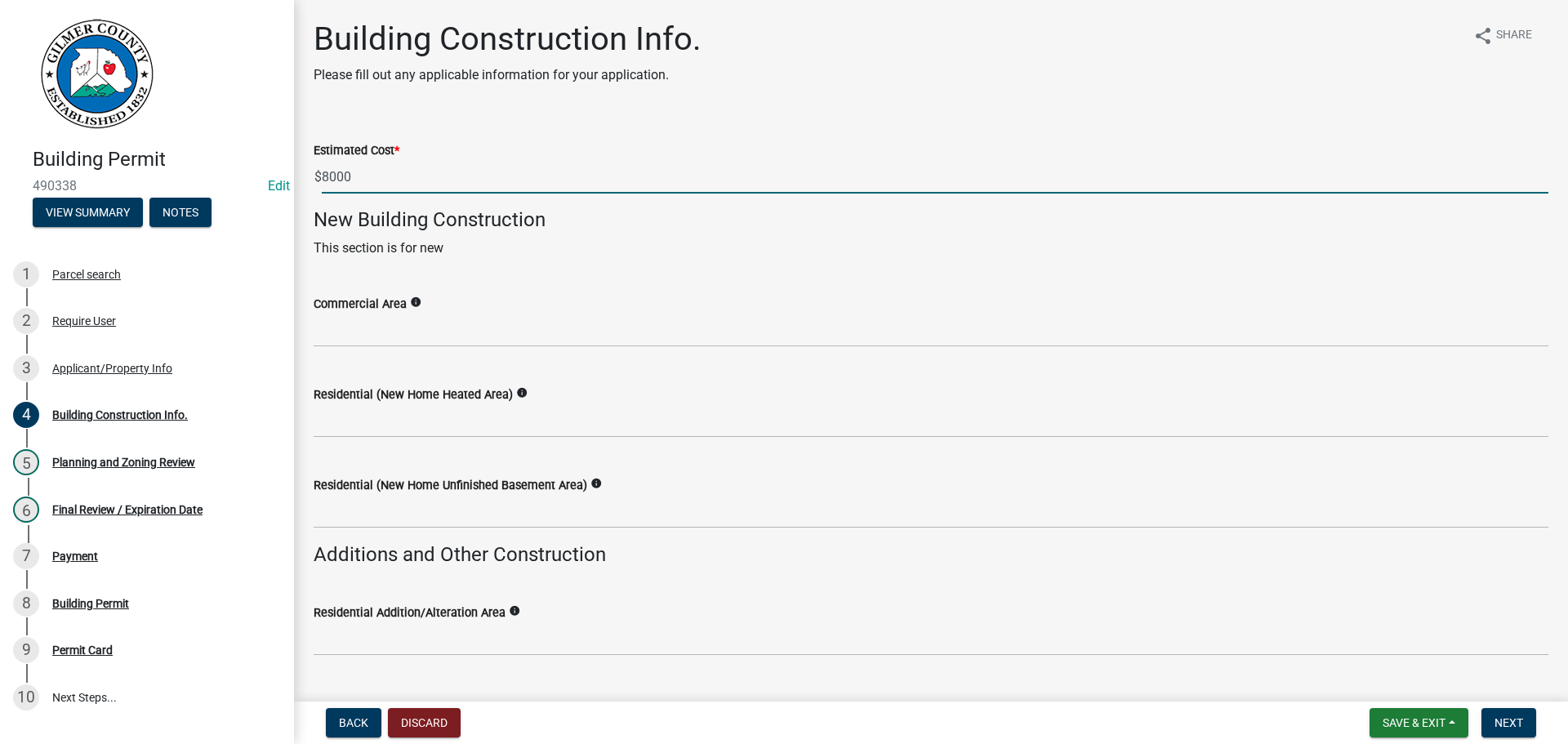
type input "8000"
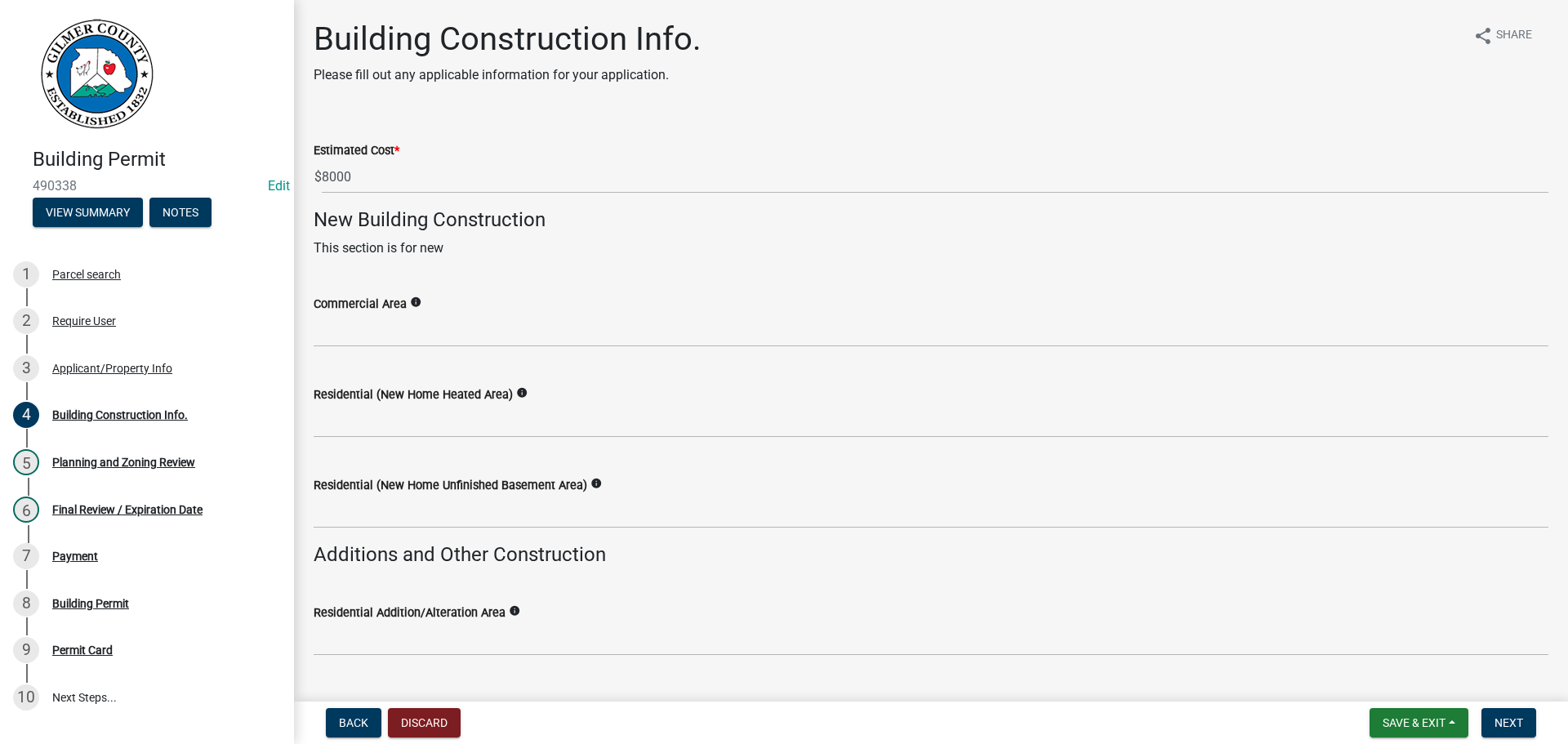
scroll to position [382, 0]
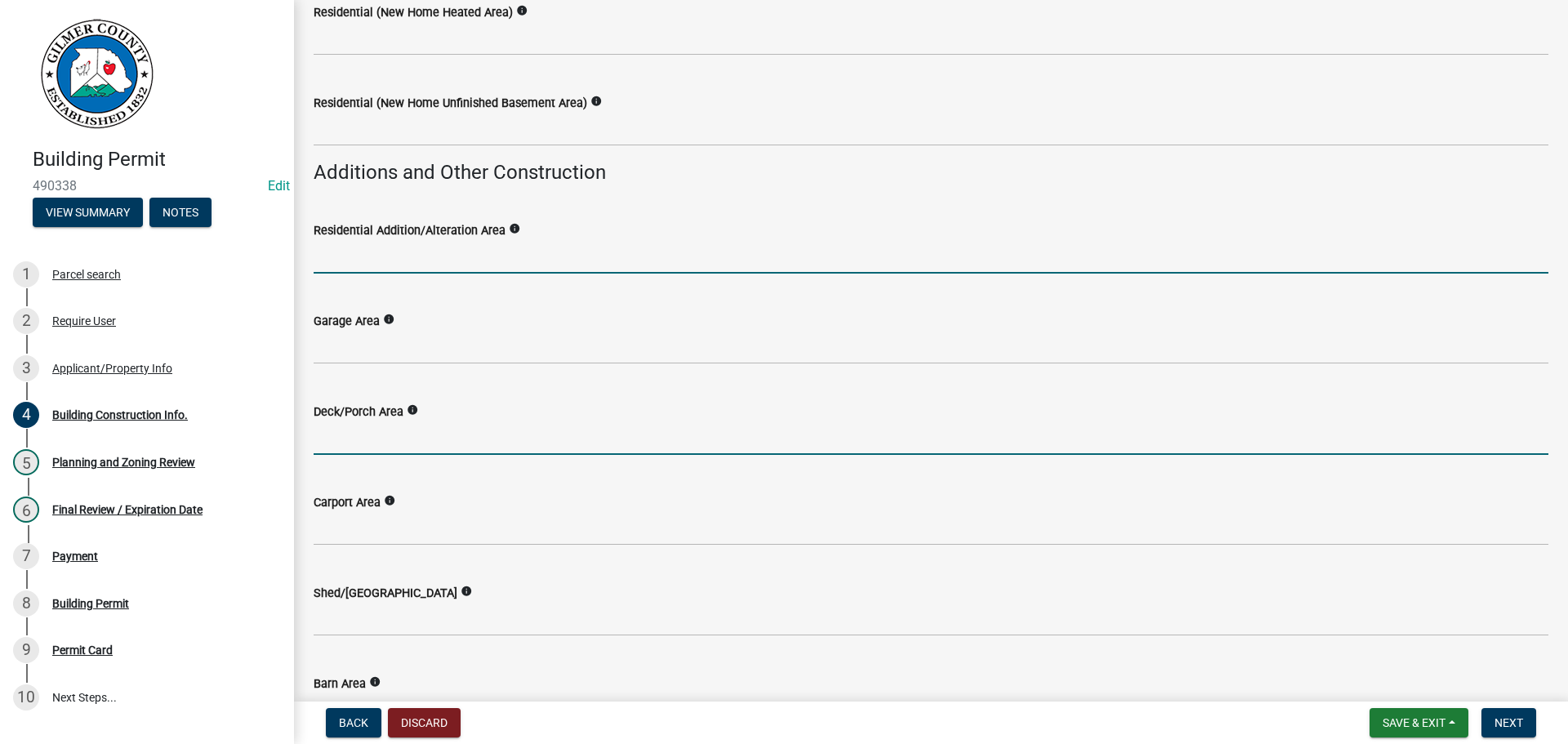
click at [550, 252] on input "text" at bounding box center [931, 256] width 1235 height 34
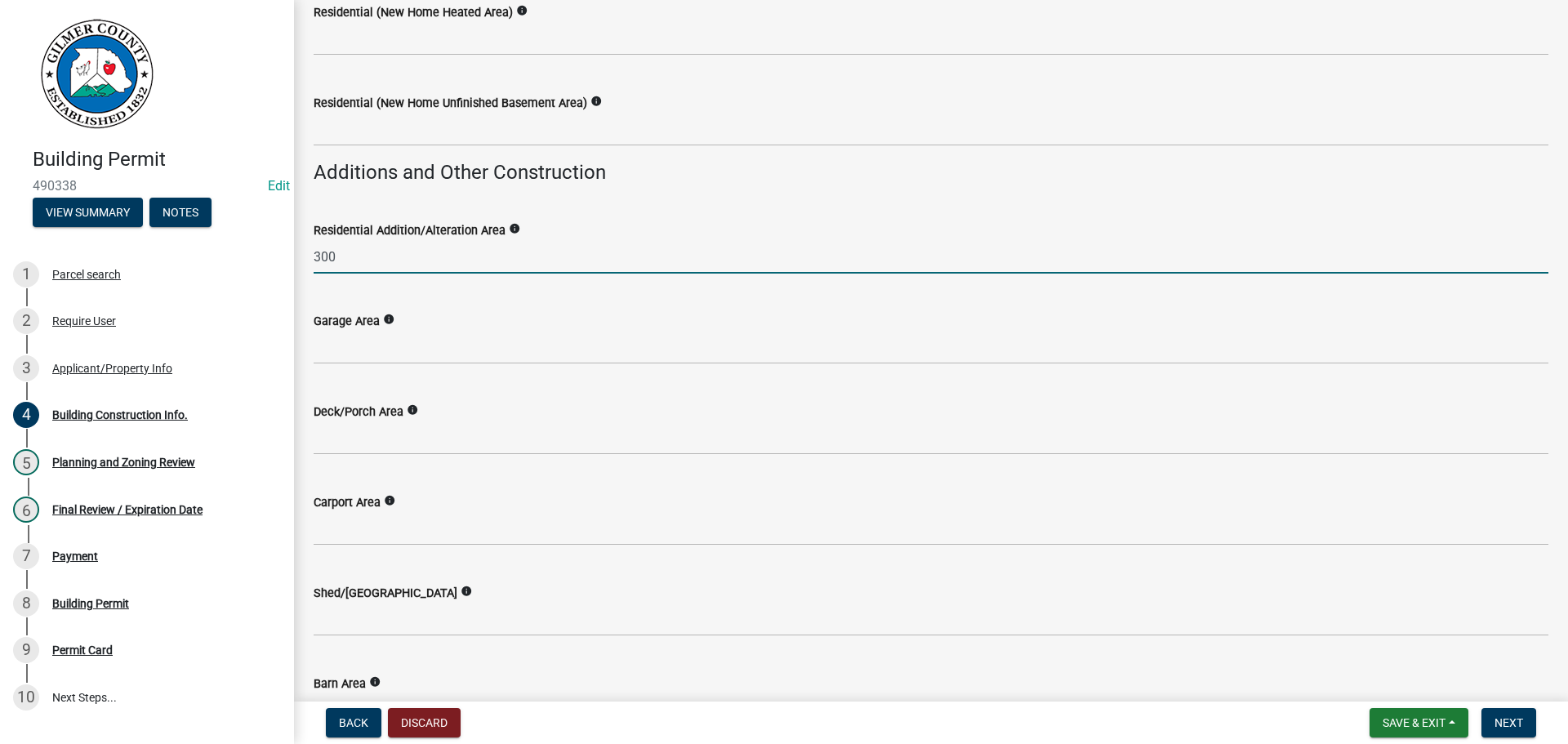
type input "300"
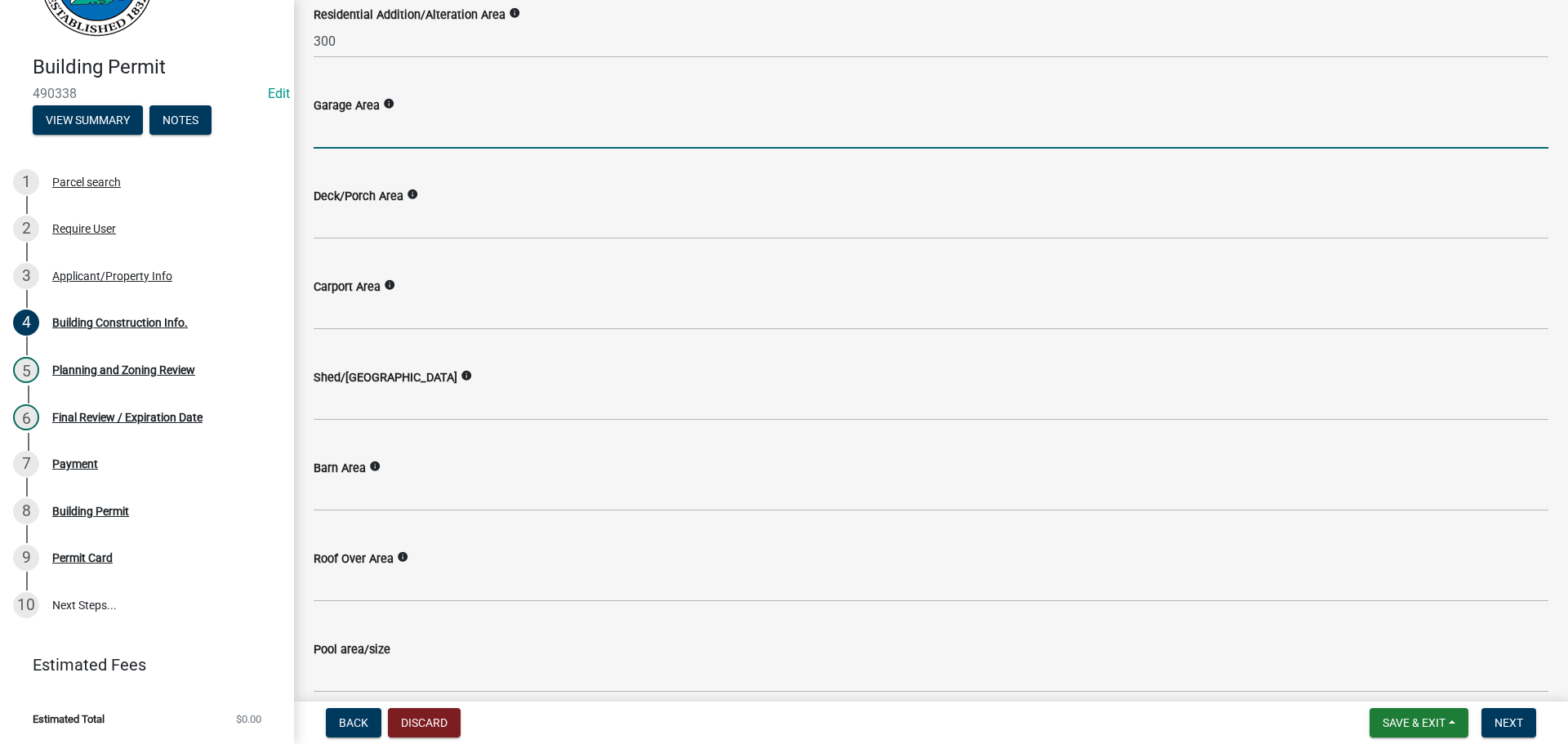
scroll to position [703, 0]
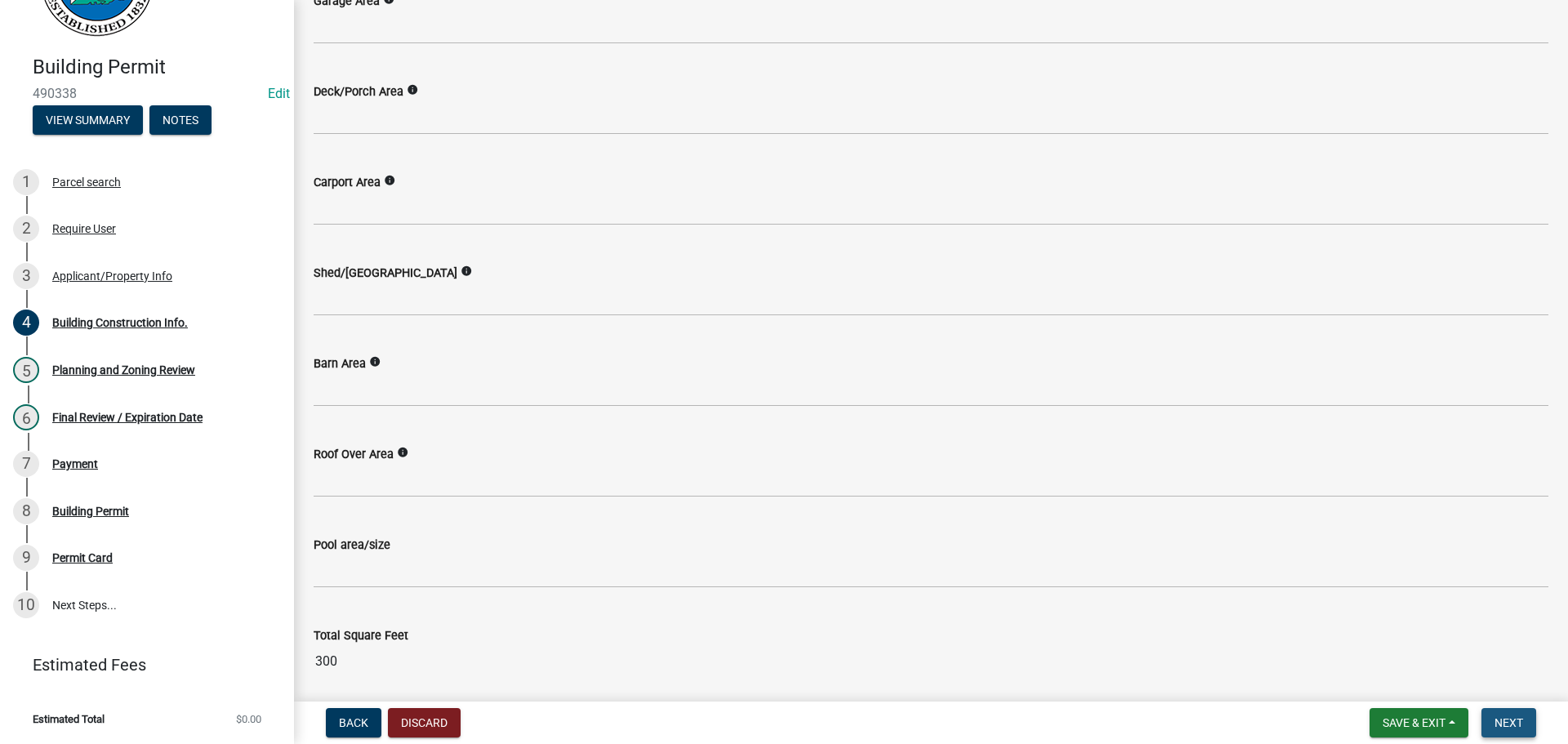
click at [1514, 724] on span "Next" at bounding box center [1508, 722] width 28 height 13
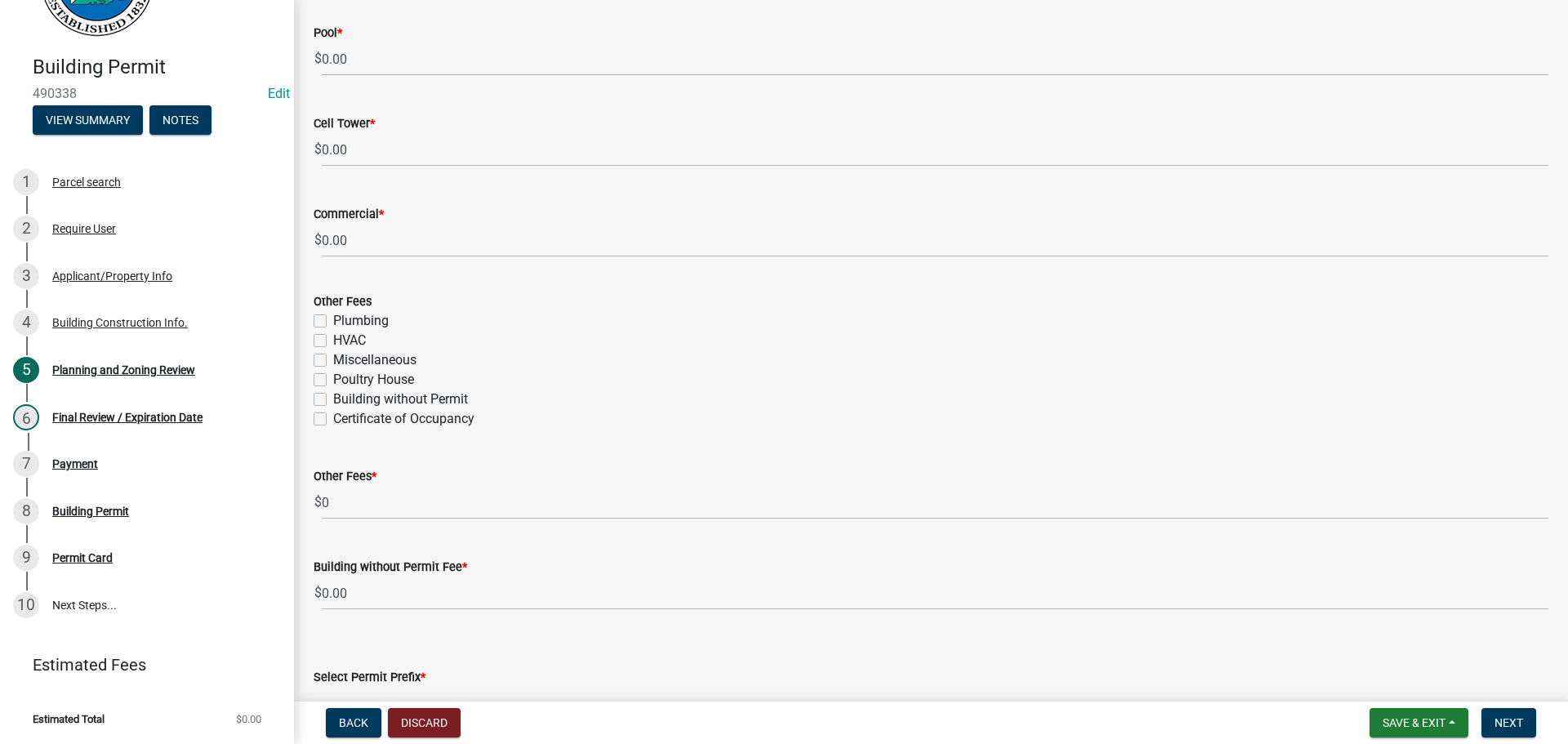
scroll to position [3185, 0]
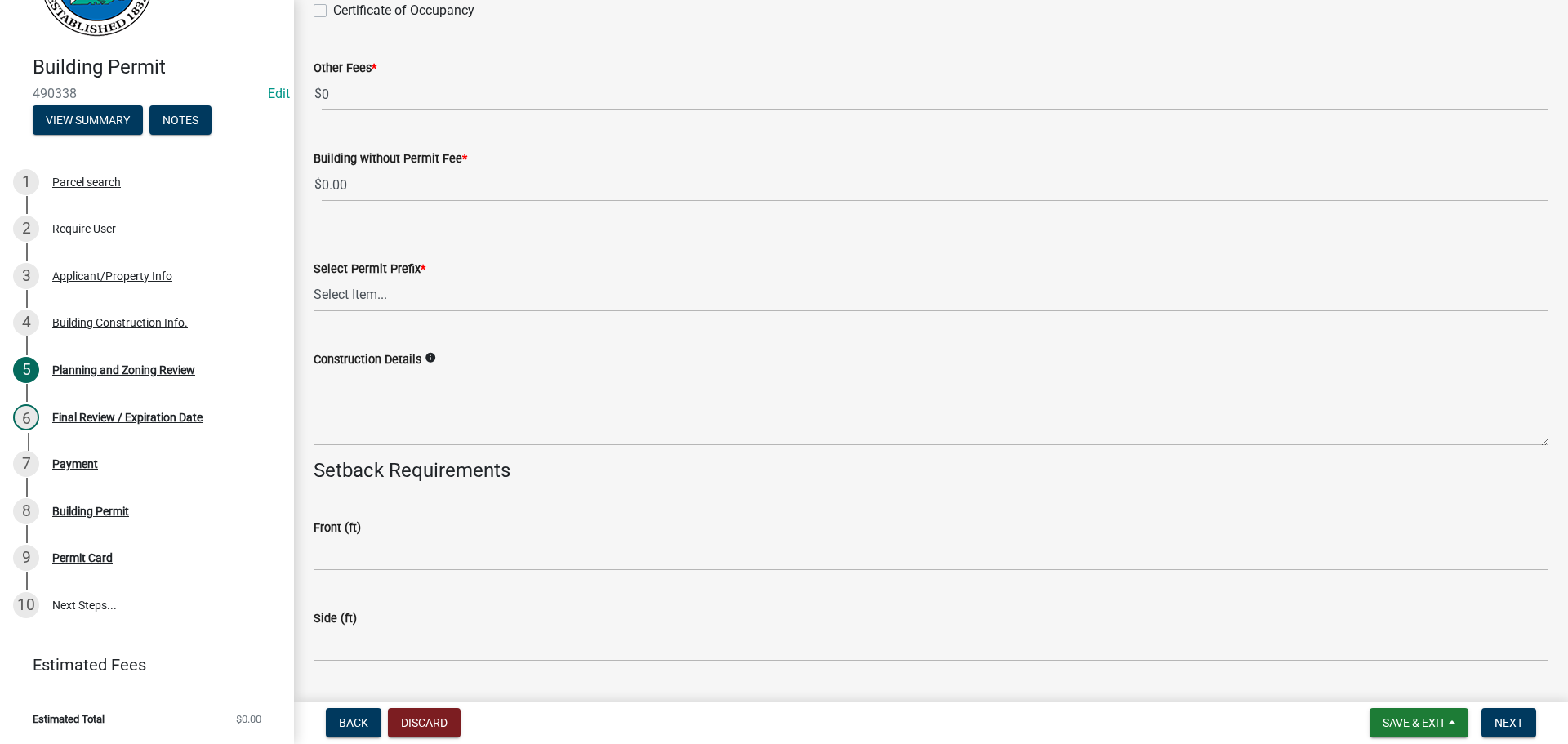
click at [385, 364] on label "Construction Details" at bounding box center [367, 359] width 108 height 11
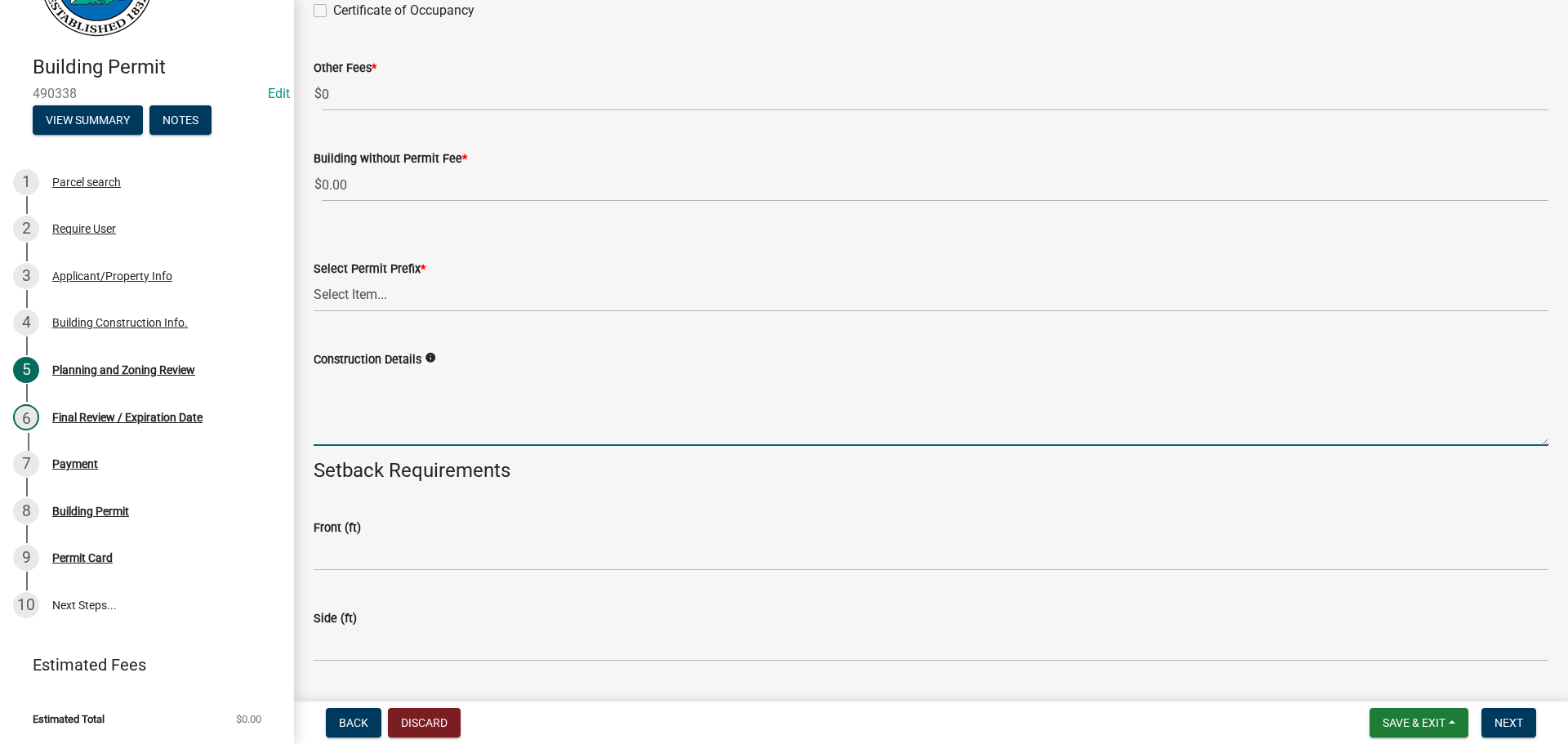
click at [385, 369] on textarea "Construction Details" at bounding box center [931, 407] width 1235 height 77
click at [411, 381] on textarea "Construction Details" at bounding box center [931, 407] width 1235 height 77
type textarea "CONVERTING PORCH TO HEATED SPACE"
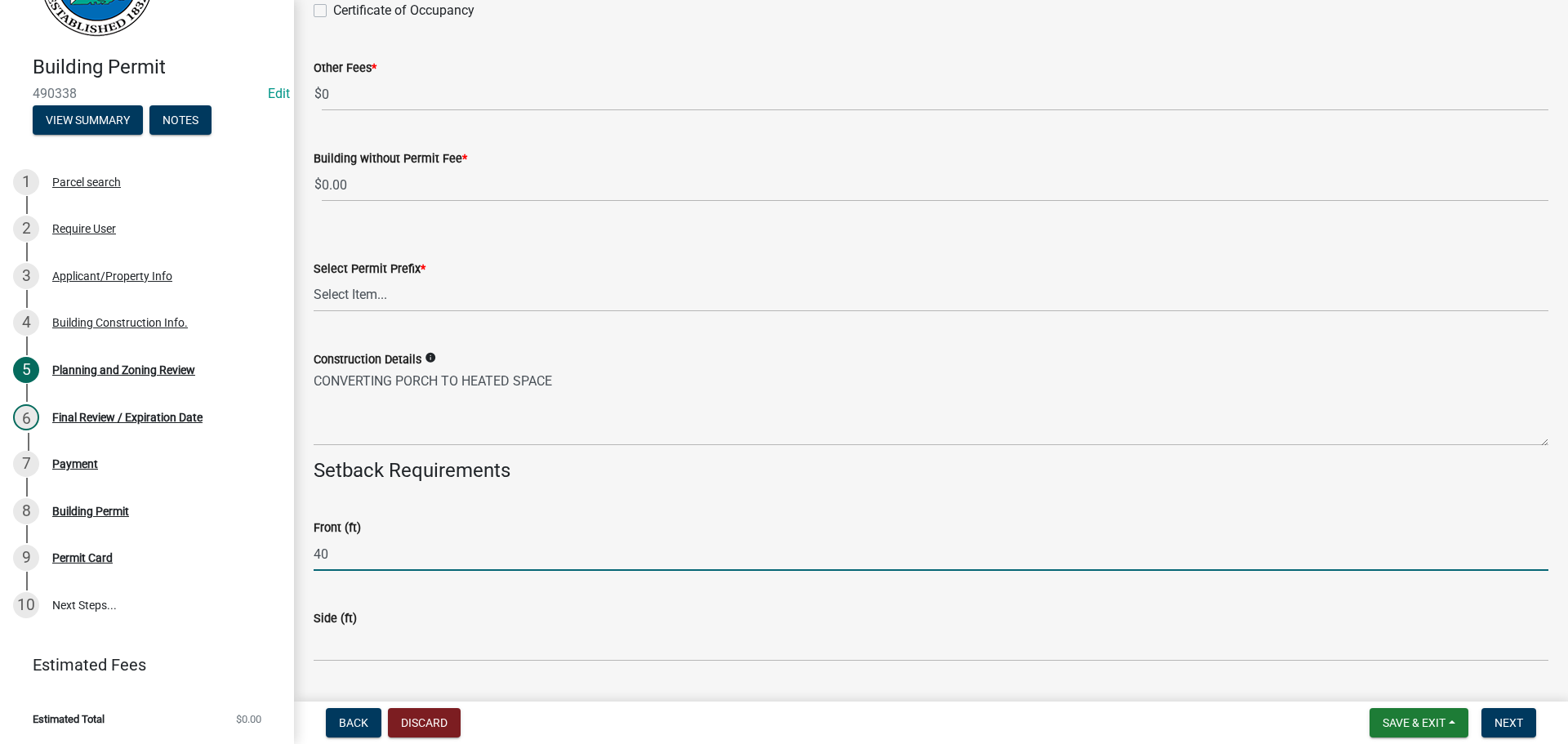
type input "40"
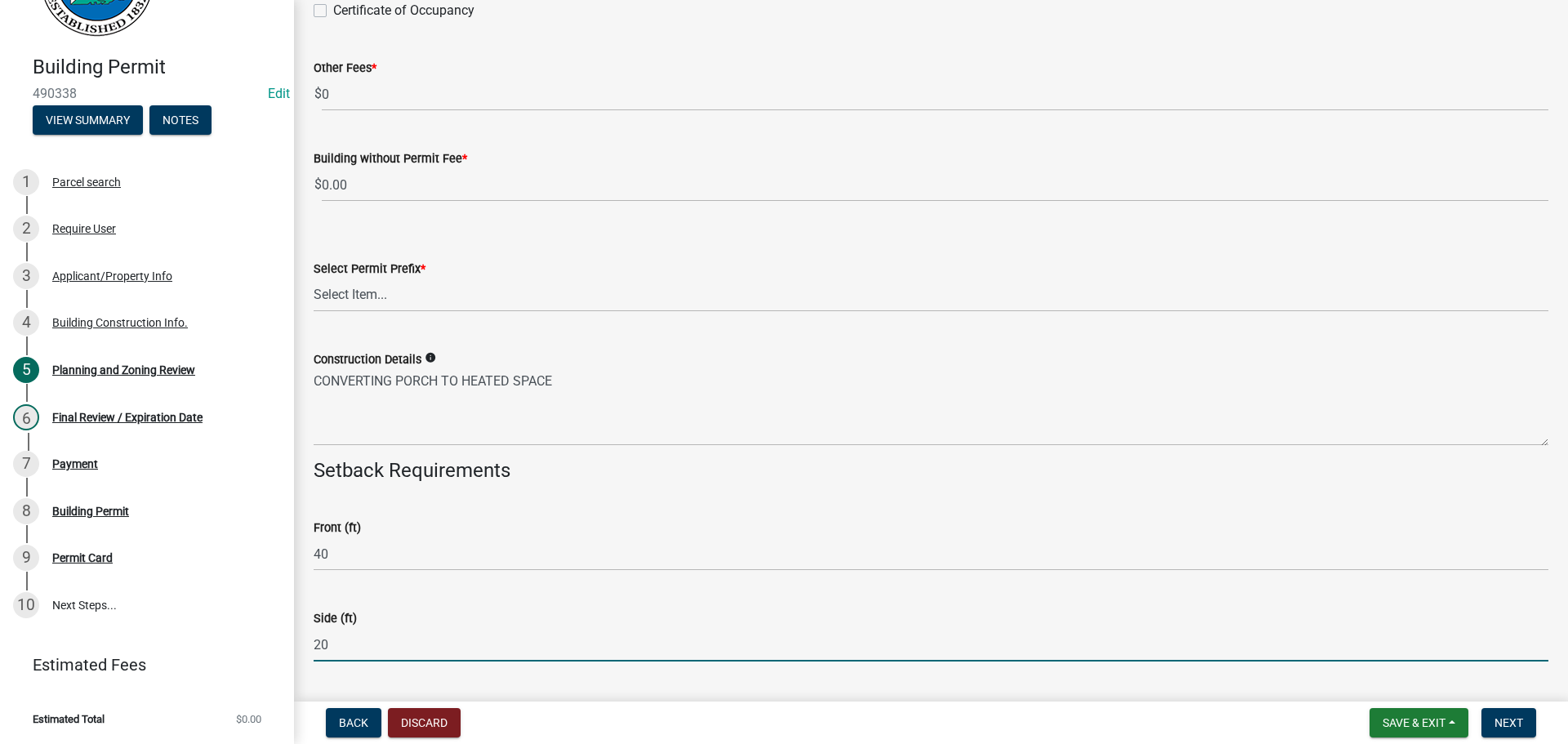
type input "20"
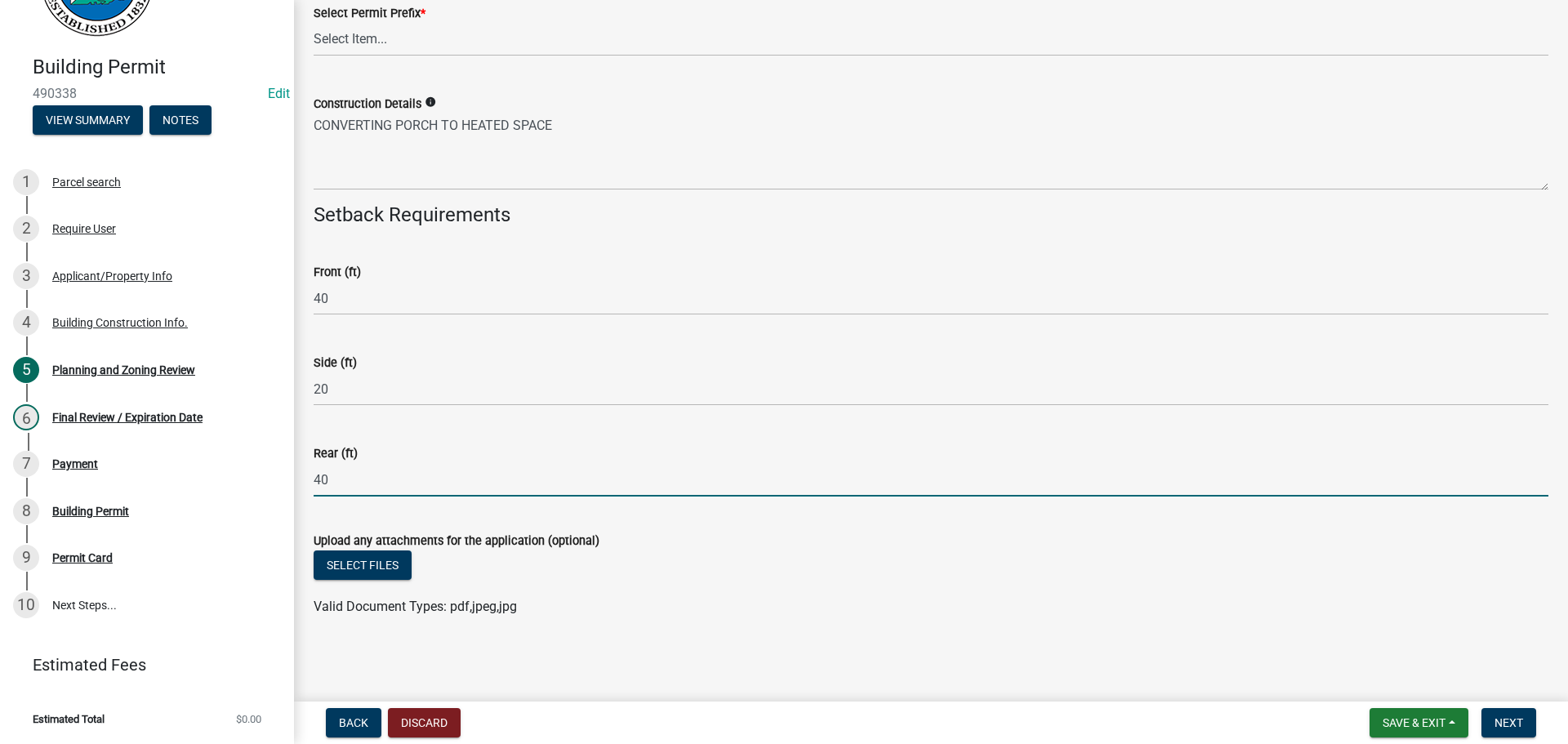
type input "40"
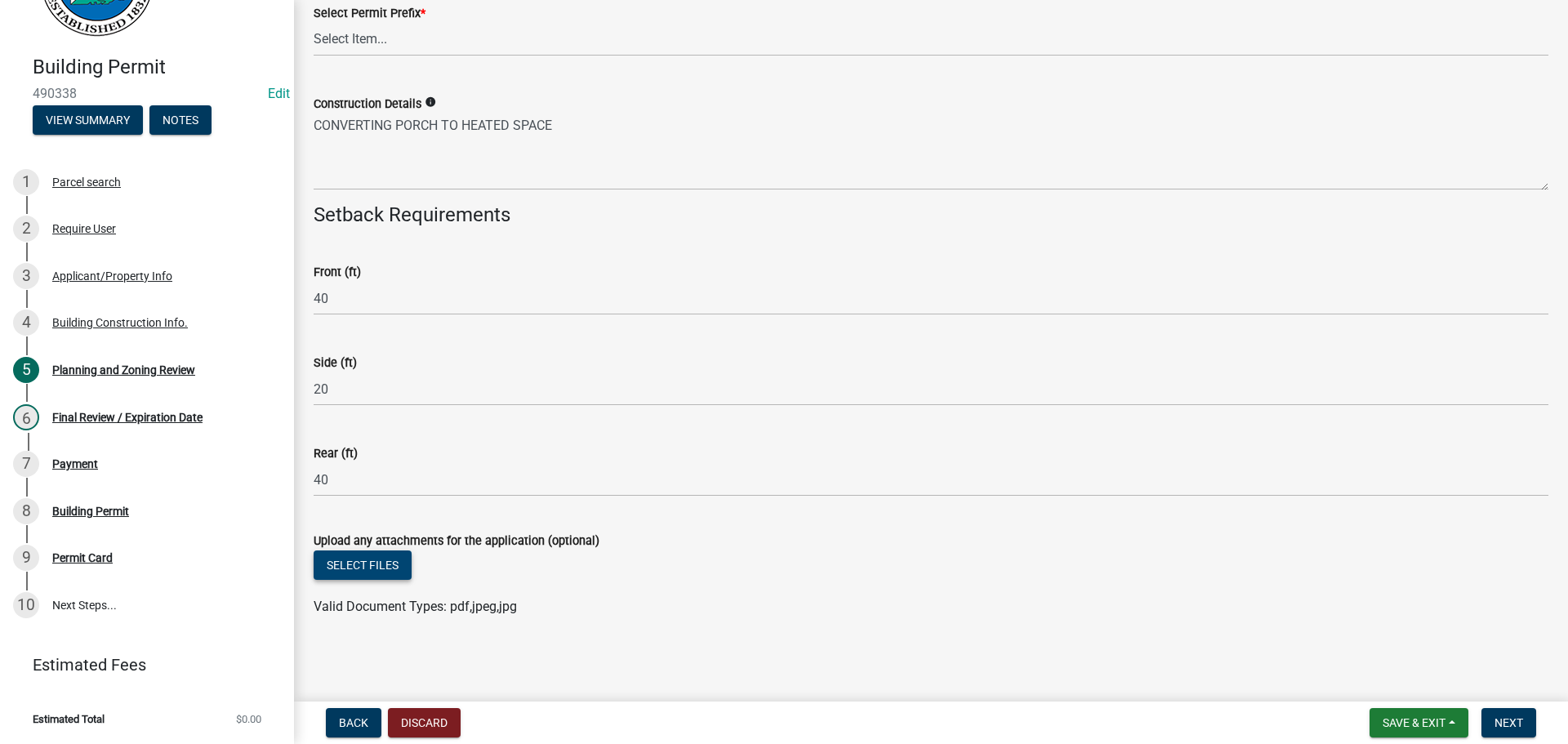
scroll to position [3113, 0]
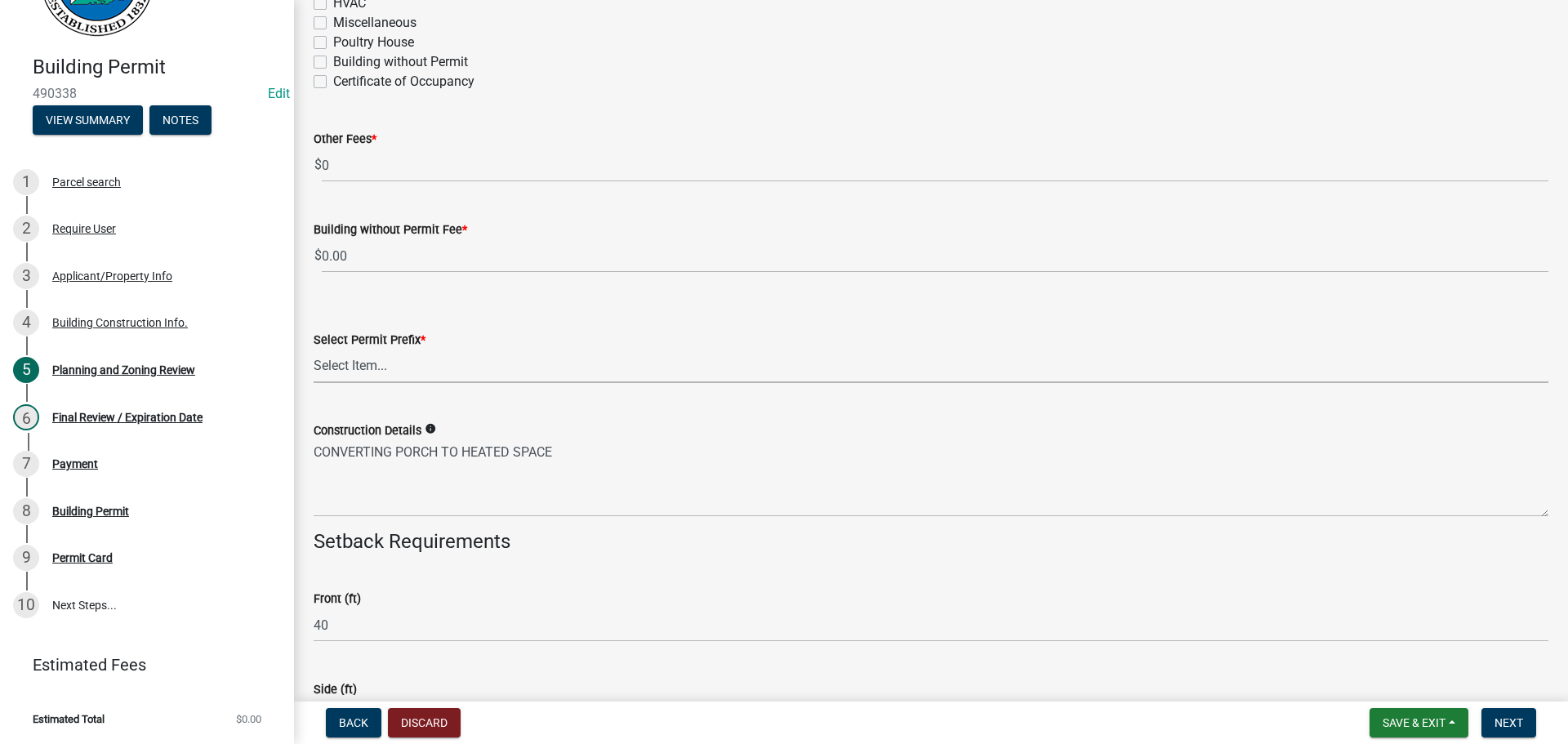
click at [389, 366] on select "Select Item... RES COMM MB LAND POOL MISC CELL TOWER - NEW CELL TOWER - ADD ON" at bounding box center [931, 366] width 1235 height 34
click at [314, 349] on select "Select Item... RES COMM MB LAND POOL MISC CELL TOWER - NEW CELL TOWER - ADD ON" at bounding box center [931, 366] width 1235 height 34
select select "b5c39336-92b9-49ce-a0a5-4e9e9babf743"
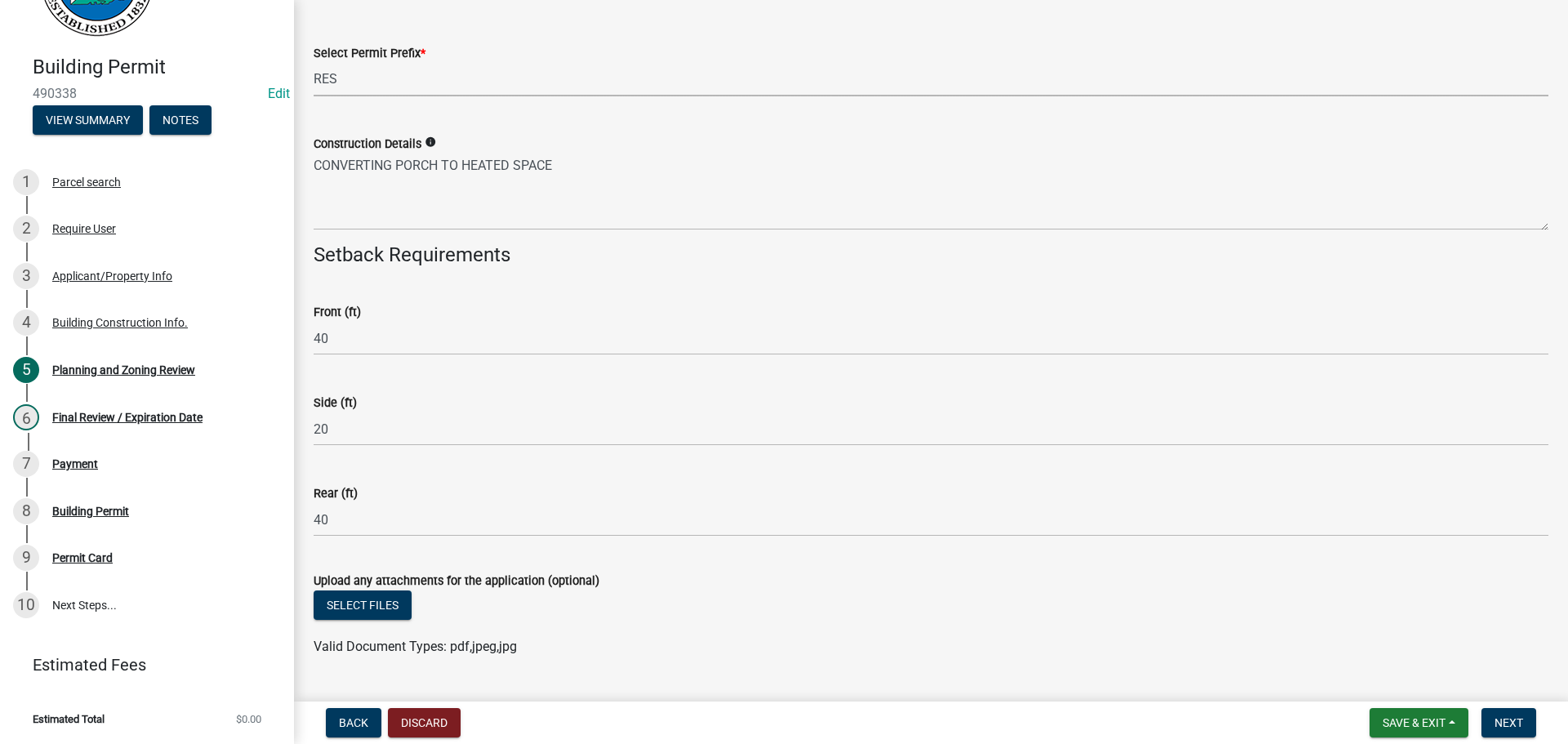
scroll to position [3440, 0]
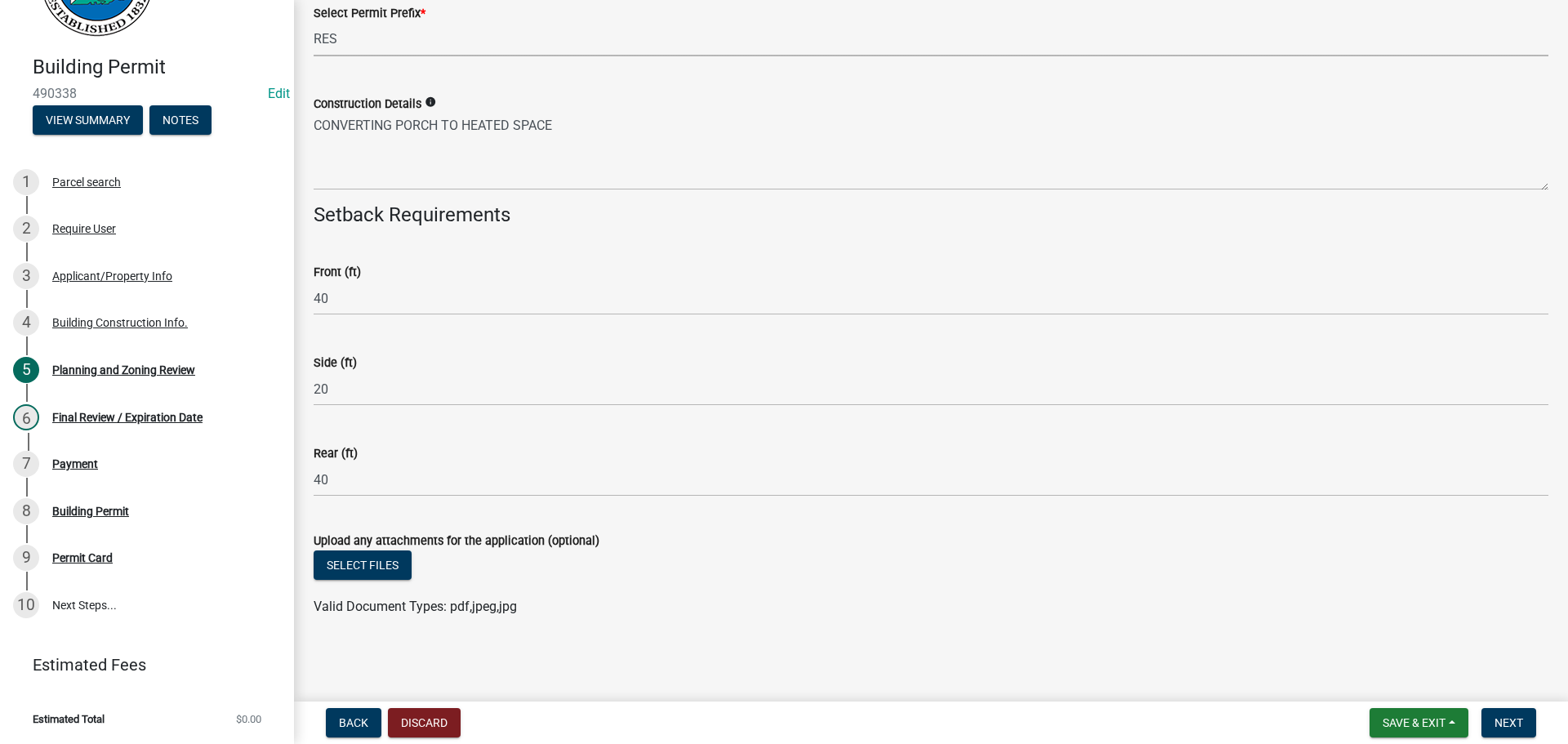
click at [1512, 706] on nav "Back Discard Save & Exit Save Save & Exit Next" at bounding box center [931, 722] width 1274 height 42
click at [1520, 718] on span "Next" at bounding box center [1508, 722] width 28 height 13
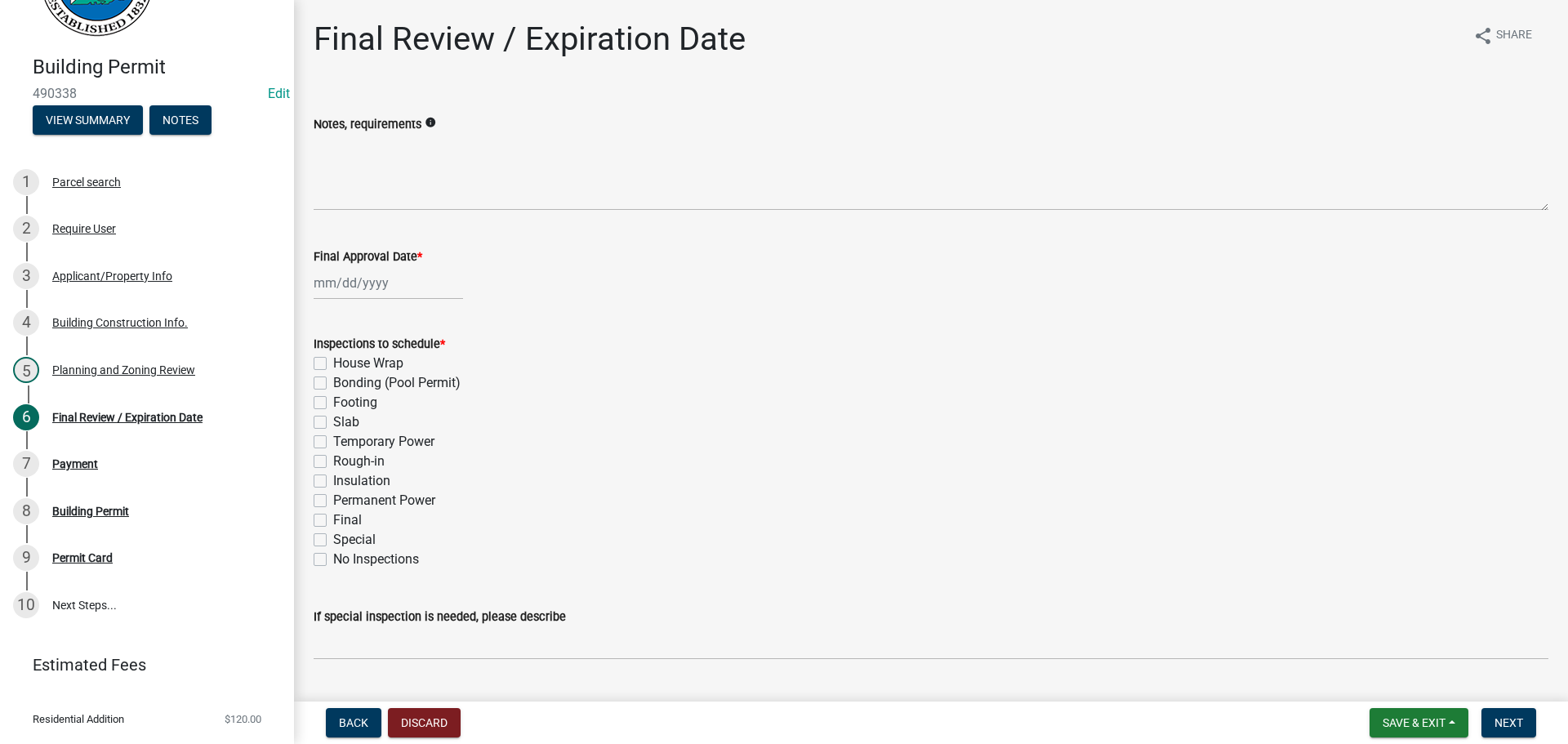
click at [361, 461] on label "Rough-in" at bounding box center [359, 461] width 52 height 20
click at [344, 461] on input "Rough-in" at bounding box center [338, 457] width 10 height 10
checkbox input "true"
checkbox input "false"
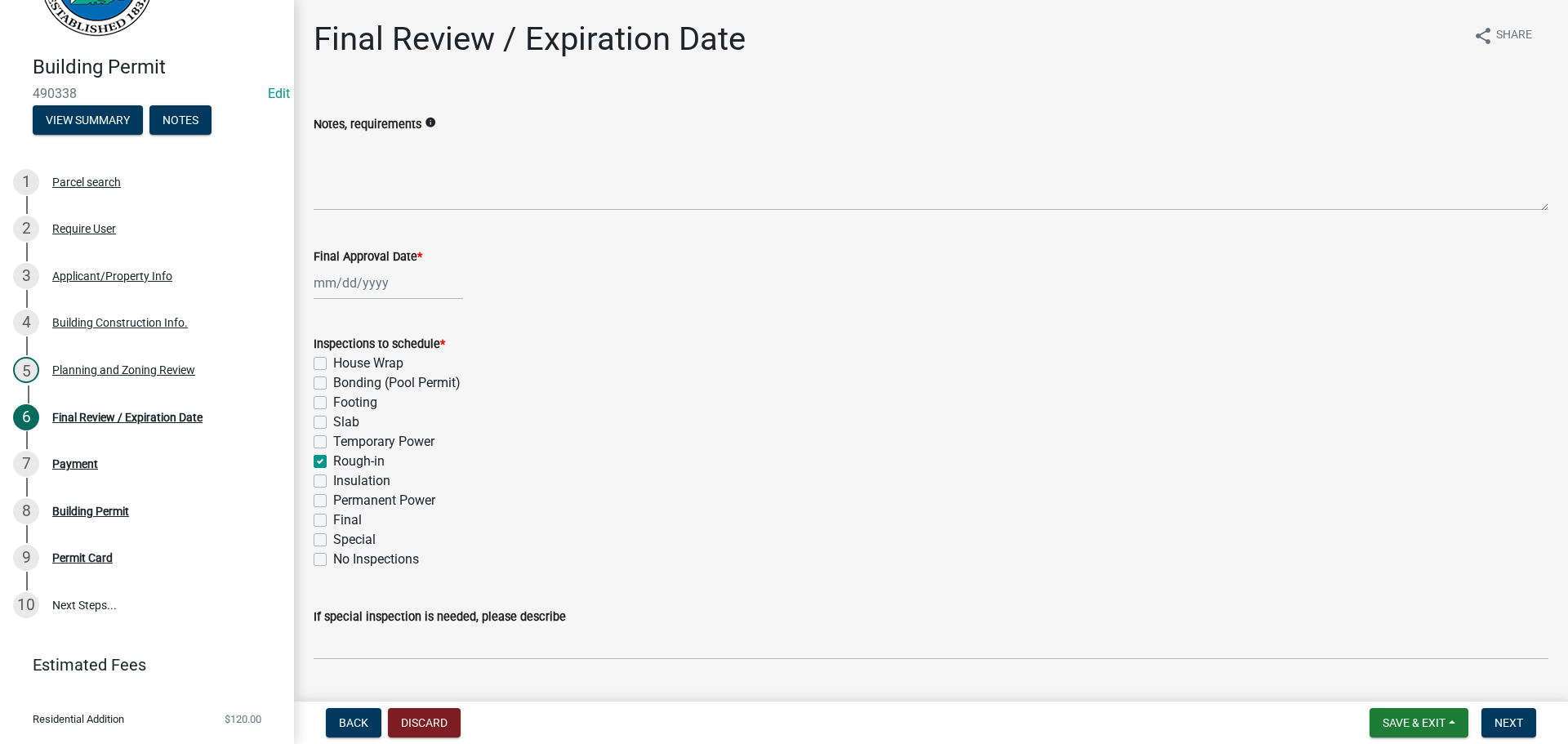
checkbox input "false"
checkbox input "true"
checkbox input "false"
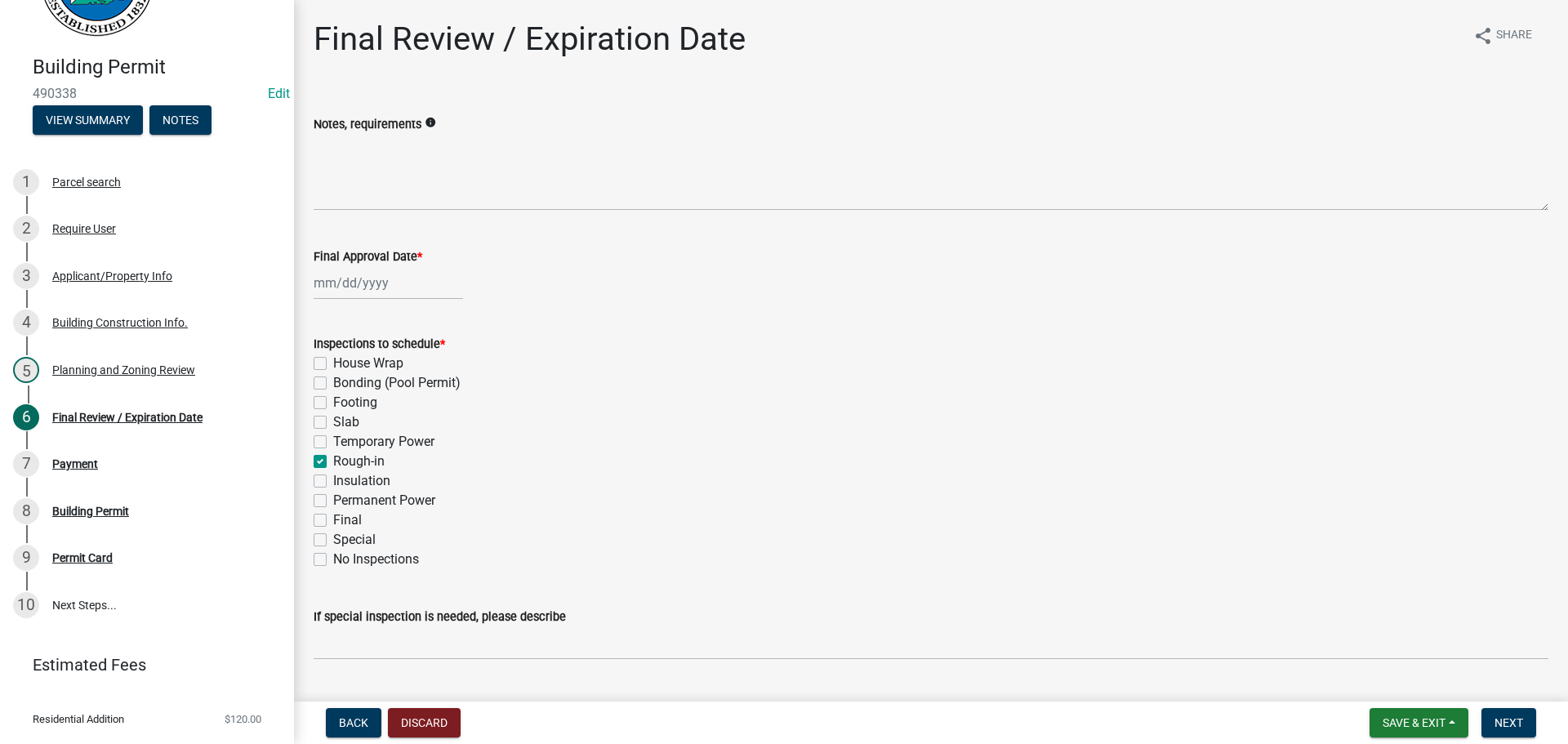
checkbox input "false"
click at [348, 519] on label "Final" at bounding box center [347, 520] width 28 height 20
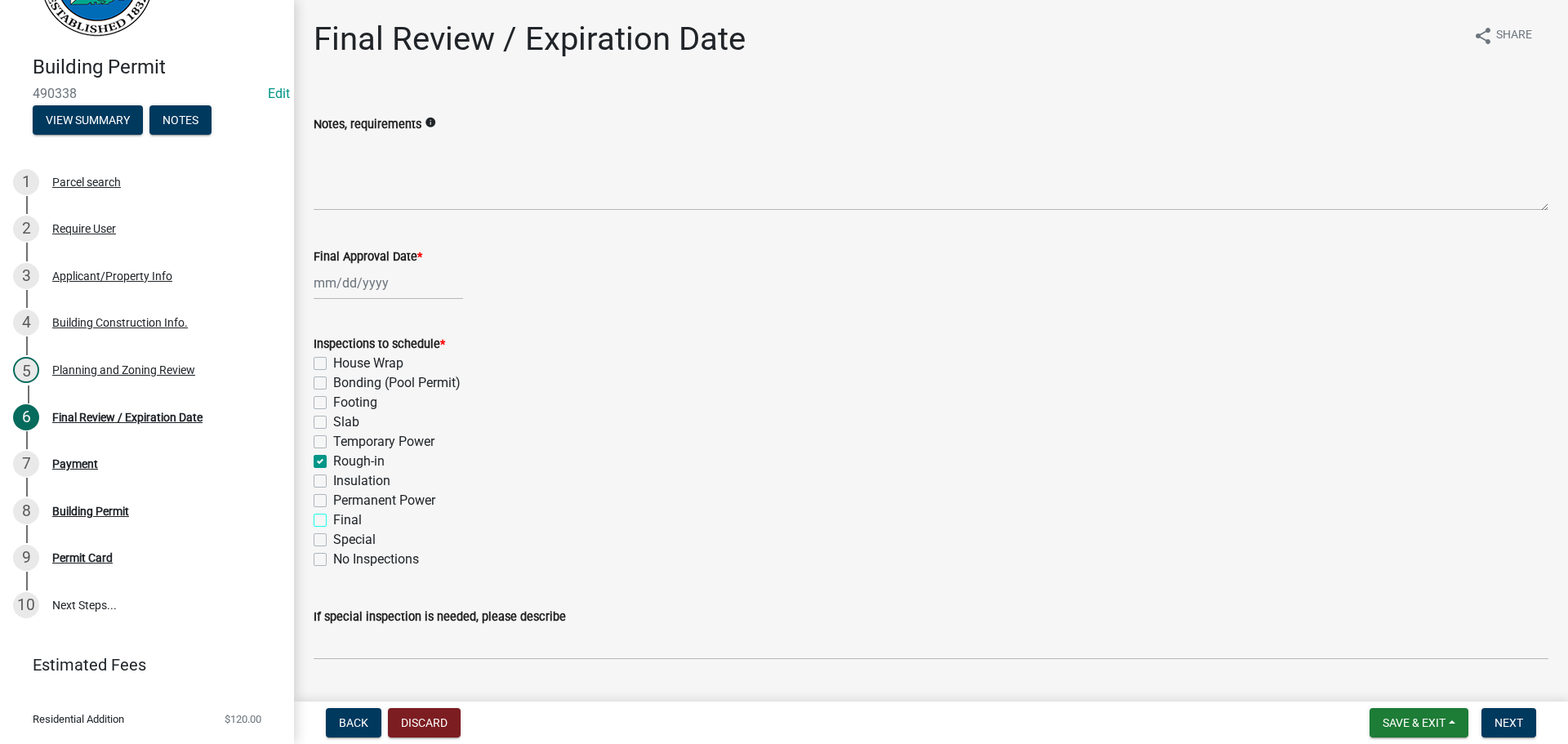
click at [344, 519] on input "Final" at bounding box center [338, 516] width 10 height 10
checkbox input "true"
checkbox input "false"
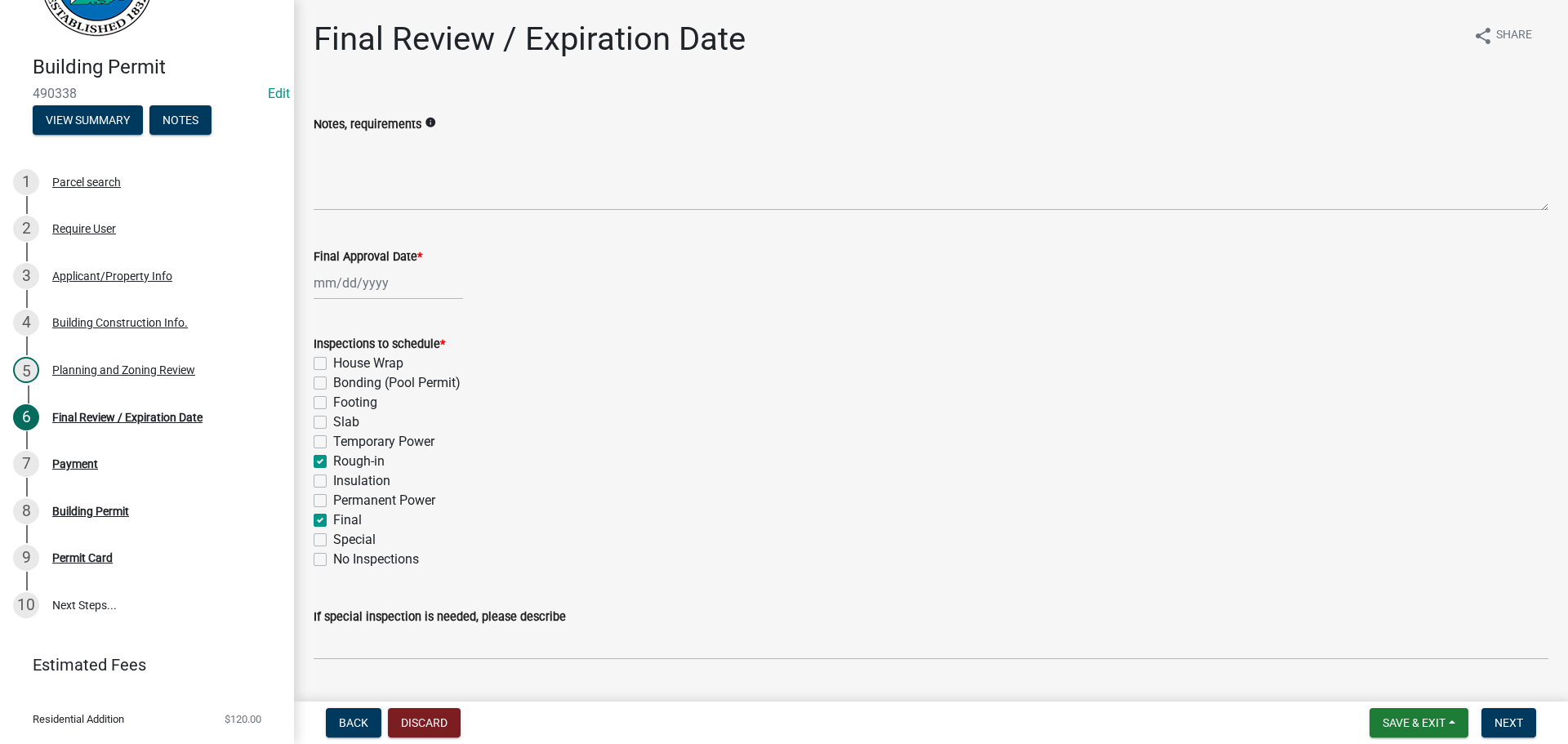
checkbox input "false"
checkbox input "true"
checkbox input "false"
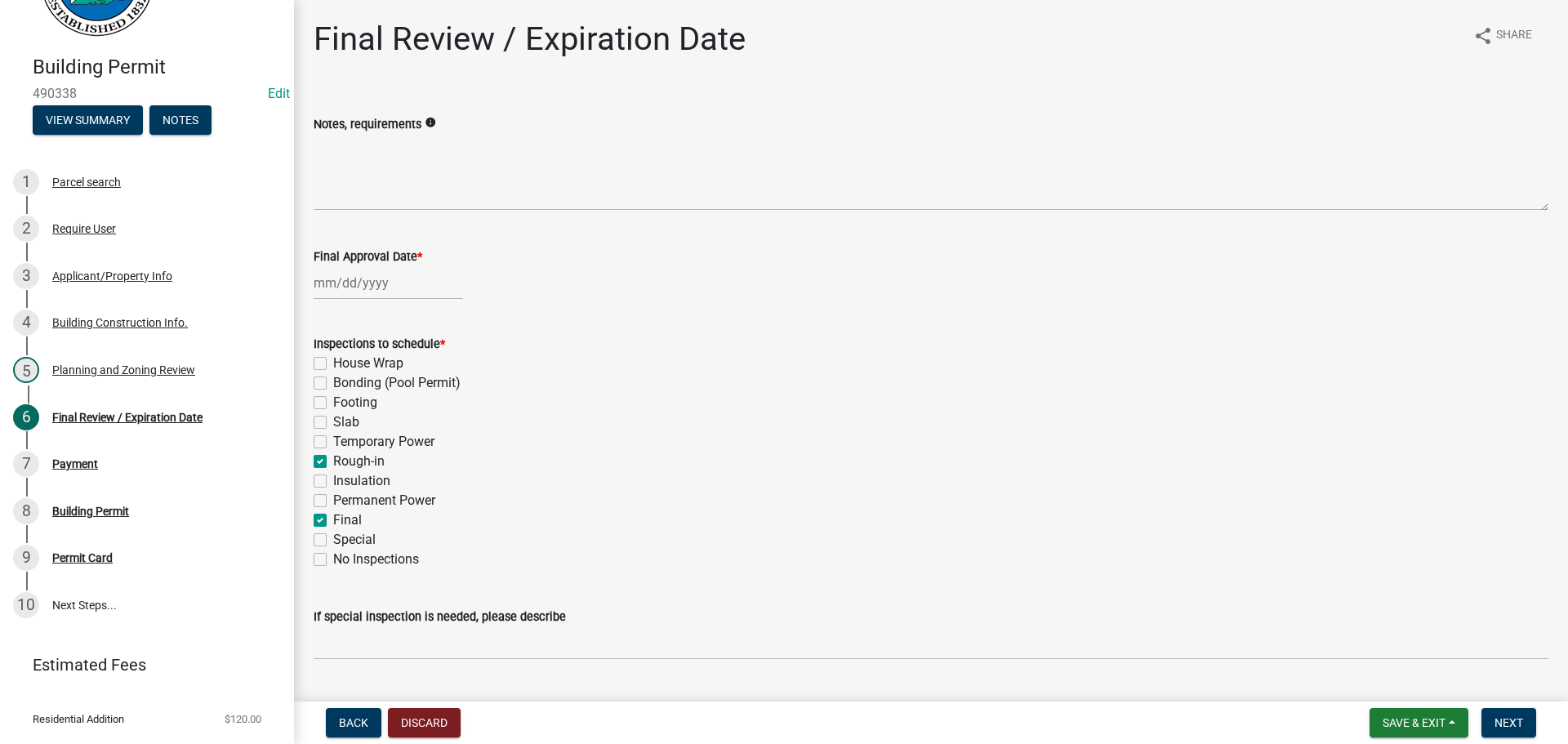
checkbox input "true"
checkbox input "false"
select select "10"
select select "2025"
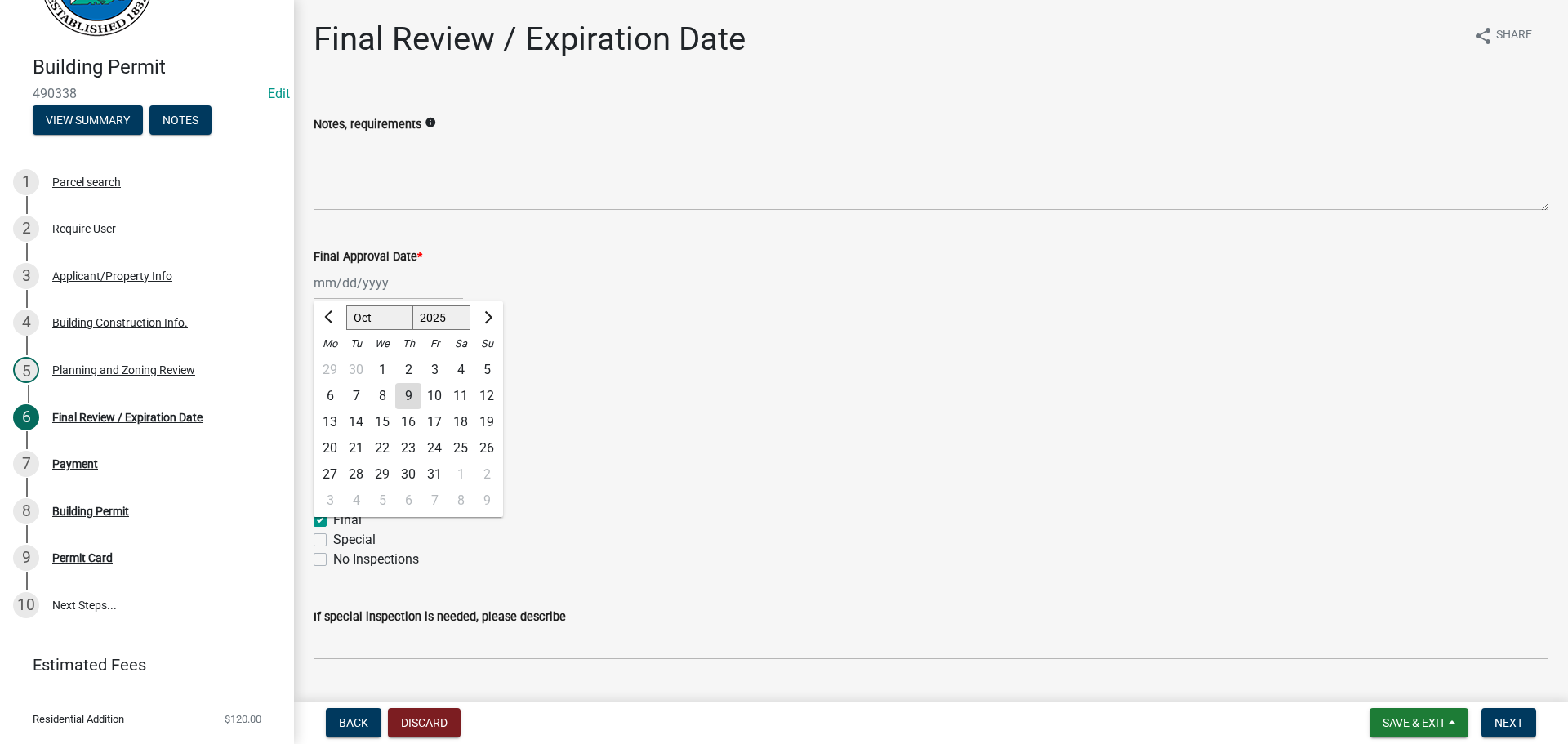
click at [349, 283] on div "[PERSON_NAME] Feb Mar Apr [PERSON_NAME][DATE] Oct Nov [DATE] 1526 1527 1528 152…" at bounding box center [388, 283] width 149 height 34
click at [413, 398] on div "9" at bounding box center [408, 396] width 26 height 26
type input "[DATE]"
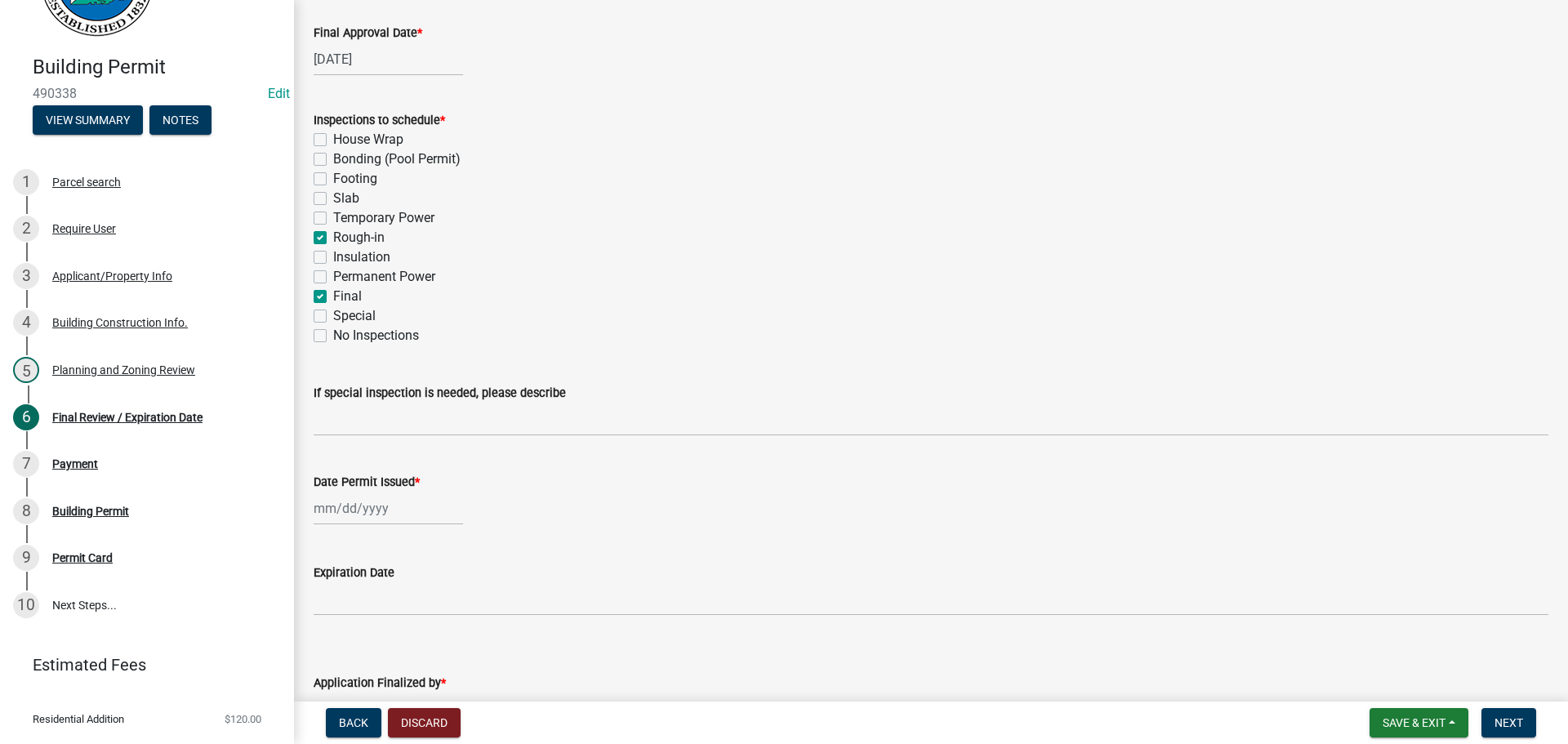
scroll to position [333, 0]
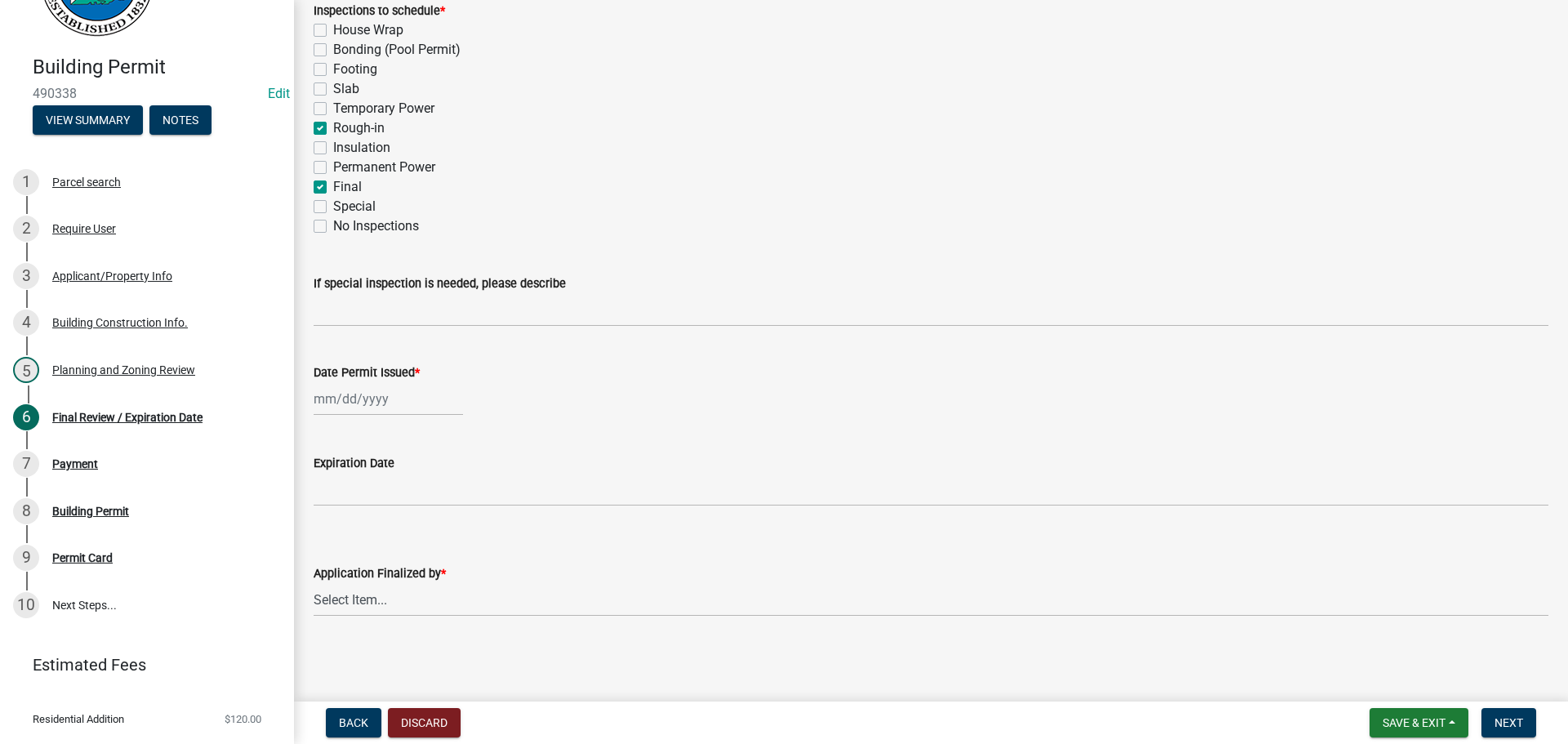
select select "10"
select select "2025"
click at [339, 404] on div "[PERSON_NAME] Feb Mar Apr [PERSON_NAME][DATE] Oct Nov [DATE] 1526 1527 1528 152…" at bounding box center [388, 398] width 149 height 34
click at [415, 516] on div "9" at bounding box center [408, 512] width 26 height 26
type input "[DATE]"
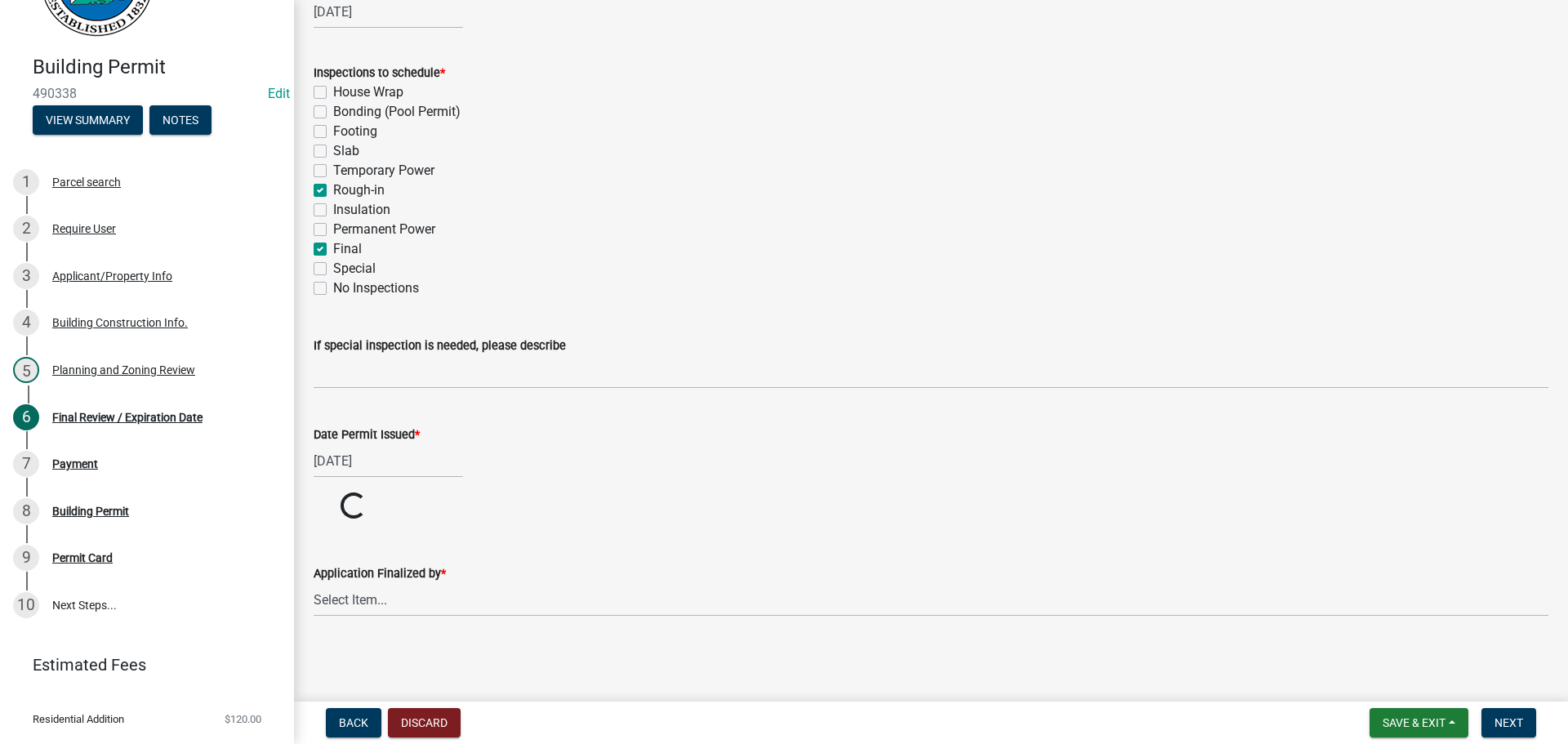
scroll to position [271, 0]
drag, startPoint x: 431, startPoint y: 605, endPoint x: 433, endPoint y: 613, distance: 8.2
click at [432, 605] on select "Select Item... [PERSON_NAME] [PERSON_NAME] [PERSON_NAME] [PERSON_NAME] [PERSON_…" at bounding box center [931, 599] width 1235 height 34
click at [314, 645] on select "Select Item... [PERSON_NAME] [PERSON_NAME] [PERSON_NAME] [PERSON_NAME] [PERSON_…" at bounding box center [931, 661] width 1235 height 34
select select "80ed416b-99b7-4c34-806d-ce3f8cd28ff7"
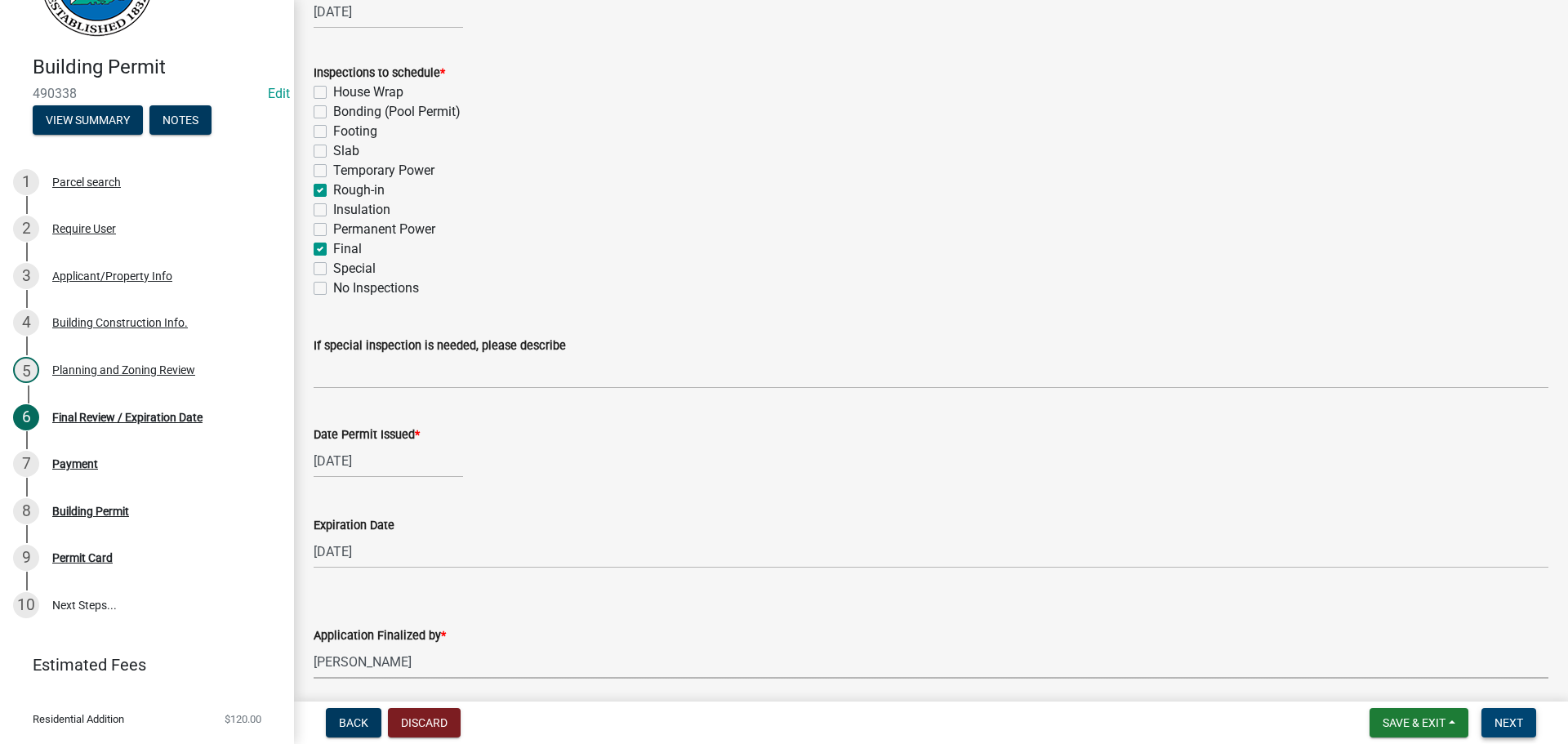
click at [1501, 725] on span "Next" at bounding box center [1508, 722] width 28 height 13
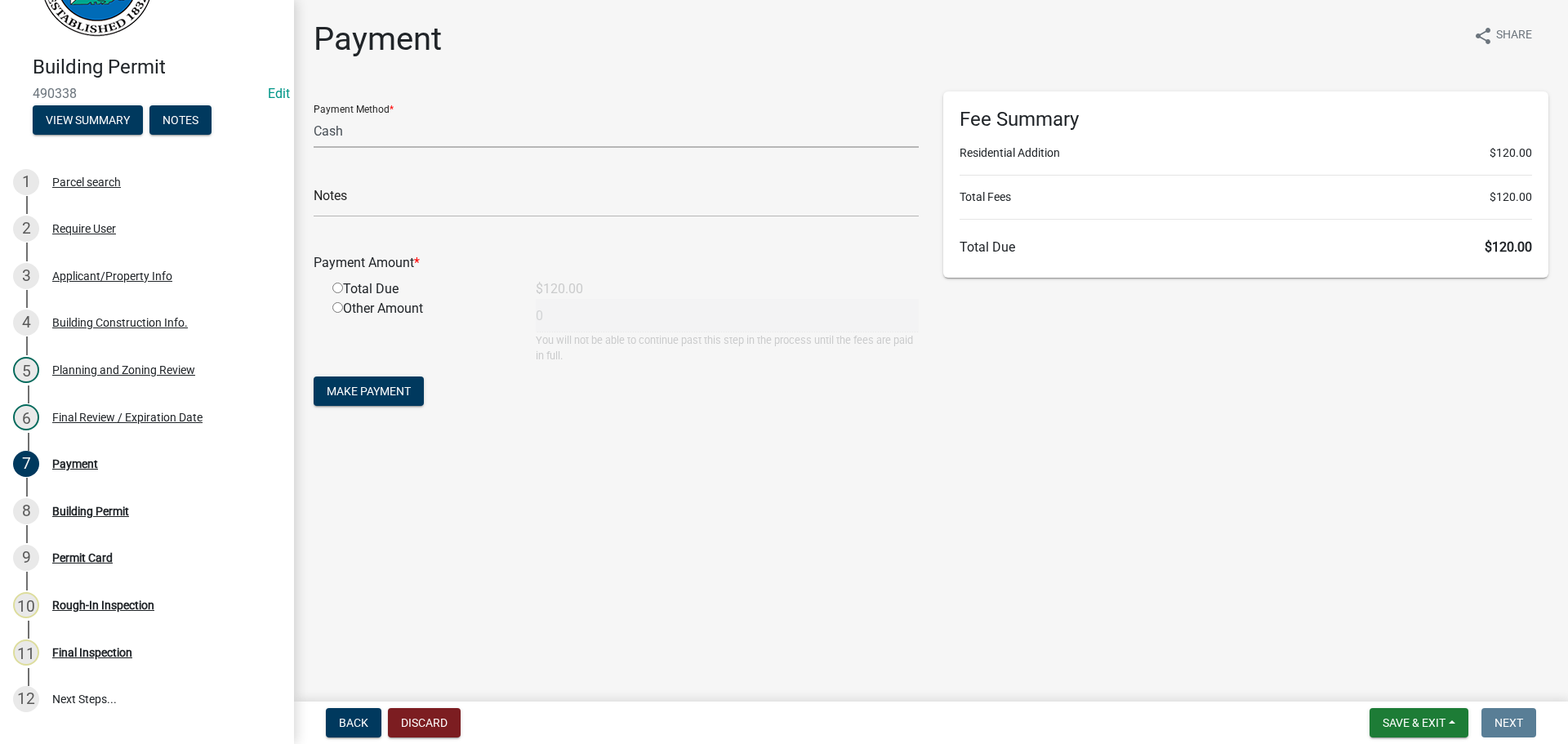
click at [409, 141] on select "Credit Card POS Check Cash" at bounding box center [617, 131] width 605 height 34
select select "1: 0"
click at [314, 115] on select "Credit Card POS Check Cash" at bounding box center [617, 131] width 605 height 34
click at [410, 191] on input "text" at bounding box center [617, 200] width 605 height 34
type input "1137"
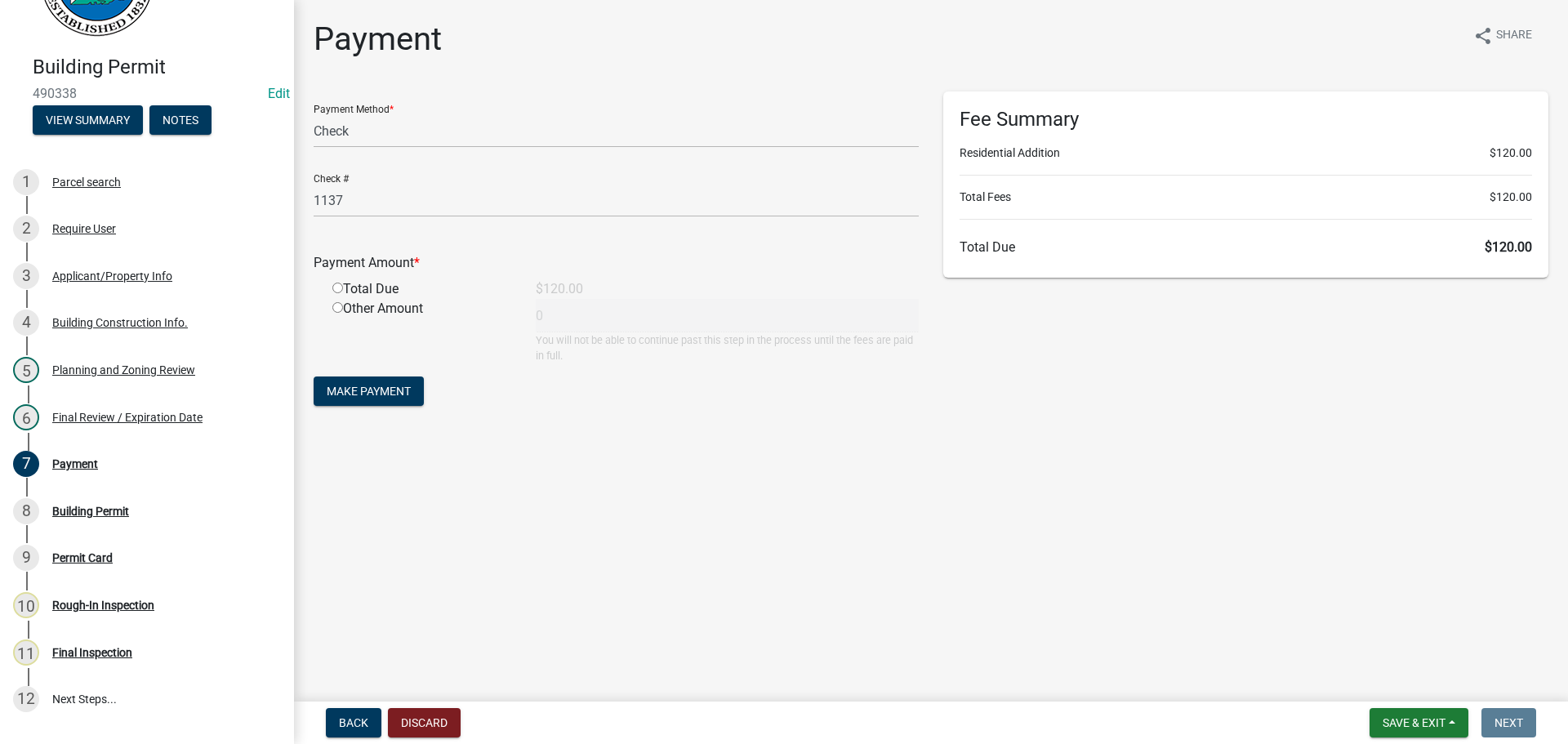
click at [332, 283] on input "radio" at bounding box center [337, 288] width 10 height 10
radio input "true"
type input "120"
click at [361, 375] on form "Payment Method * Credit Card POS Check Cash Check # 1137 Payment Amount * Total…" at bounding box center [617, 250] width 605 height 318
click at [379, 390] on span "Make Payment" at bounding box center [369, 391] width 85 height 13
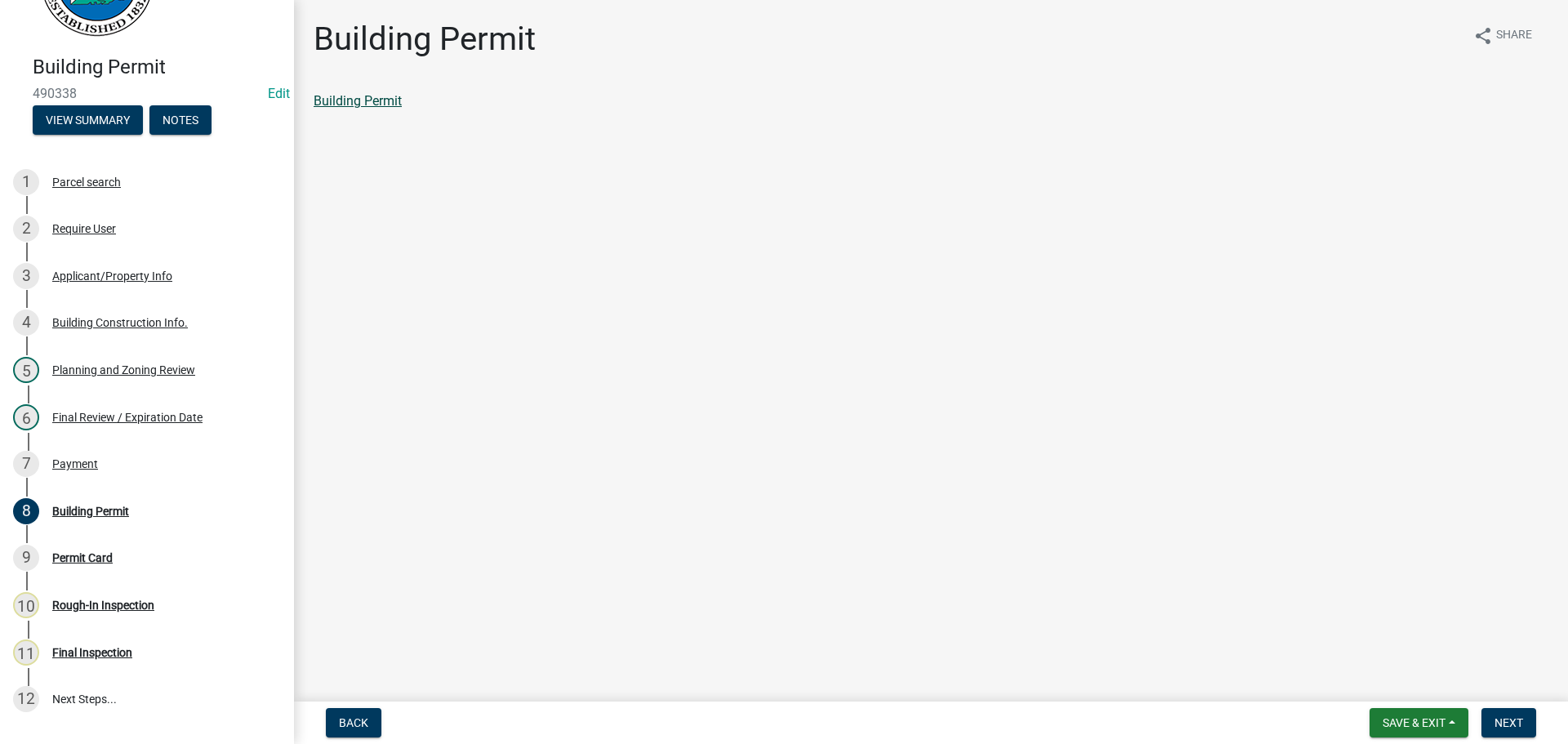
click at [348, 103] on link "Building Permit" at bounding box center [358, 101] width 88 height 16
click at [105, 453] on div "7 Payment" at bounding box center [140, 464] width 254 height 26
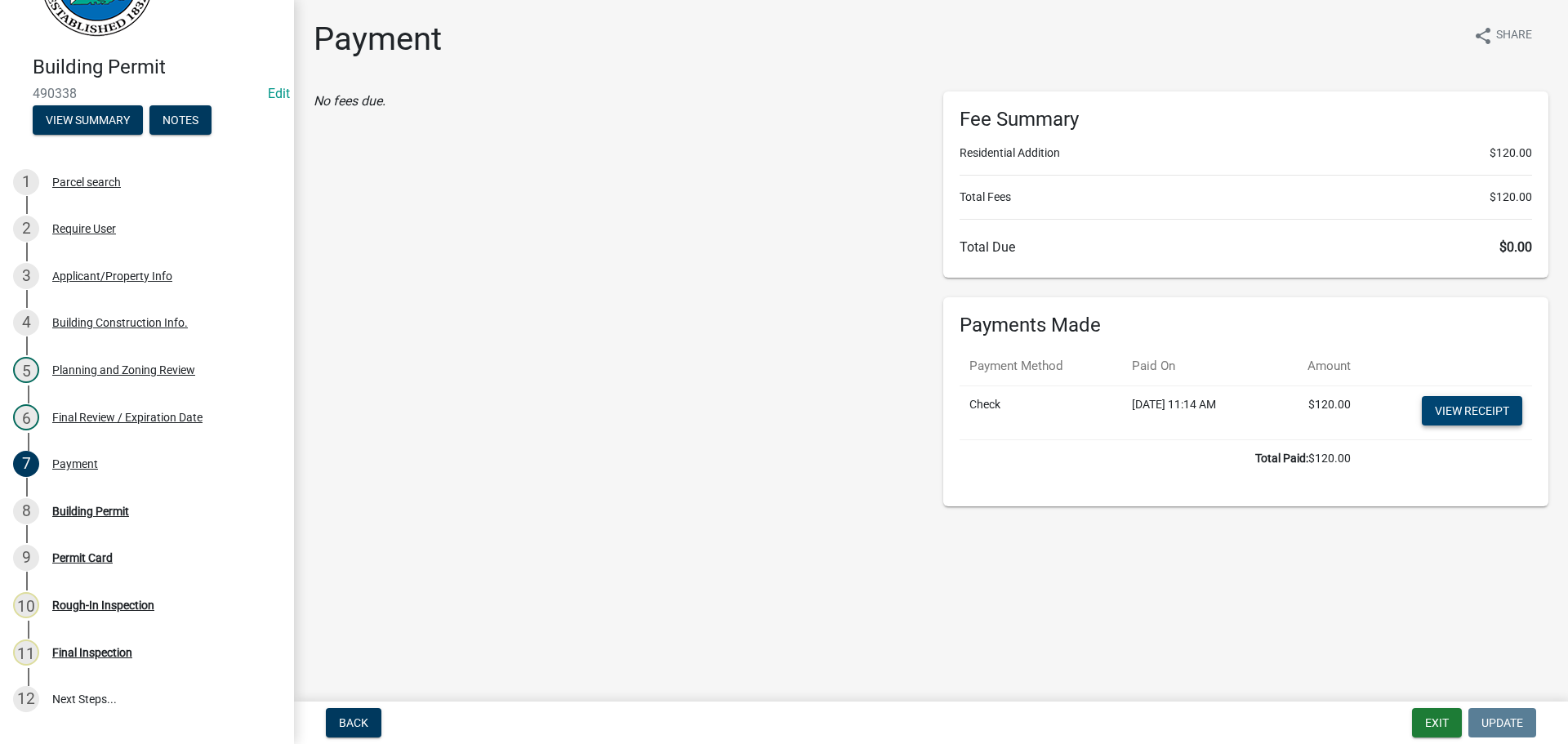
click at [1474, 414] on link "View receipt" at bounding box center [1472, 410] width 100 height 29
click at [135, 514] on div "8 Building Permit" at bounding box center [140, 511] width 254 height 26
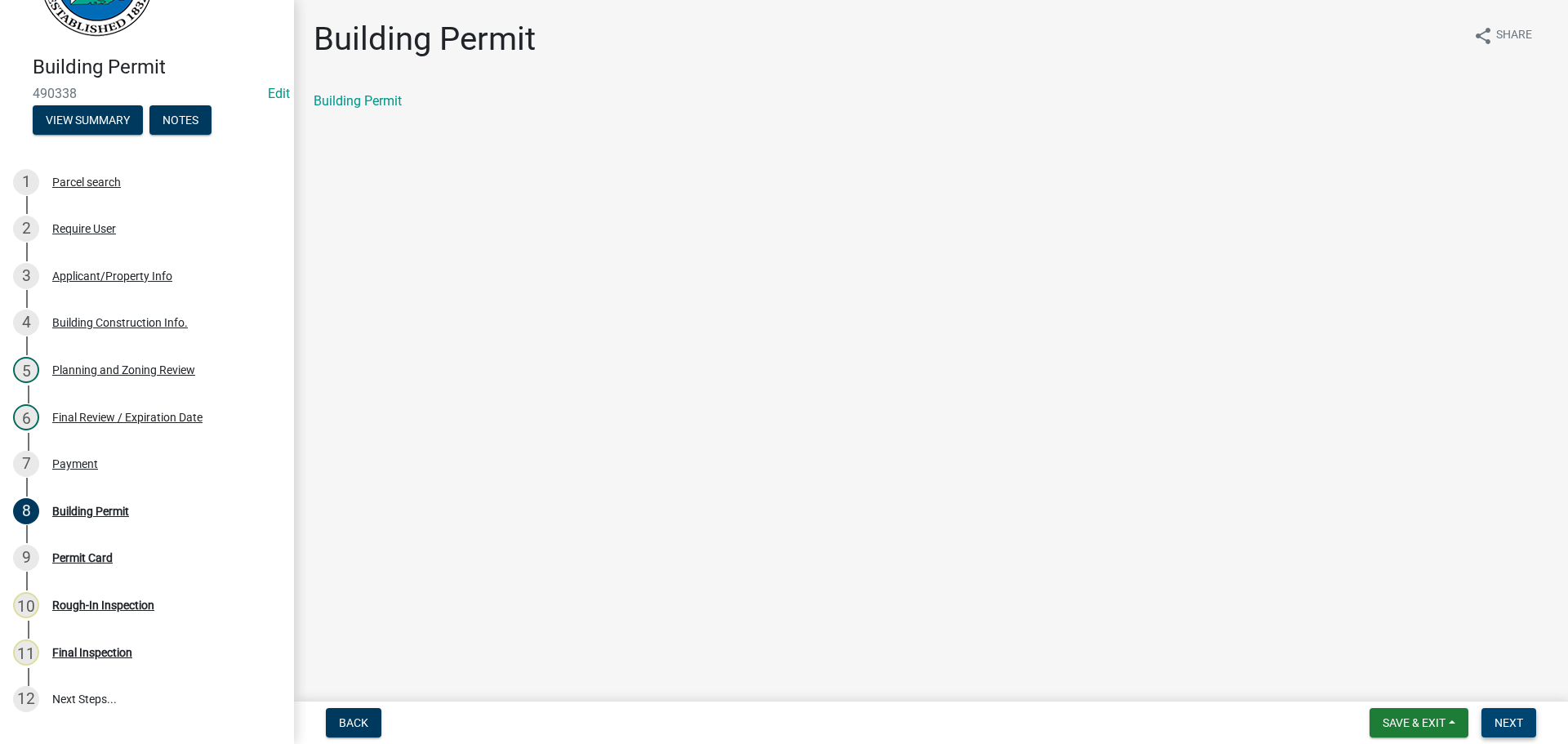
click at [1501, 721] on span "Next" at bounding box center [1508, 722] width 28 height 13
click at [343, 100] on link "Permit Card" at bounding box center [348, 101] width 68 height 16
click at [128, 409] on div "6 Final Review / Expiration Date" at bounding box center [140, 417] width 254 height 26
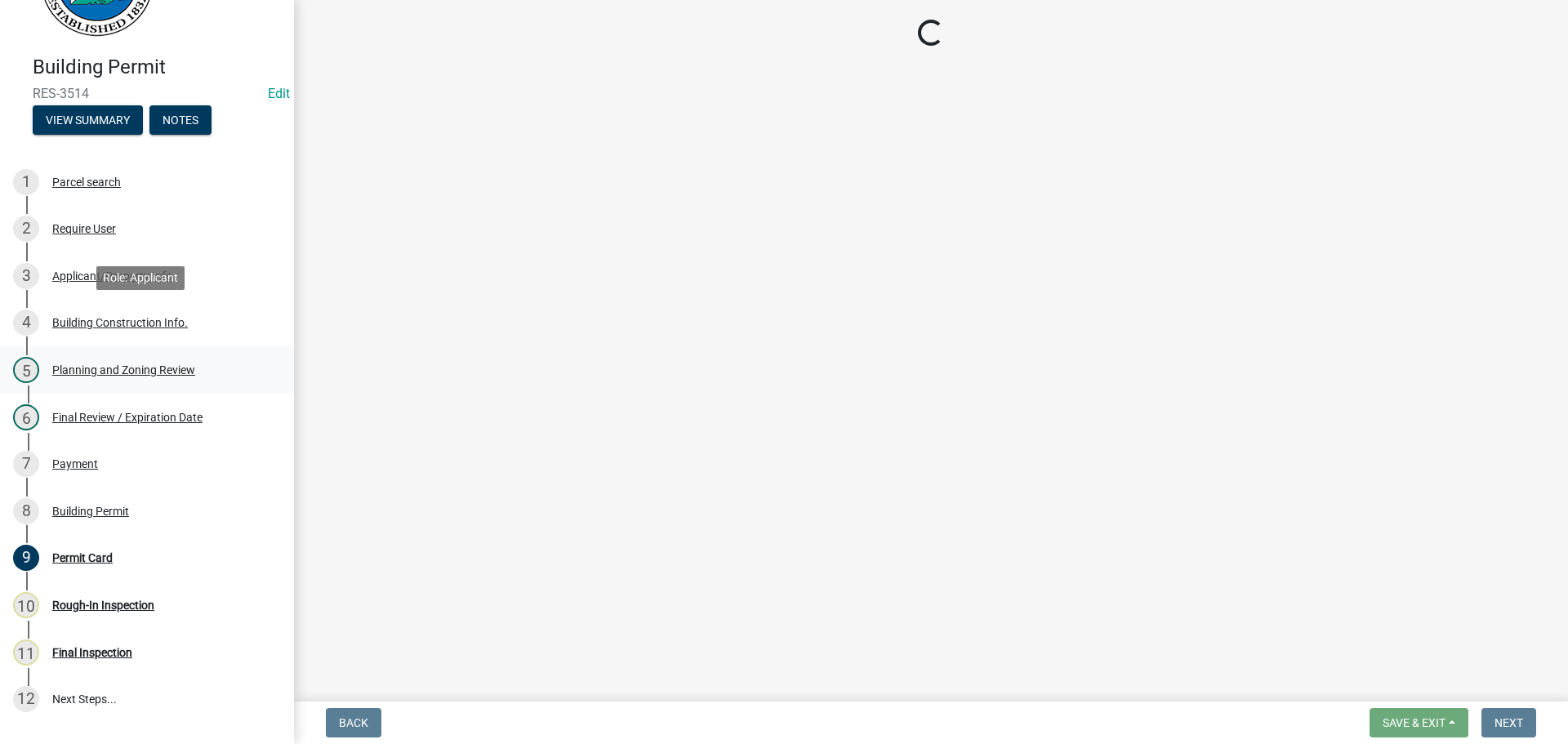
click at [107, 365] on div "Planning and Zoning Review" at bounding box center [124, 369] width 143 height 11
select select "80ed416b-99b7-4c34-806d-ce3f8cd28ff7"
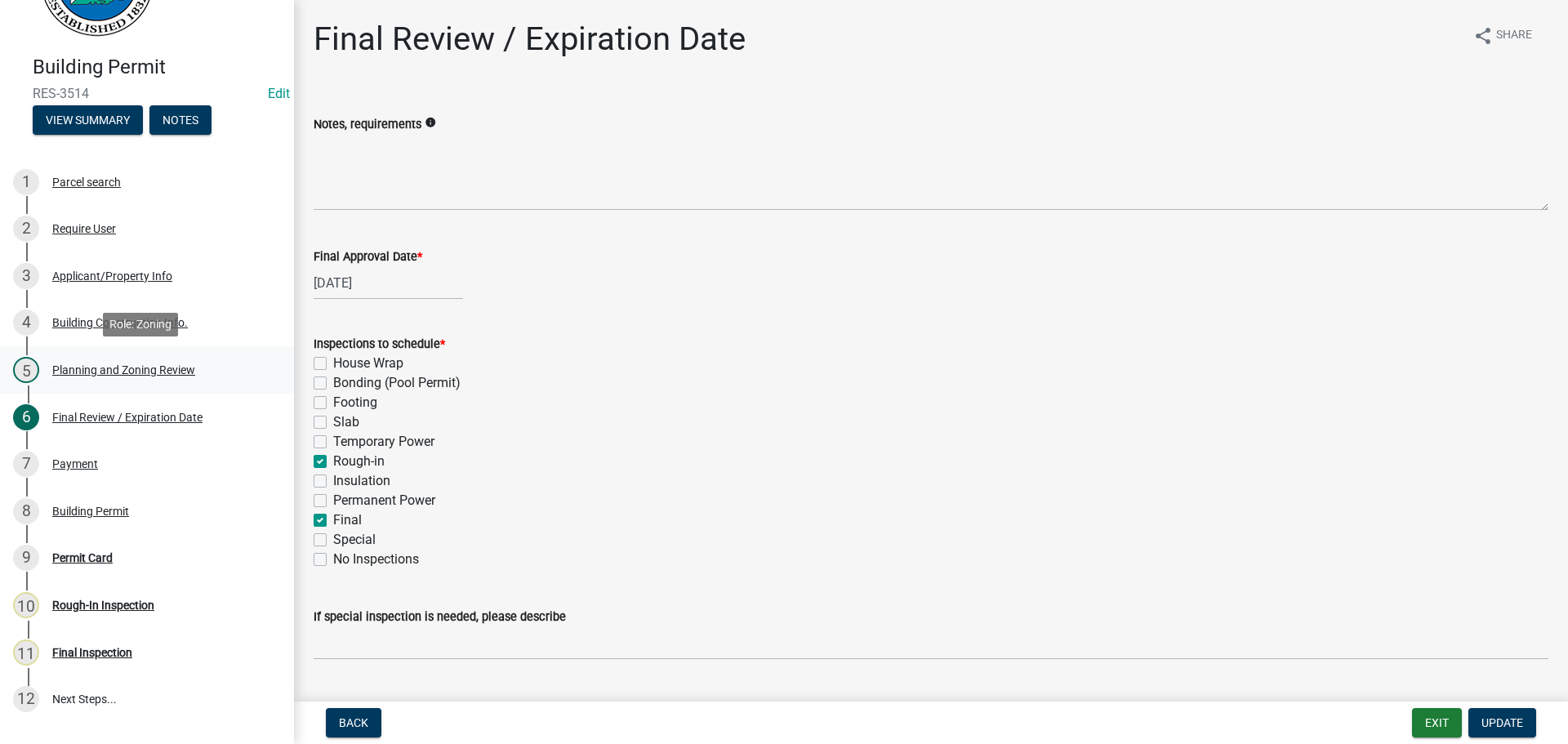
select select "b5c39336-92b9-49ce-a0a5-4e9e9babf743"
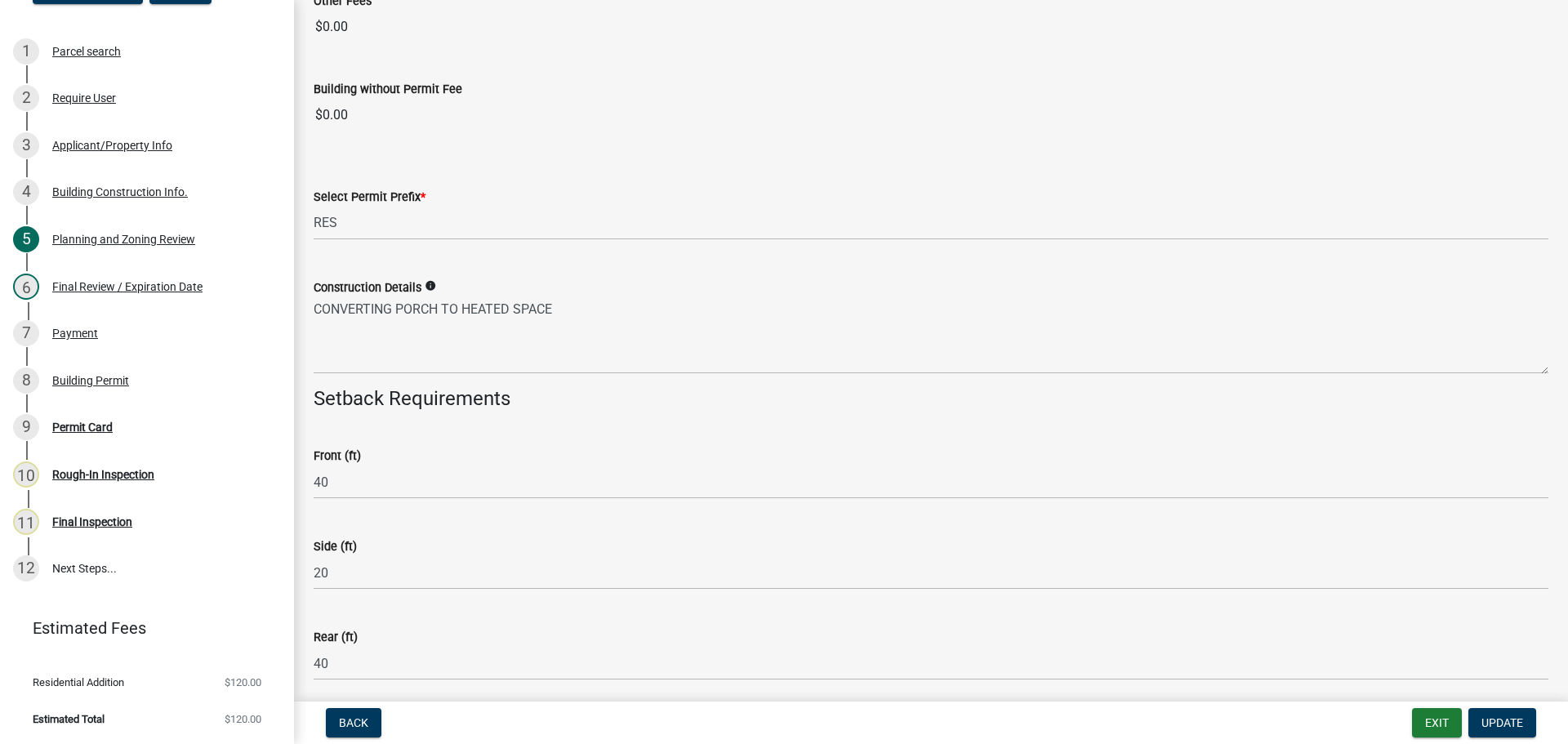
scroll to position [2715, 0]
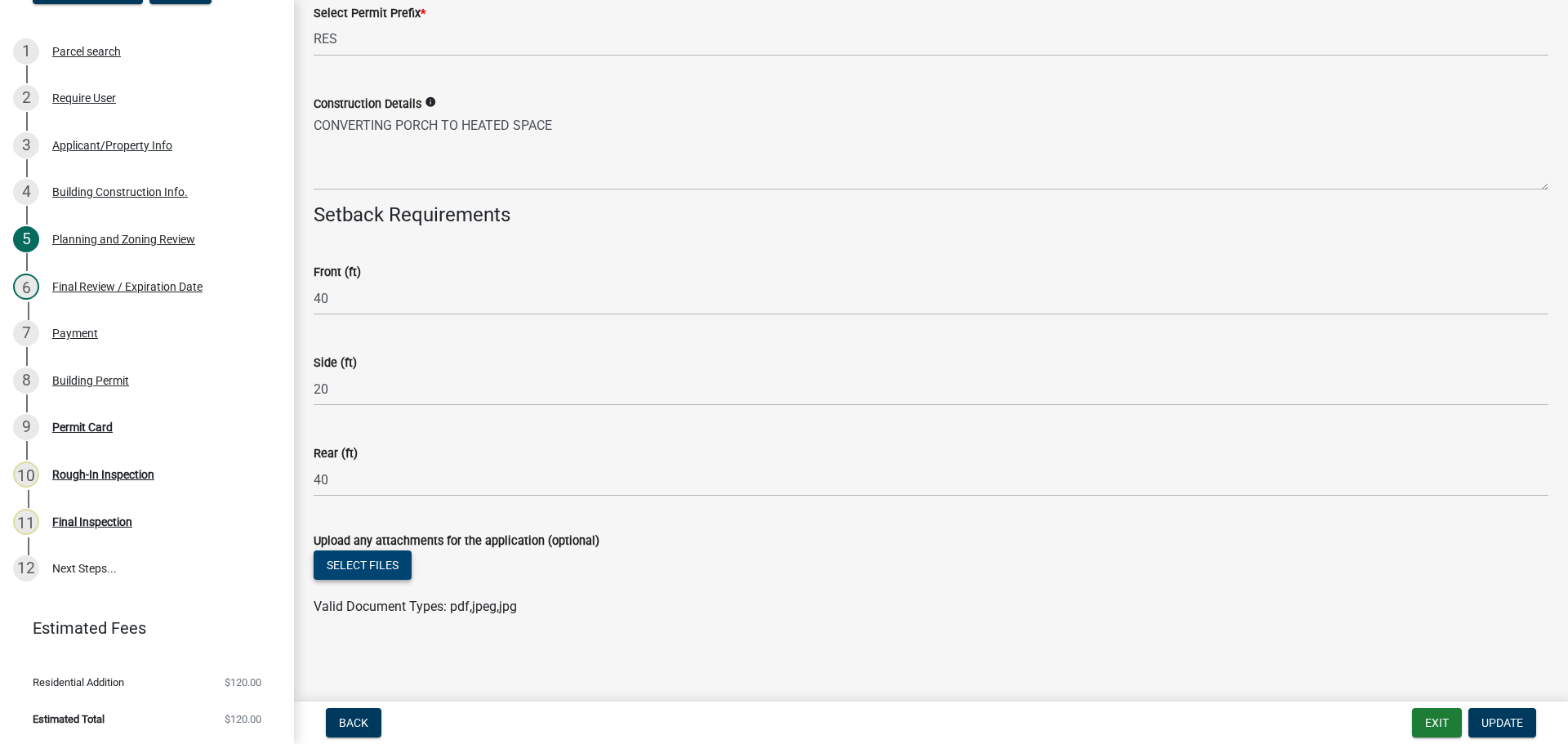
click at [391, 578] on button "Select files" at bounding box center [363, 565] width 98 height 29
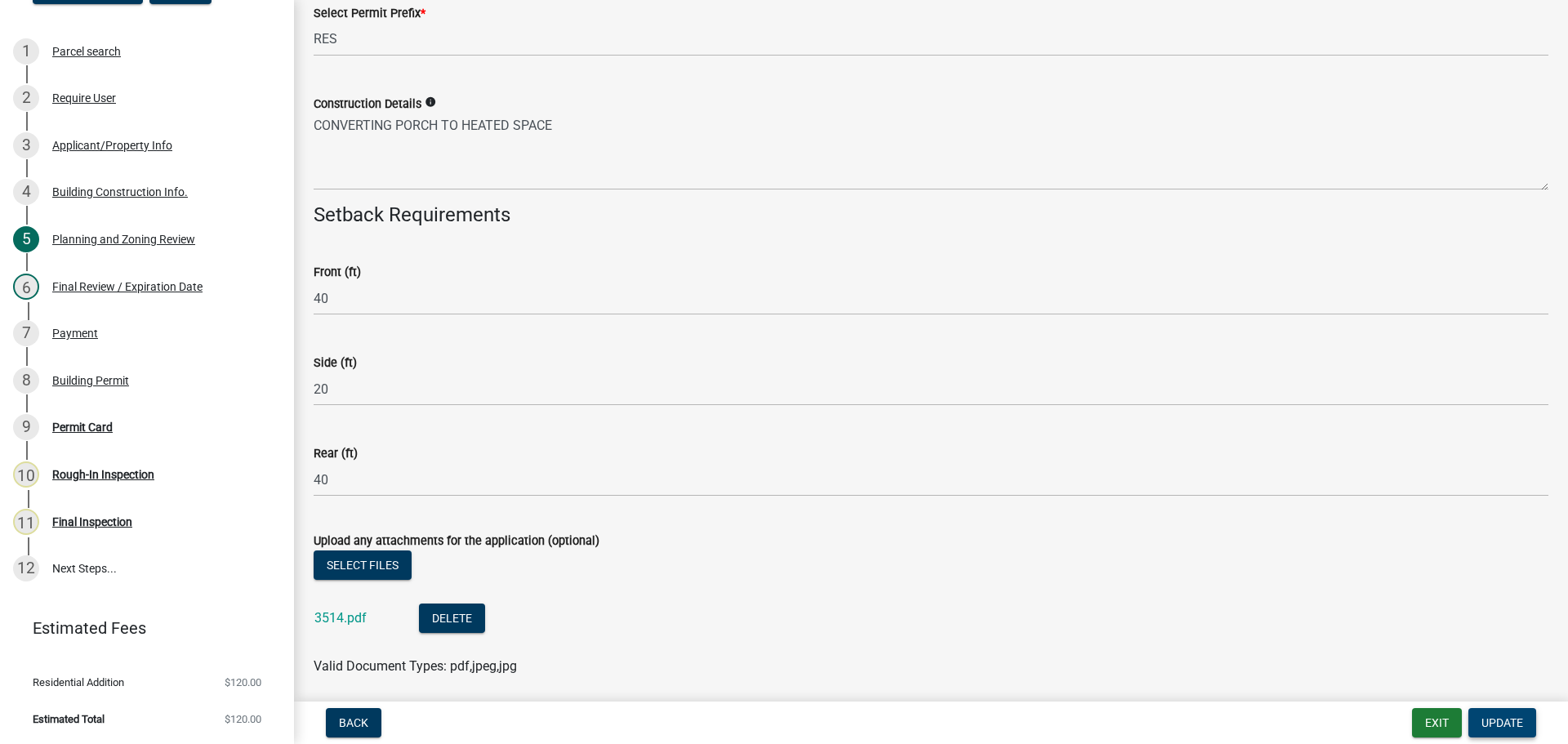
click at [1499, 723] on span "Update" at bounding box center [1502, 722] width 41 height 13
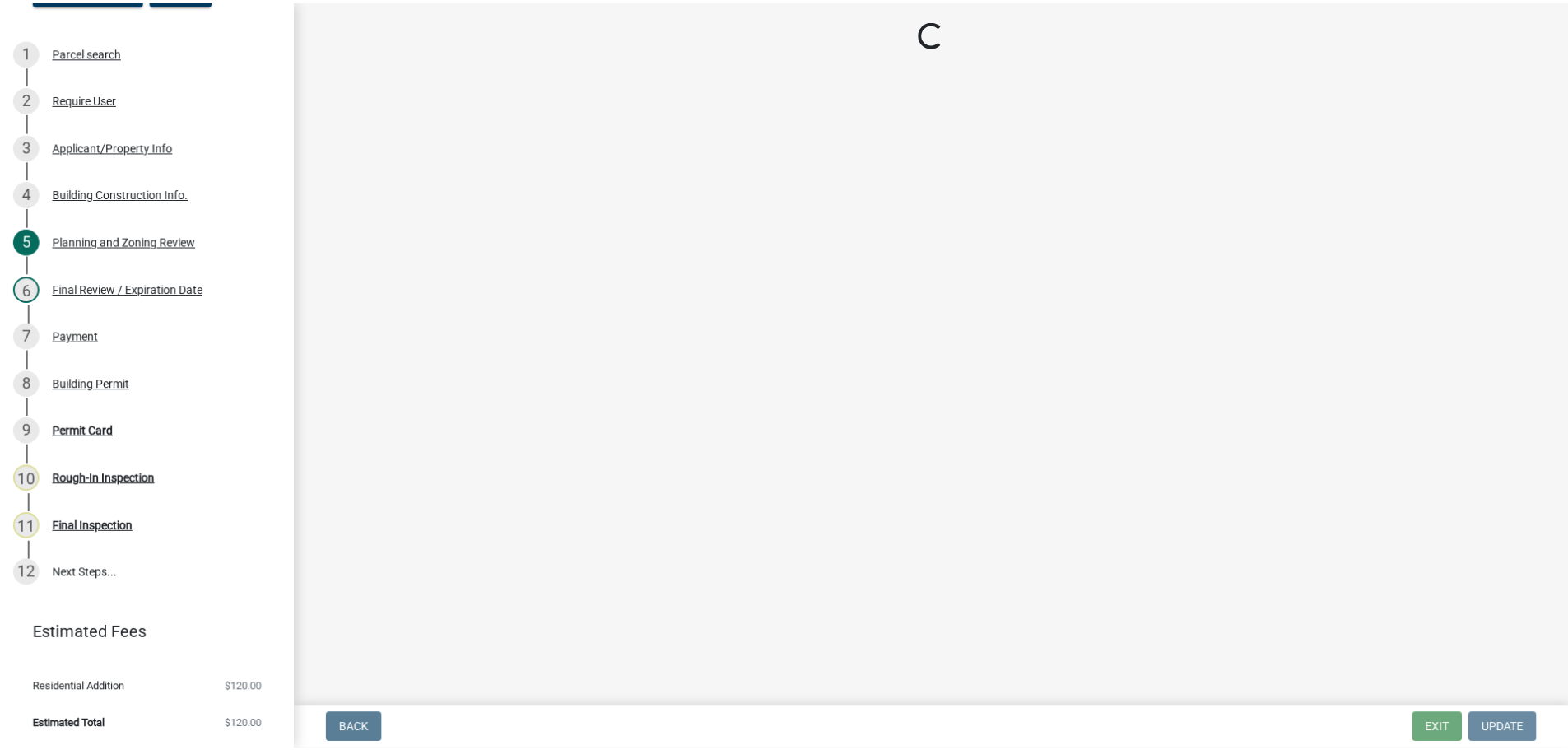
scroll to position [0, 0]
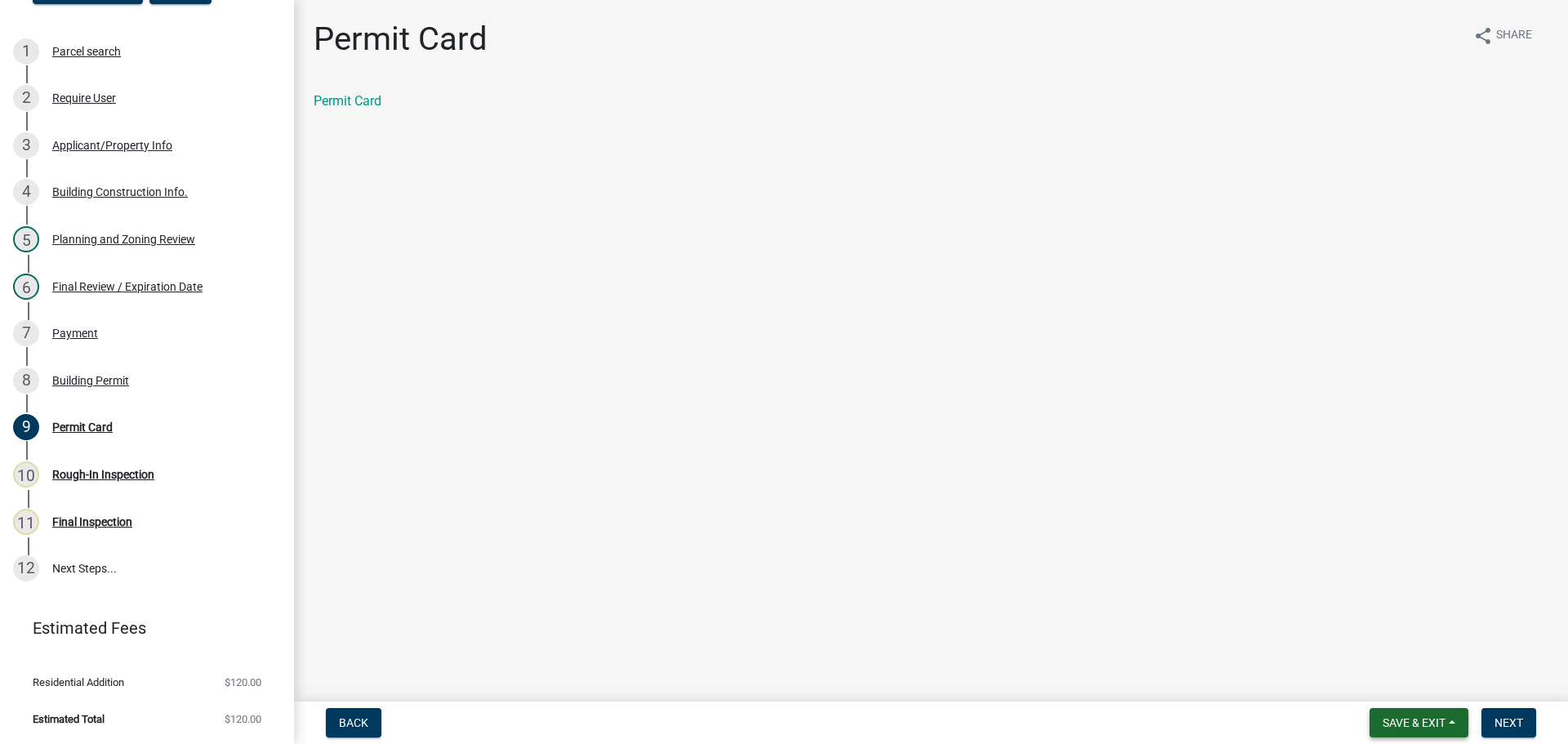
click at [1445, 727] on span "Save & Exit" at bounding box center [1414, 722] width 63 height 13
click at [1431, 679] on button "Save & Exit" at bounding box center [1403, 679] width 131 height 39
